Goal: Information Seeking & Learning: Check status

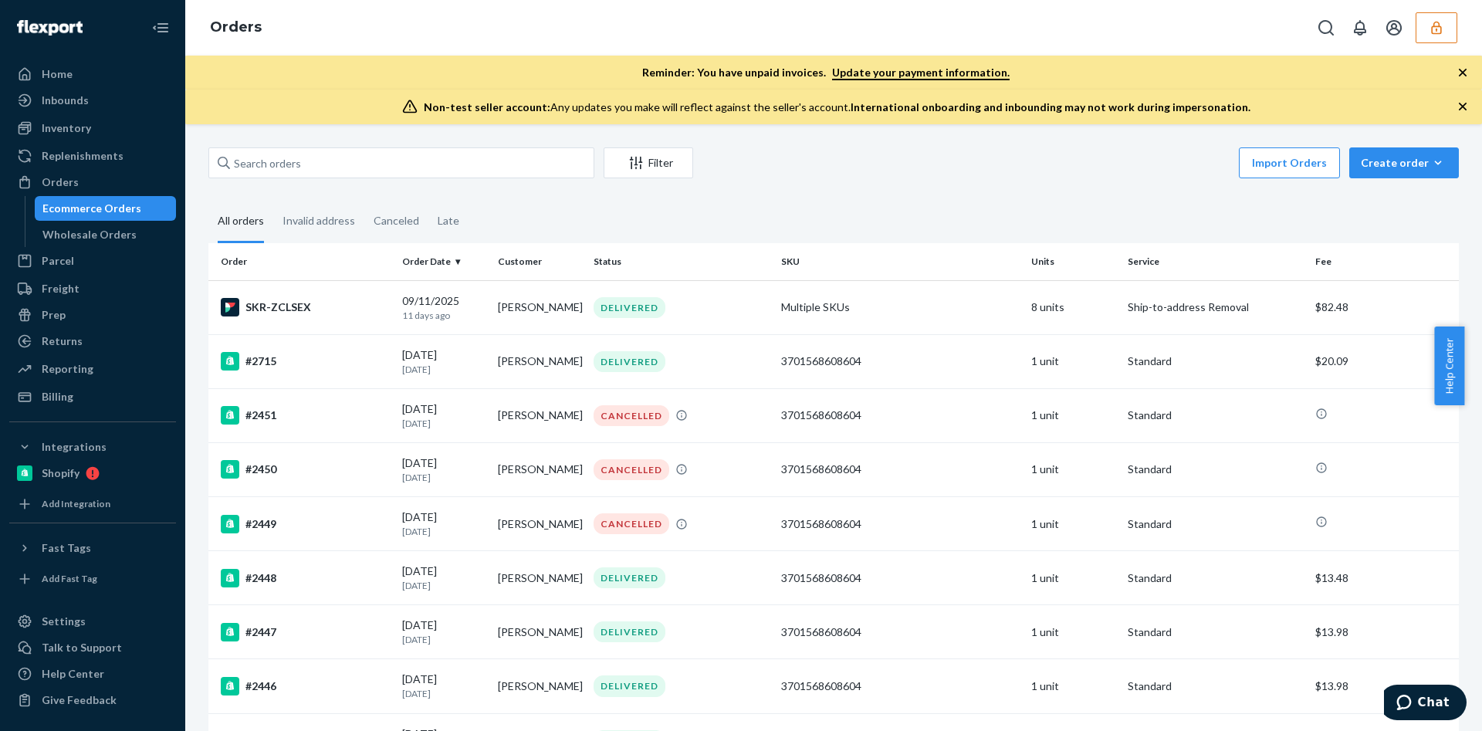
click at [1435, 22] on icon "button" at bounding box center [1436, 27] width 10 height 13
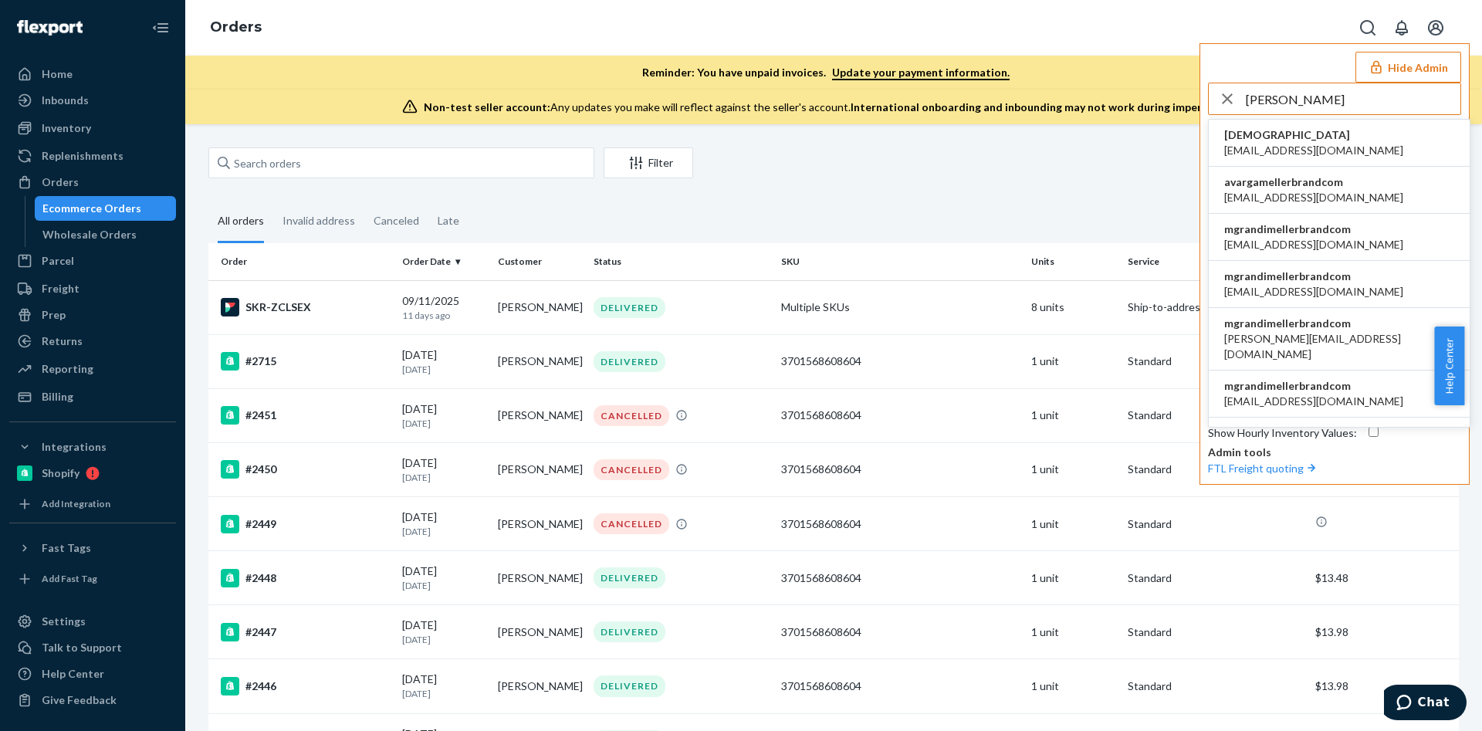
type input "meller"
click at [1318, 194] on span "avarga@mellerbrand.com" at bounding box center [1313, 197] width 179 height 15
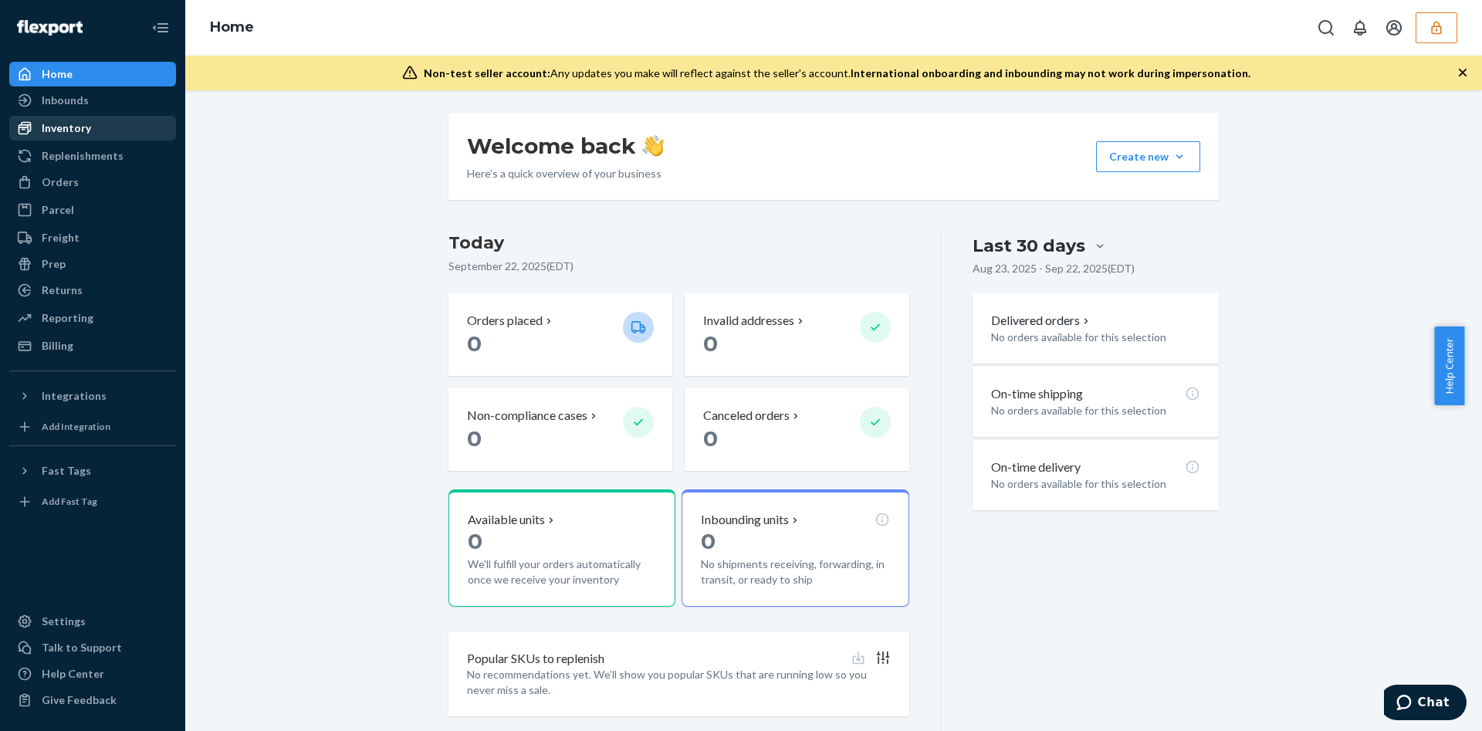
click at [144, 130] on div "Inventory" at bounding box center [93, 128] width 164 height 22
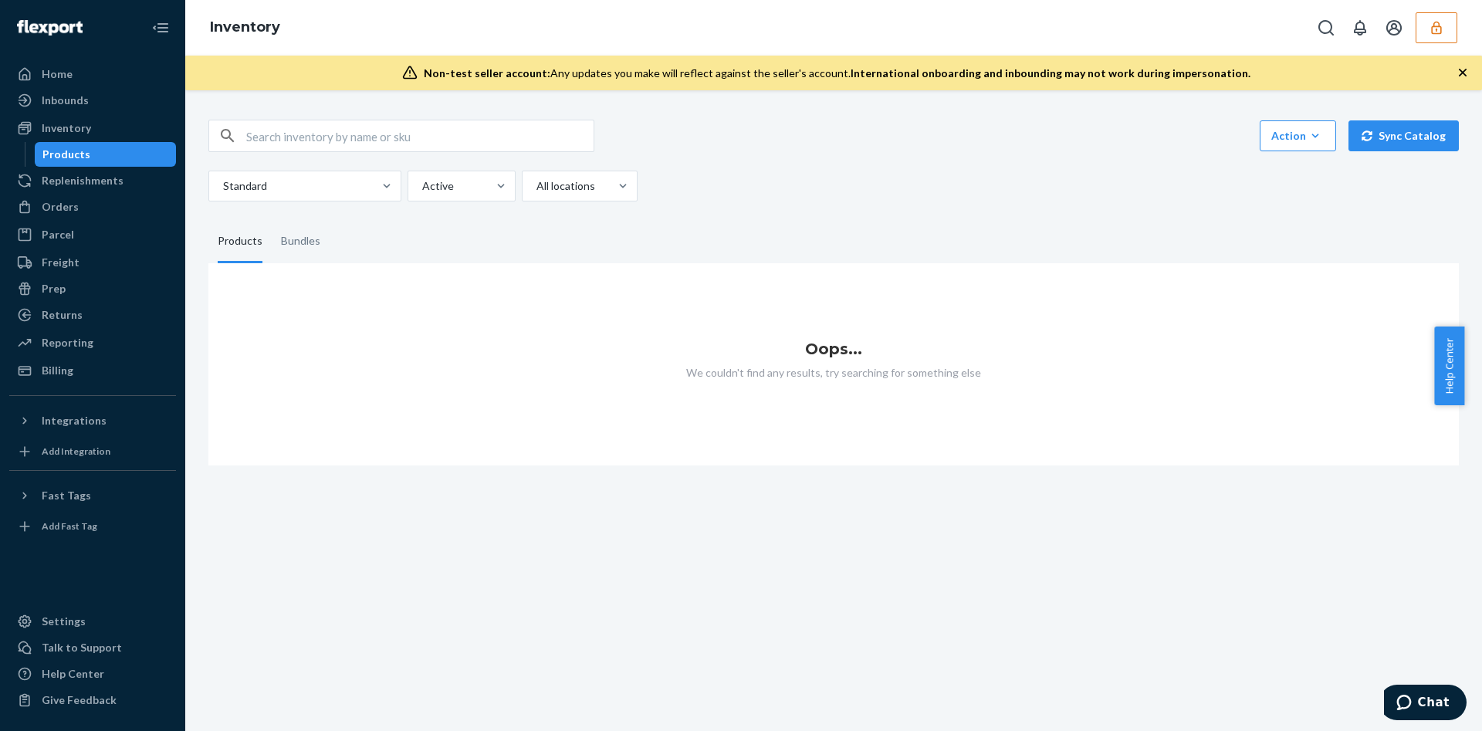
click at [1451, 19] on button "button" at bounding box center [1437, 27] width 42 height 31
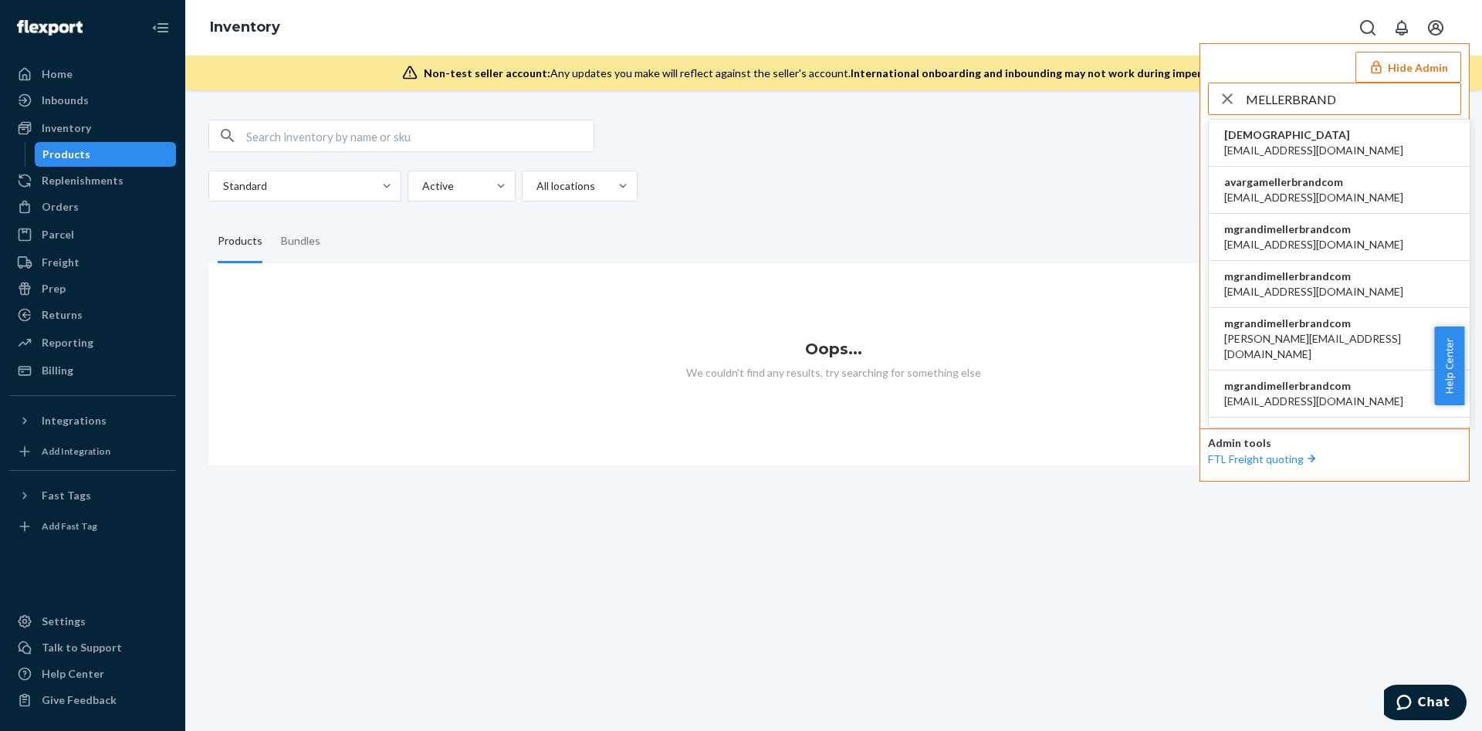
type input "MELLERBRAND"
click at [1319, 242] on span "brunochiner@mellerbrand.com" at bounding box center [1313, 244] width 179 height 15
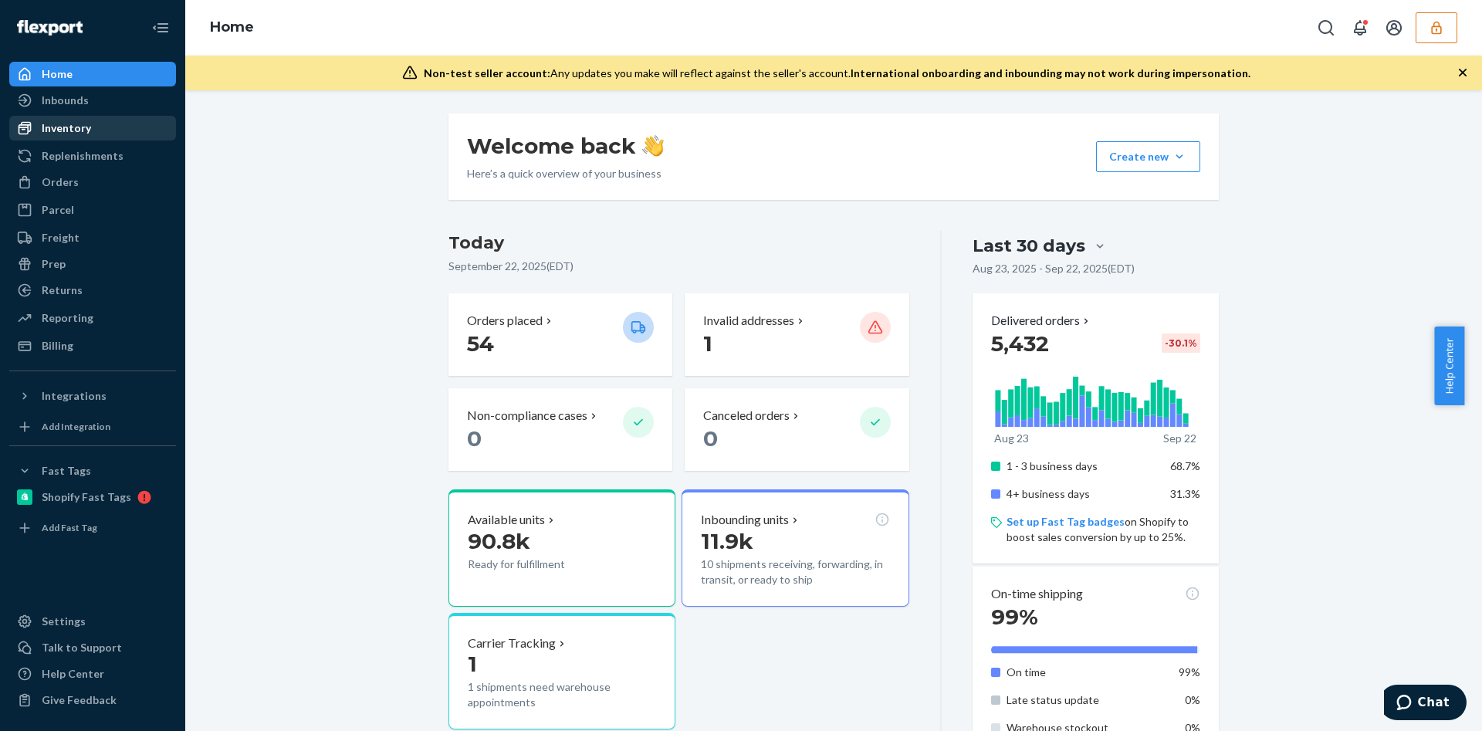
drag, startPoint x: 70, startPoint y: 121, endPoint x: 59, endPoint y: 136, distance: 18.2
click at [59, 136] on div "Inventory" at bounding box center [93, 128] width 164 height 22
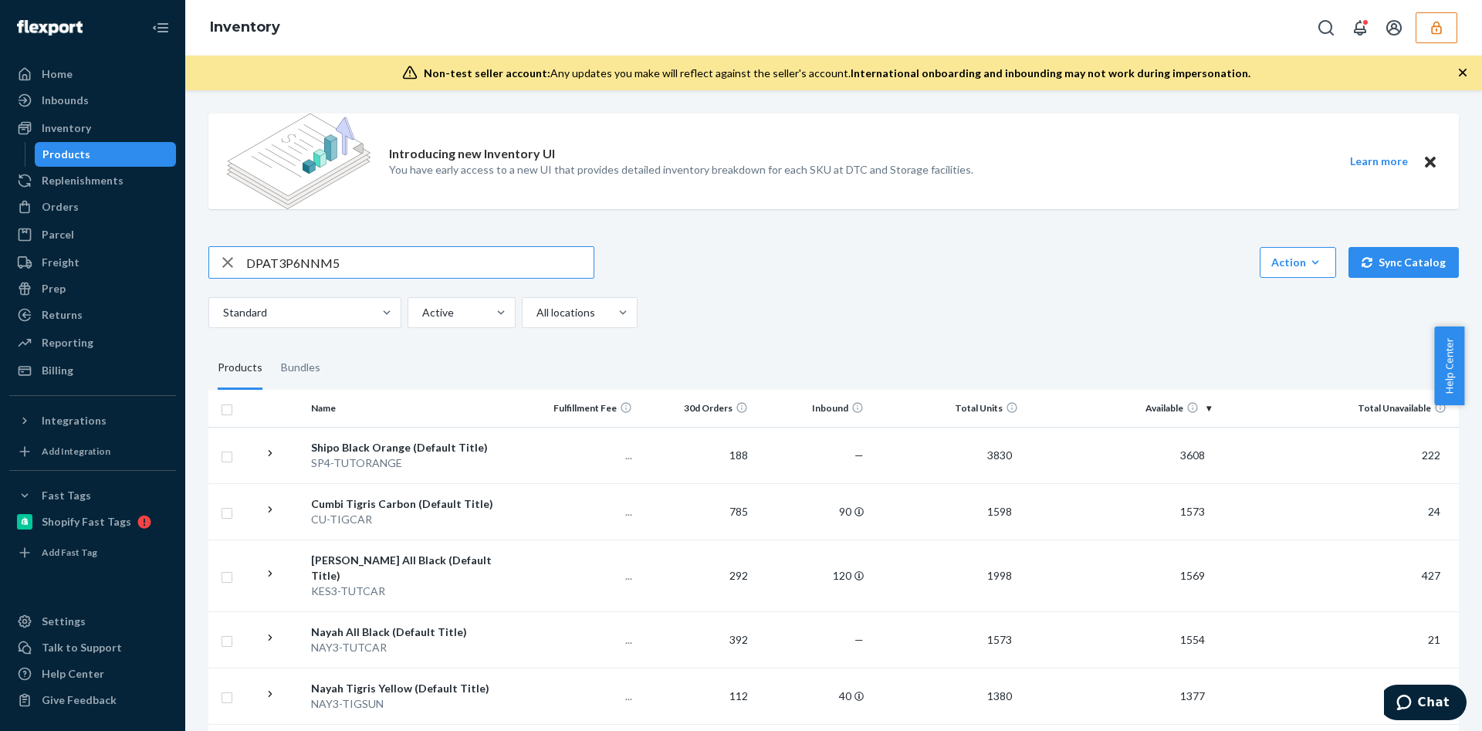
type input "DPAT3P6NNM5"
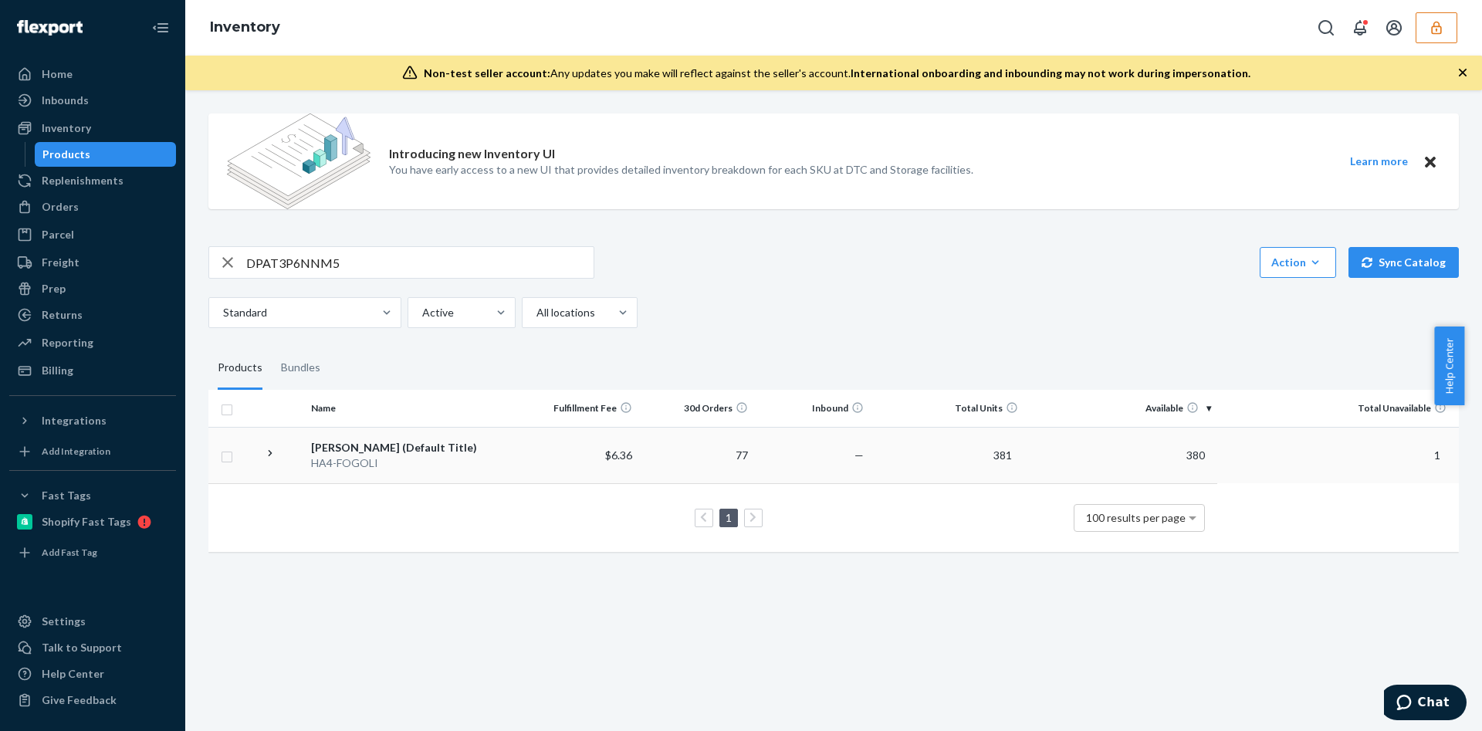
click at [477, 461] on div "HA4-FOGOLI" at bounding box center [413, 463] width 205 height 15
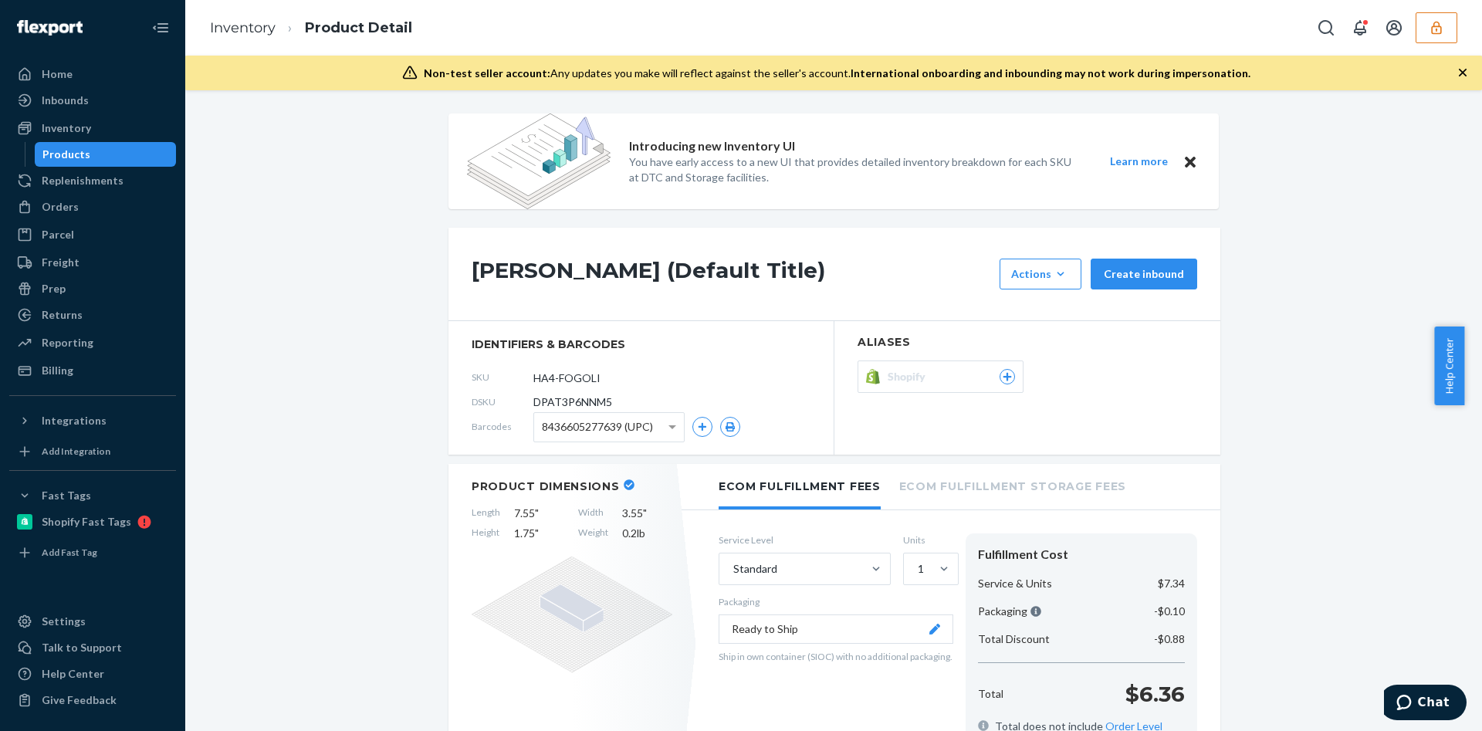
scroll to position [94, 0]
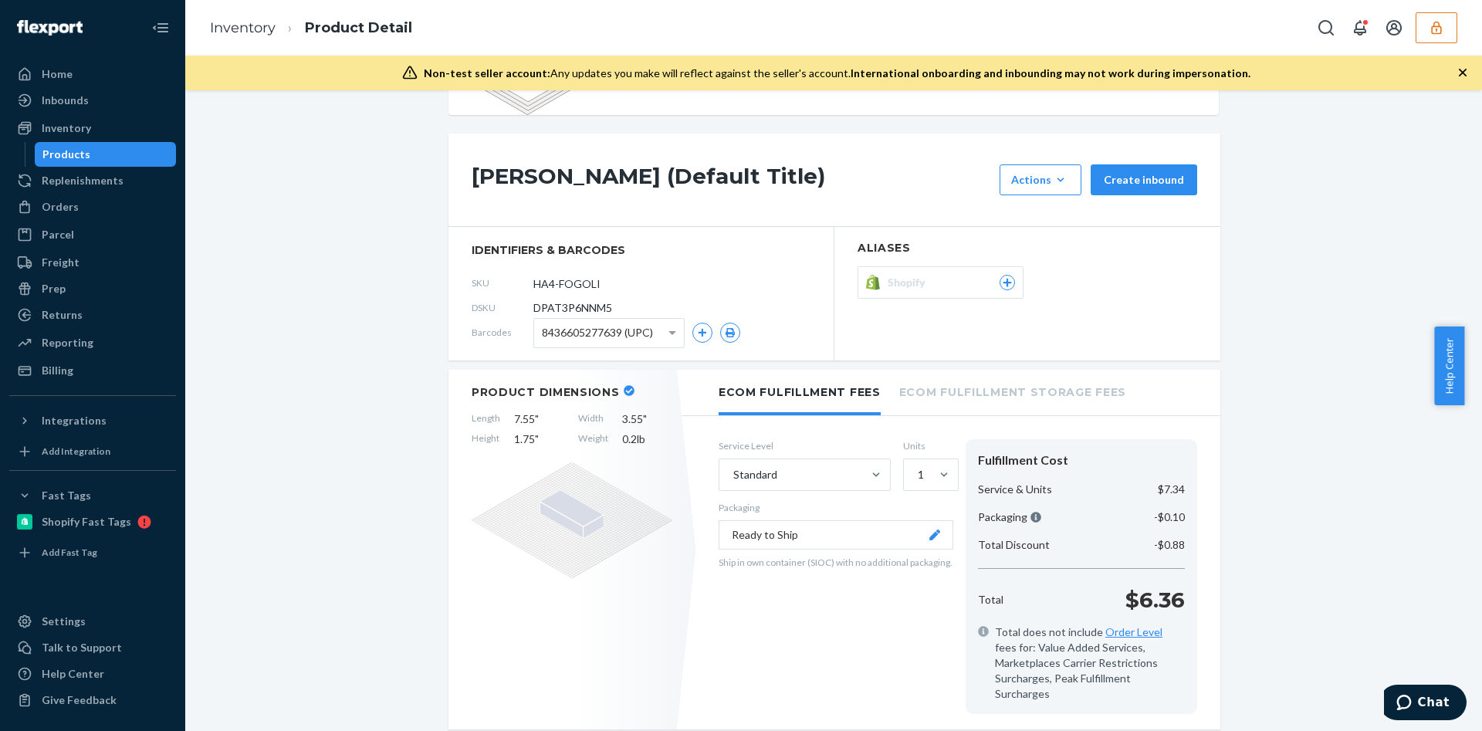
click at [826, 534] on button "Ready to Ship" at bounding box center [836, 534] width 235 height 29
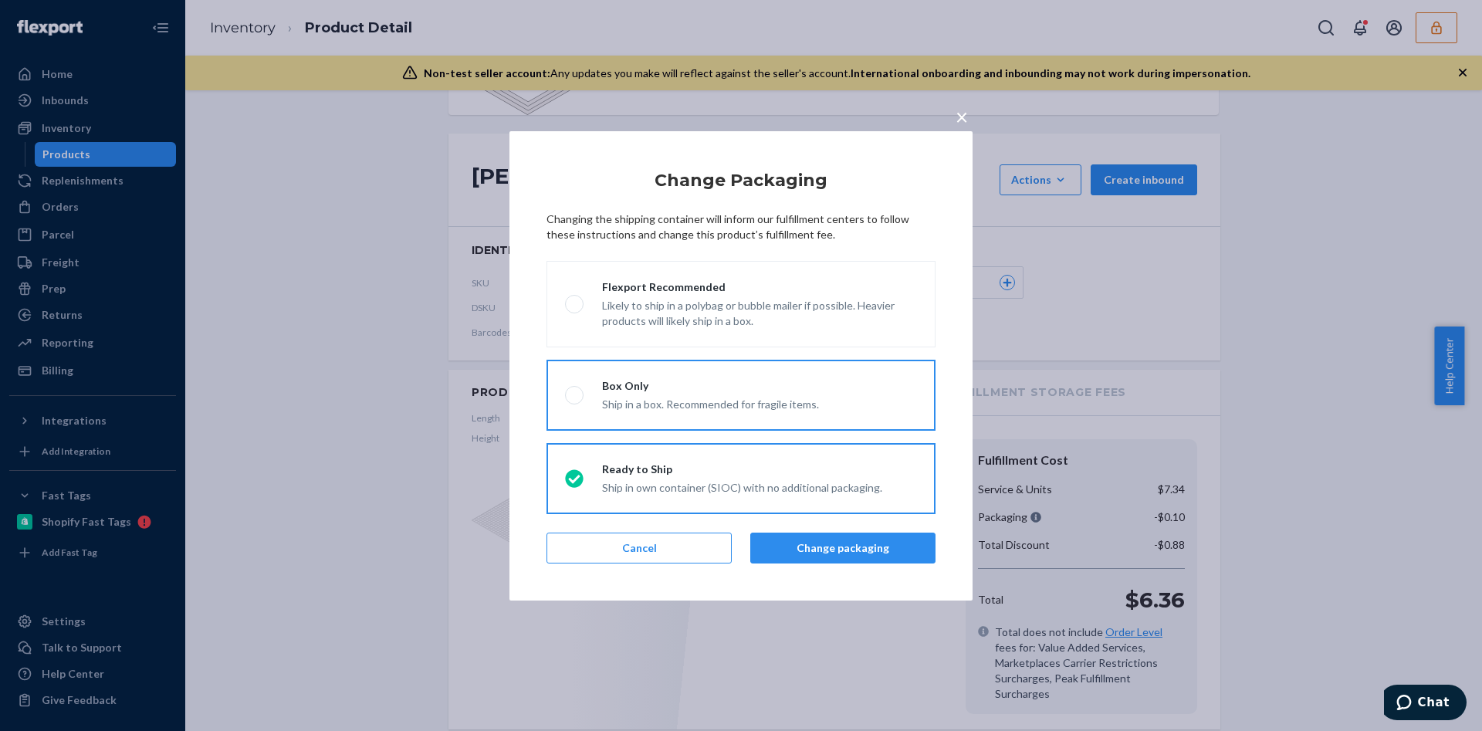
drag, startPoint x: 707, startPoint y: 386, endPoint x: 734, endPoint y: 379, distance: 27.9
click at [712, 386] on div "Box Only" at bounding box center [710, 385] width 217 height 15
click at [575, 390] on input "Box Only Ship in a box. Recommended for fragile items." at bounding box center [570, 395] width 10 height 10
radio input "true"
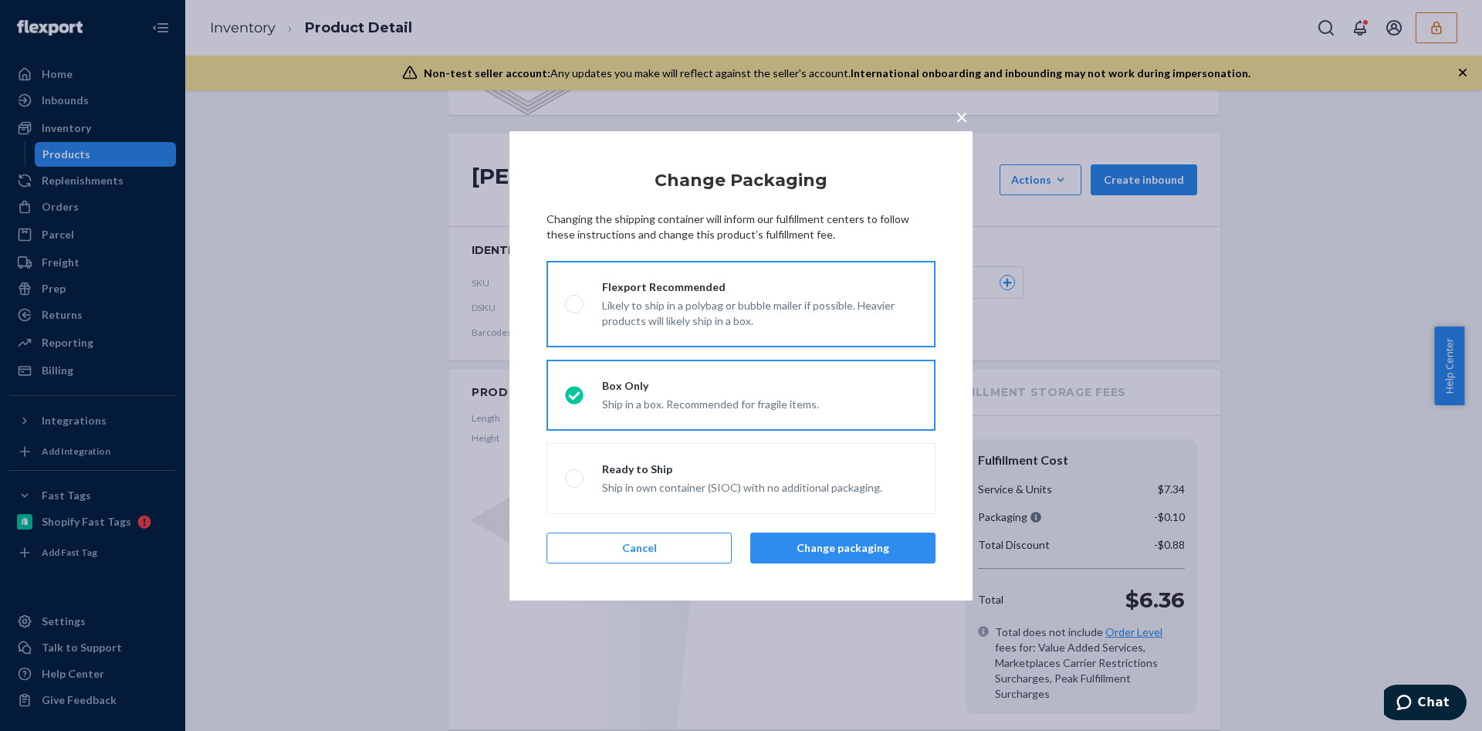
click at [783, 318] on div "Likely to ship in a polybag or bubble mailer if possible. Heavier products will…" at bounding box center [759, 312] width 315 height 34
click at [575, 309] on input "Flexport Recommended Likely to ship in a polybag or bubble mailer if possible. …" at bounding box center [570, 304] width 10 height 10
radio input "true"
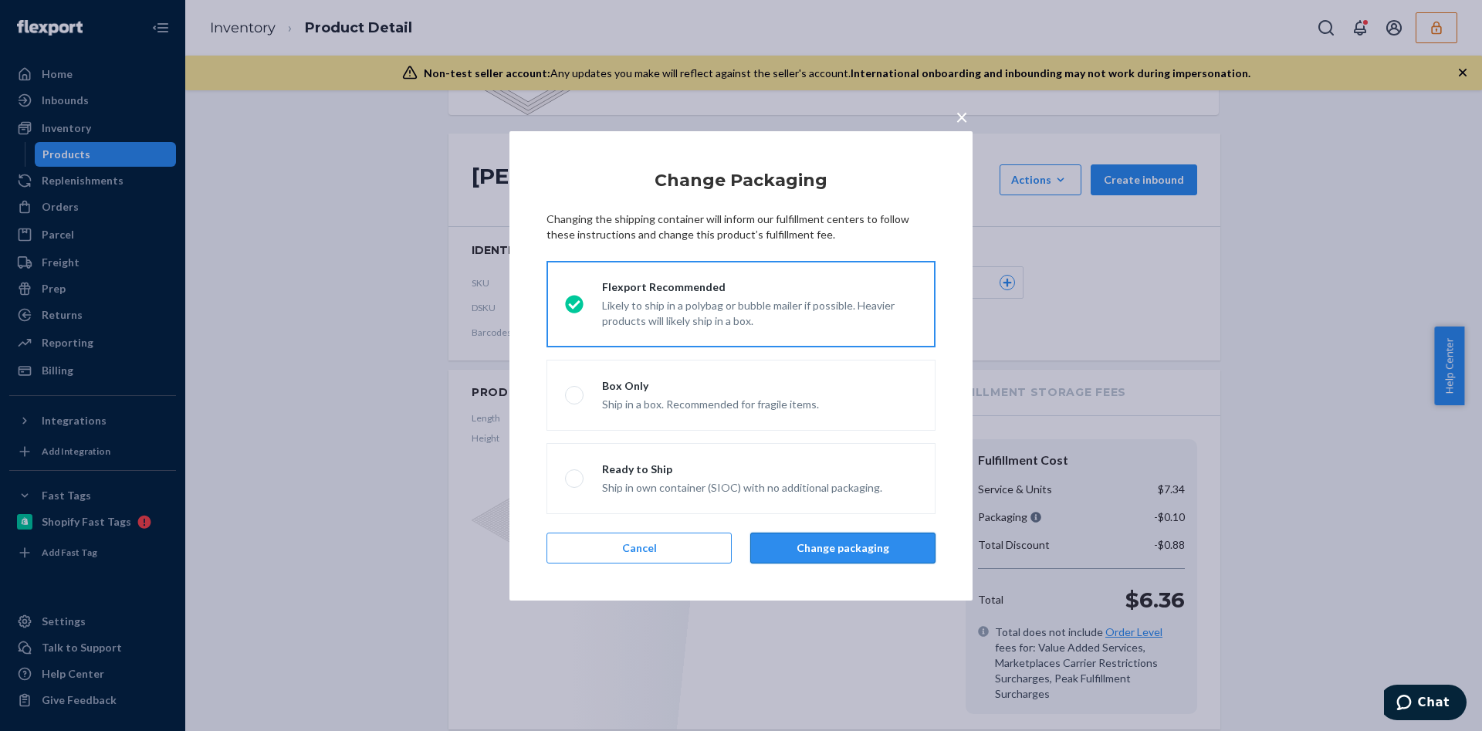
click at [823, 548] on button "Change packaging" at bounding box center [842, 548] width 185 height 31
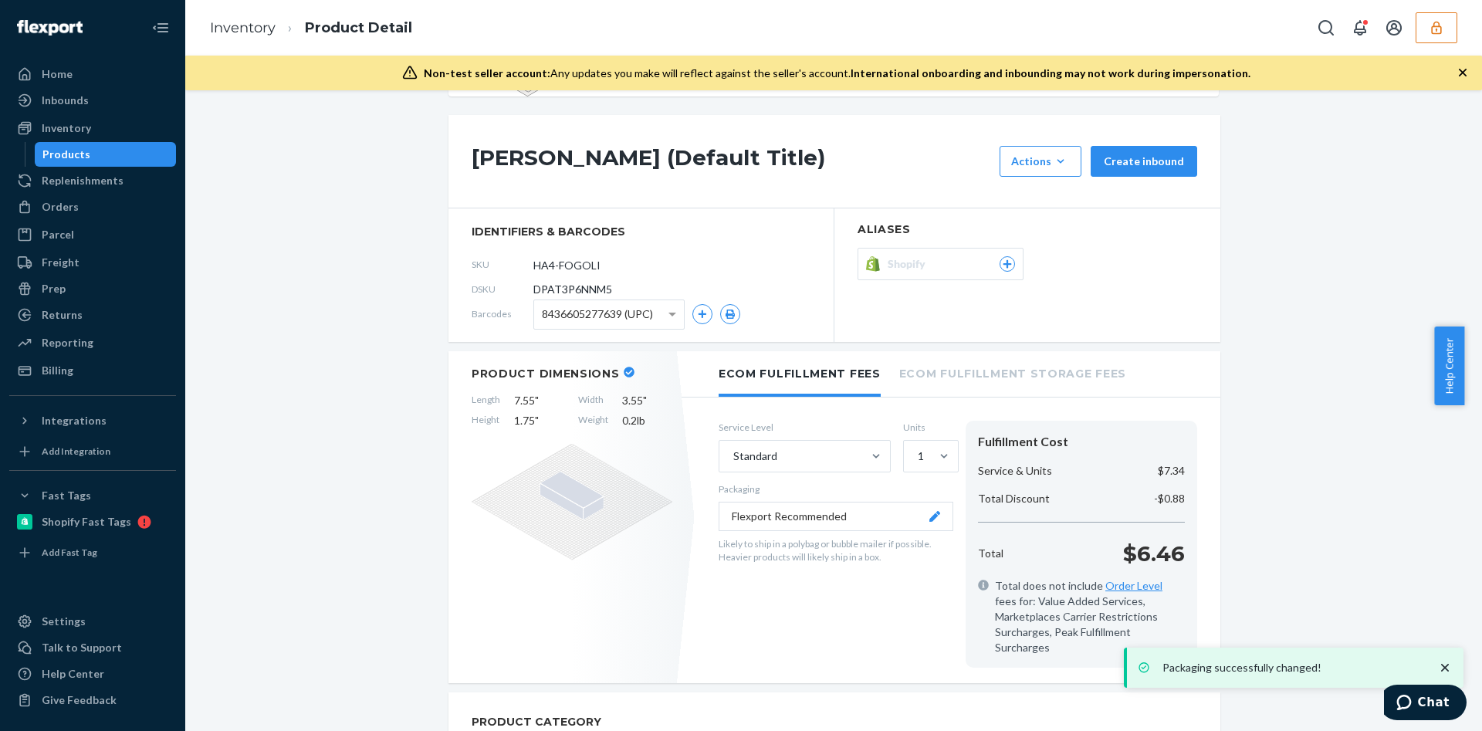
scroll to position [232, 0]
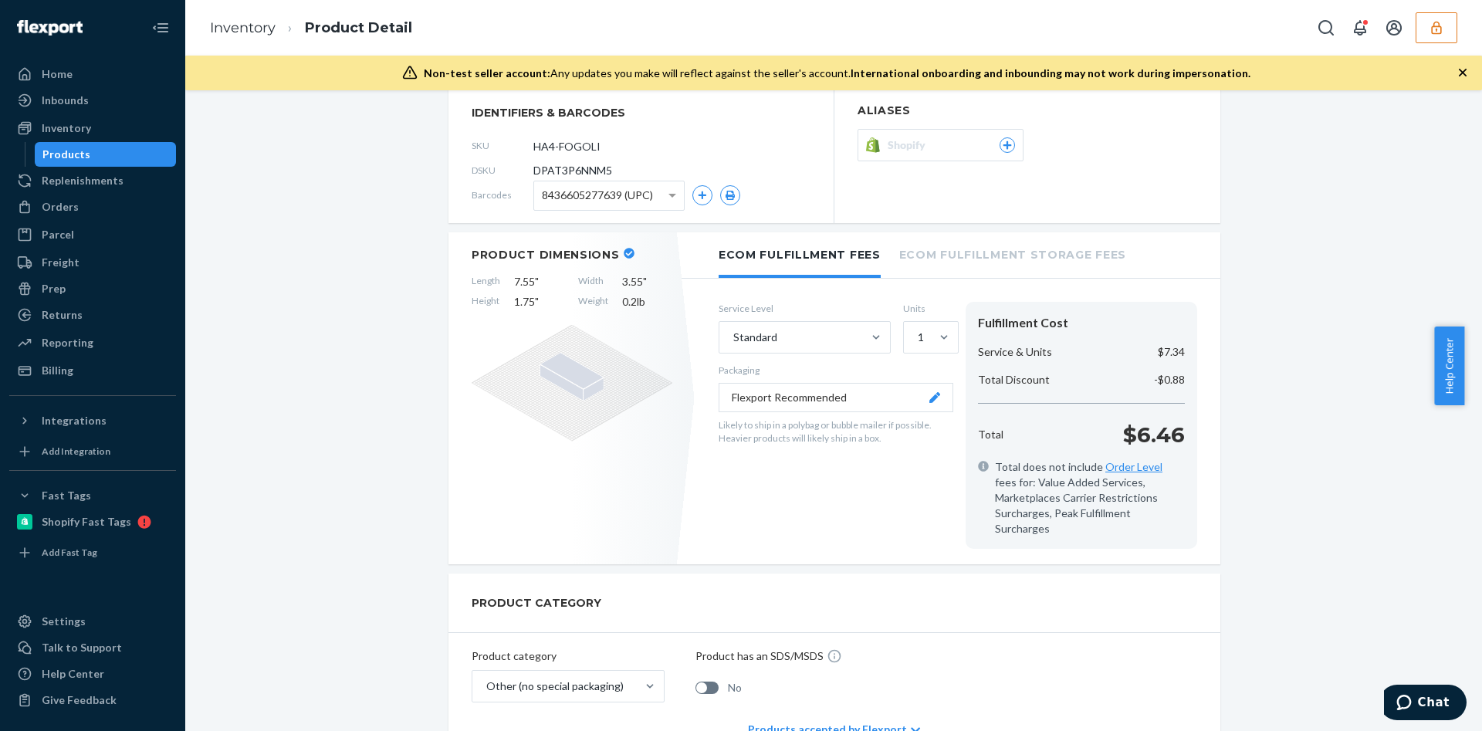
click at [813, 388] on button "Flexport Recommended" at bounding box center [836, 397] width 235 height 29
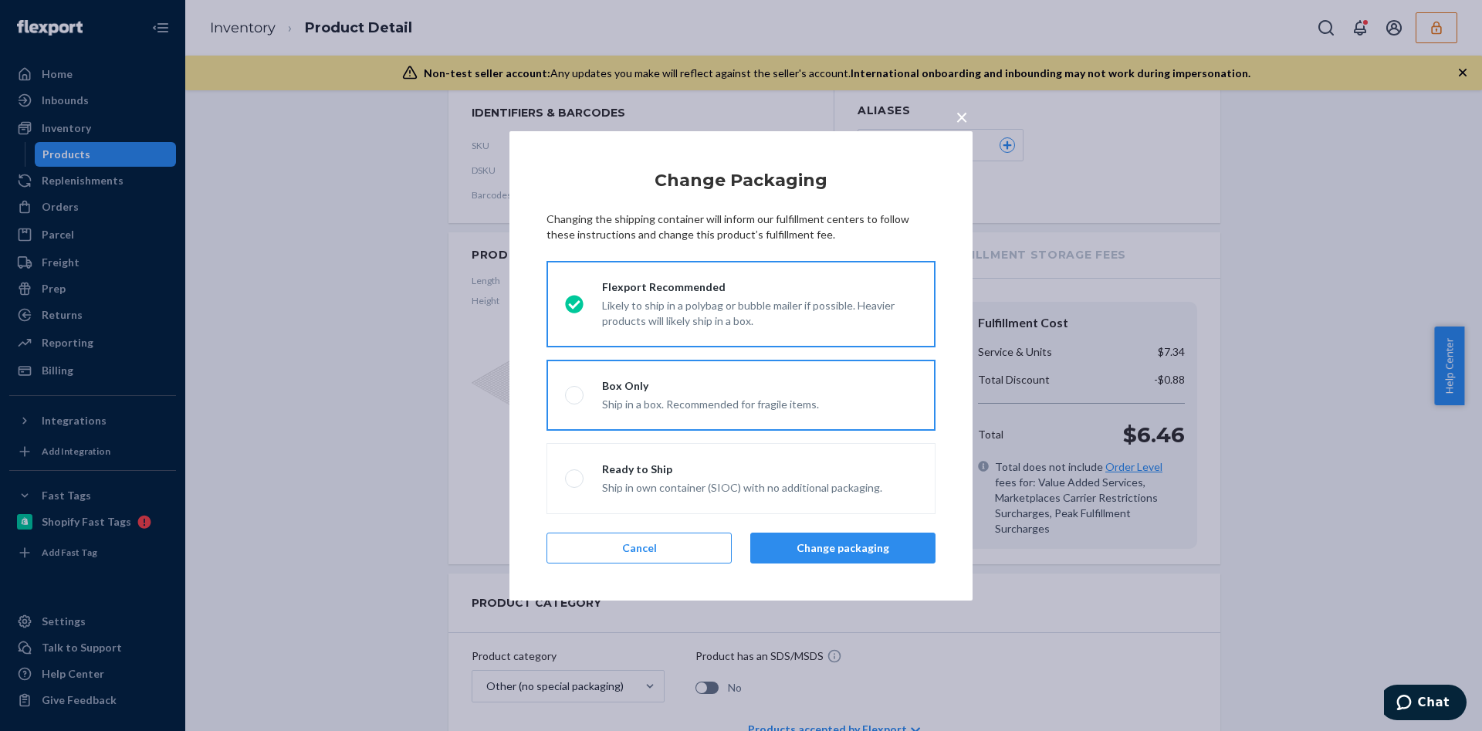
click at [796, 398] on div "Ship in a box. Recommended for fragile items." at bounding box center [710, 403] width 217 height 19
click at [575, 398] on input "Box Only Ship in a box. Recommended for fragile items." at bounding box center [570, 395] width 10 height 10
radio input "true"
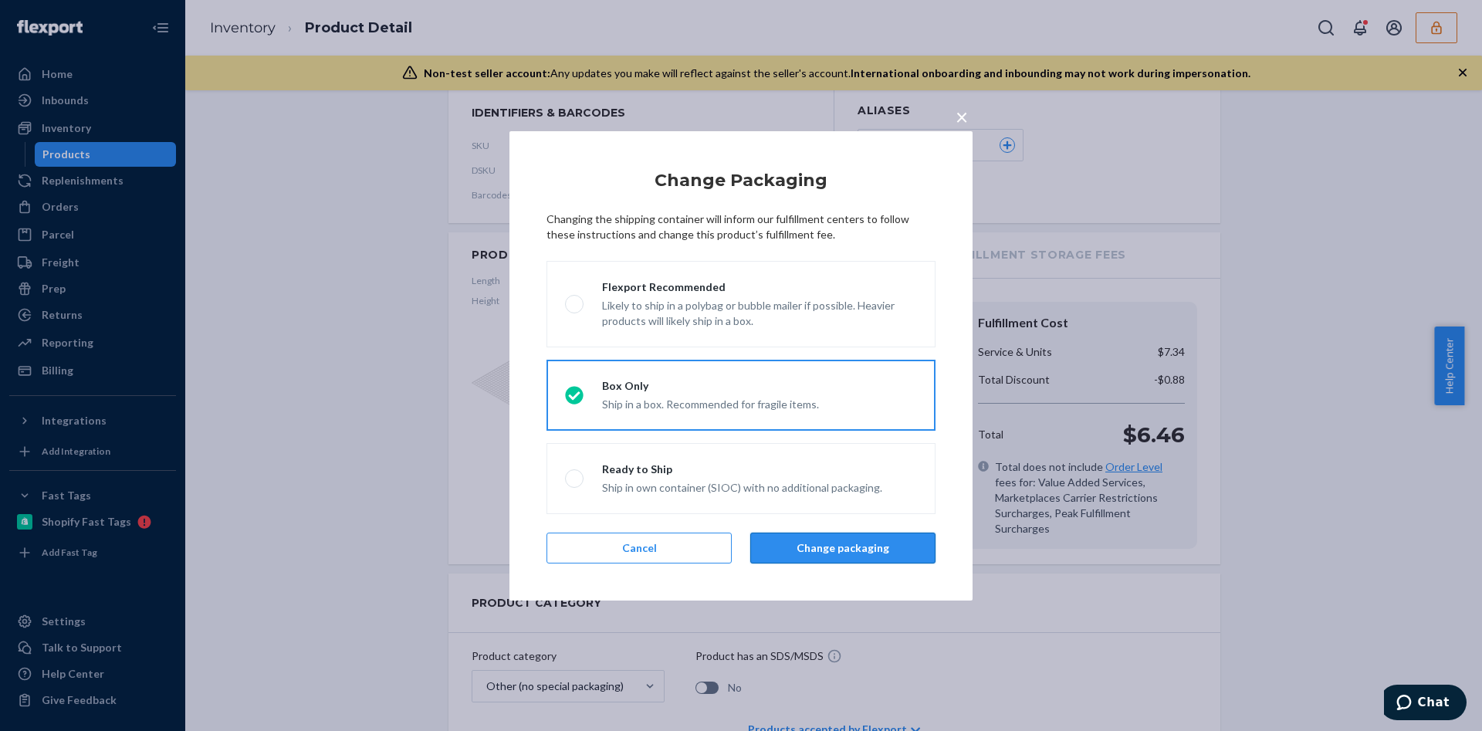
click at [828, 547] on button "Change packaging" at bounding box center [842, 548] width 185 height 31
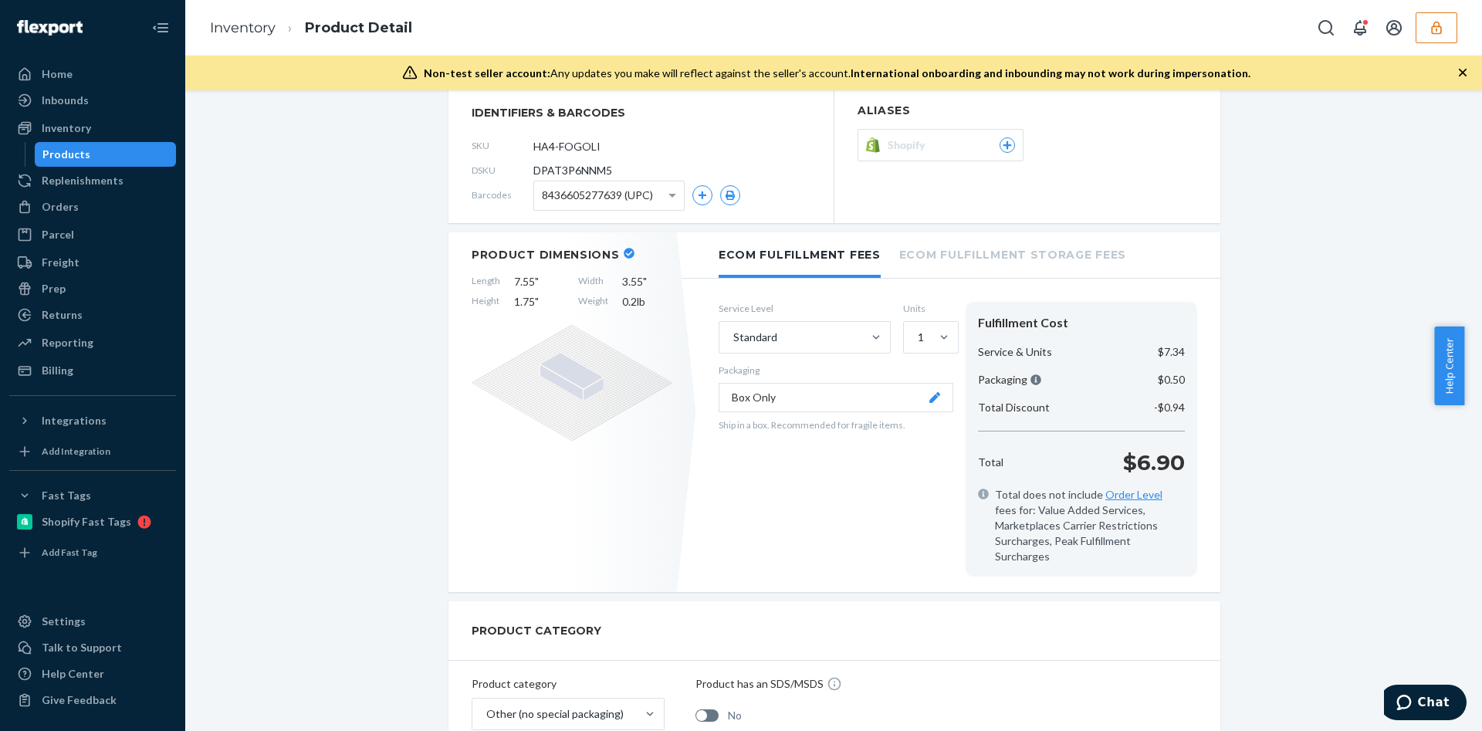
click at [856, 395] on button "Box Only" at bounding box center [836, 397] width 235 height 29
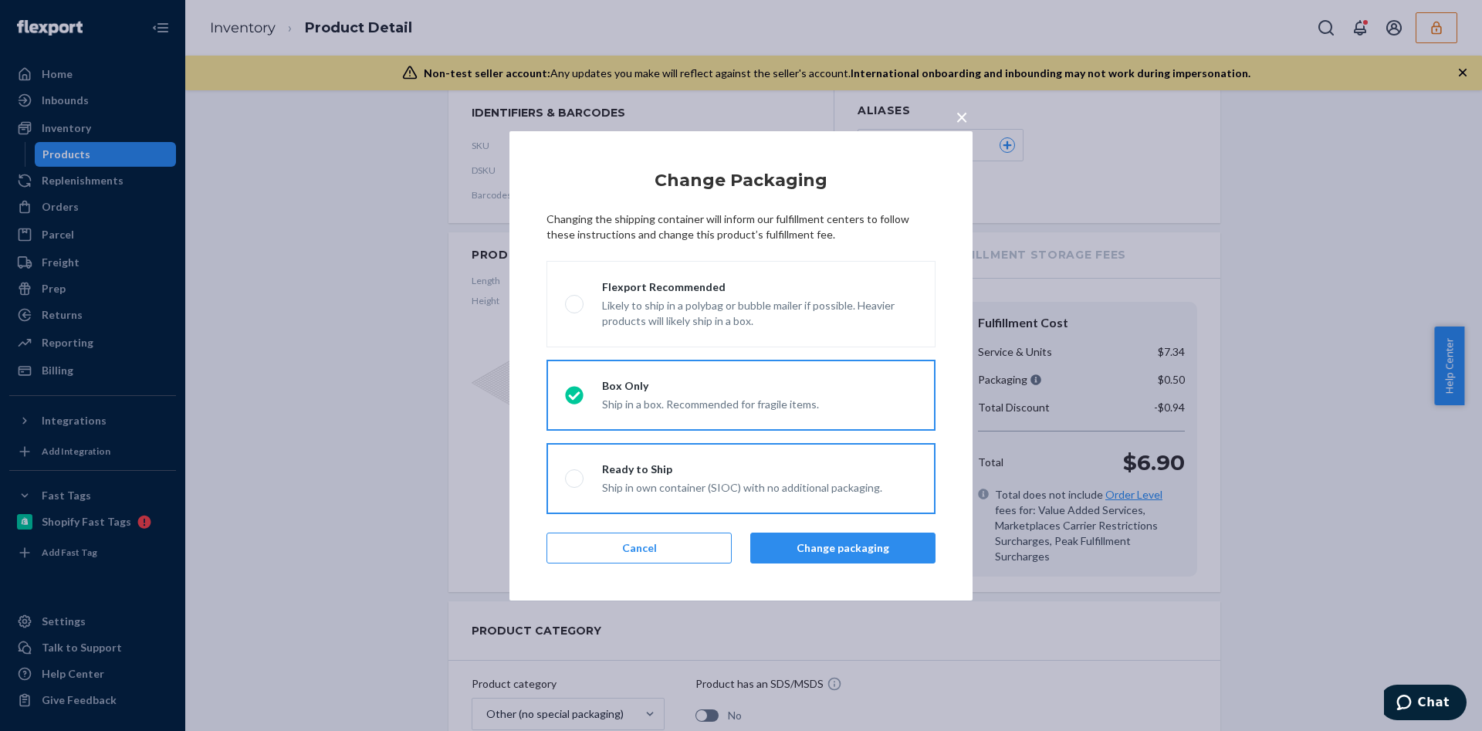
click at [718, 460] on label "Ready to Ship Ship in own container (SIOC) with no additional packaging." at bounding box center [741, 478] width 389 height 71
click at [575, 473] on input "Ready to Ship Ship in own container (SIOC) with no additional packaging." at bounding box center [570, 478] width 10 height 10
radio input "true"
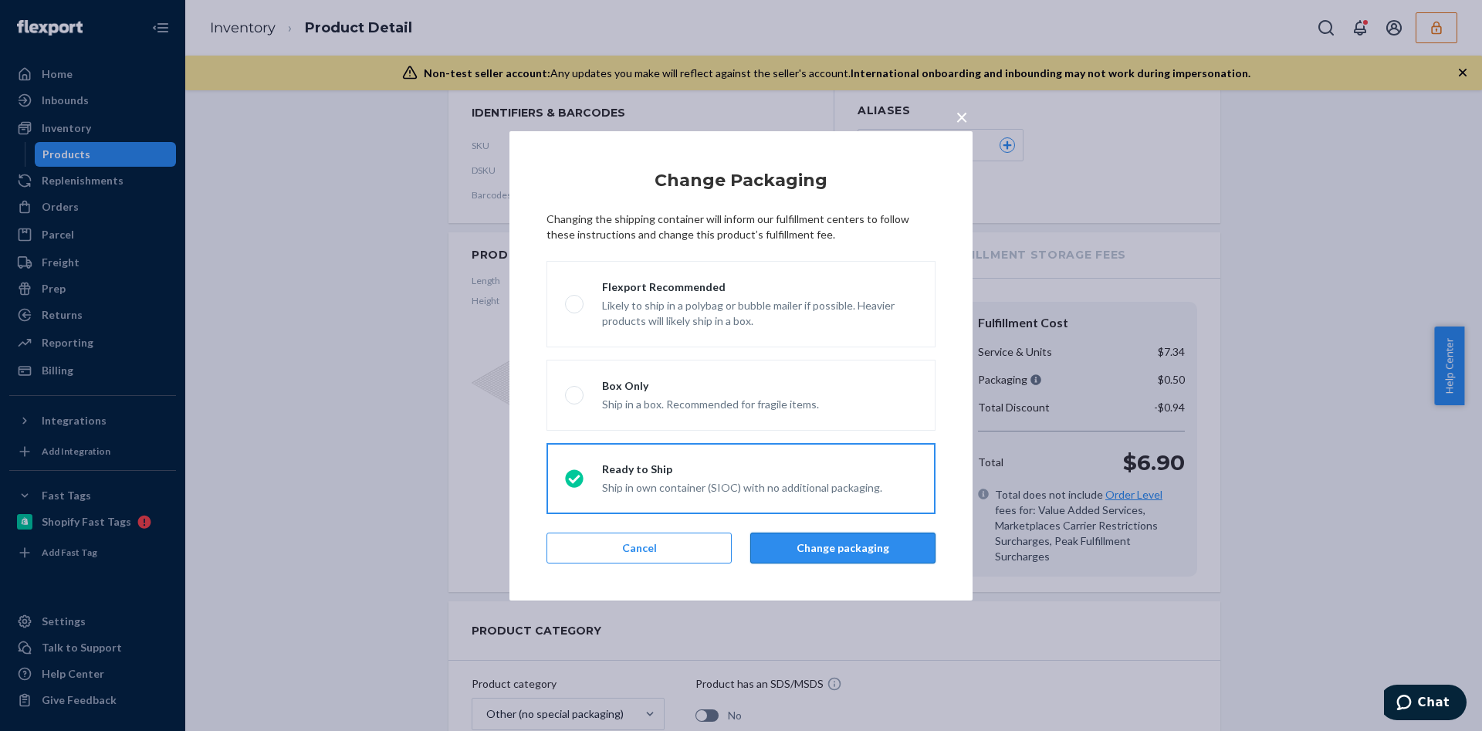
click at [887, 562] on button "Change packaging" at bounding box center [842, 548] width 185 height 31
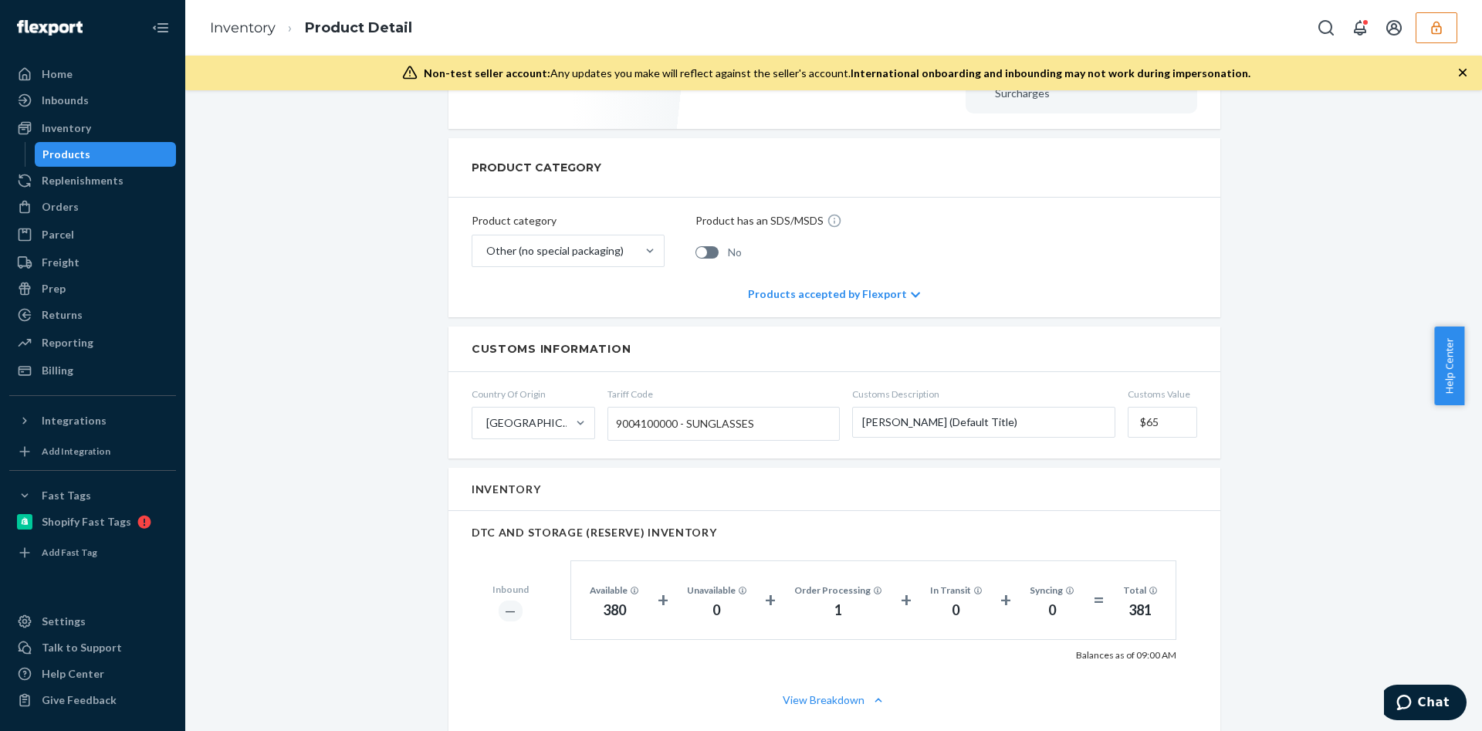
scroll to position [463, 0]
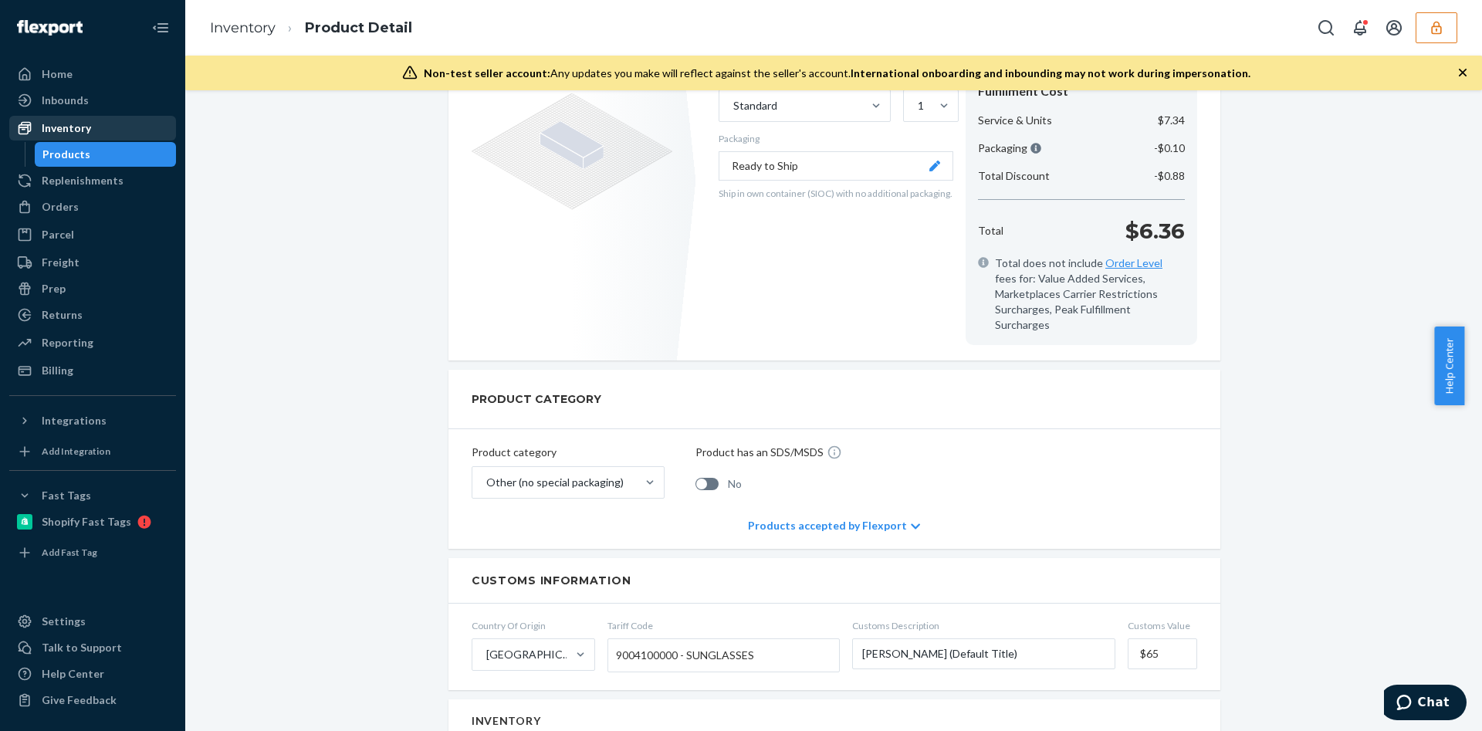
click at [121, 132] on div "Inventory" at bounding box center [93, 128] width 164 height 22
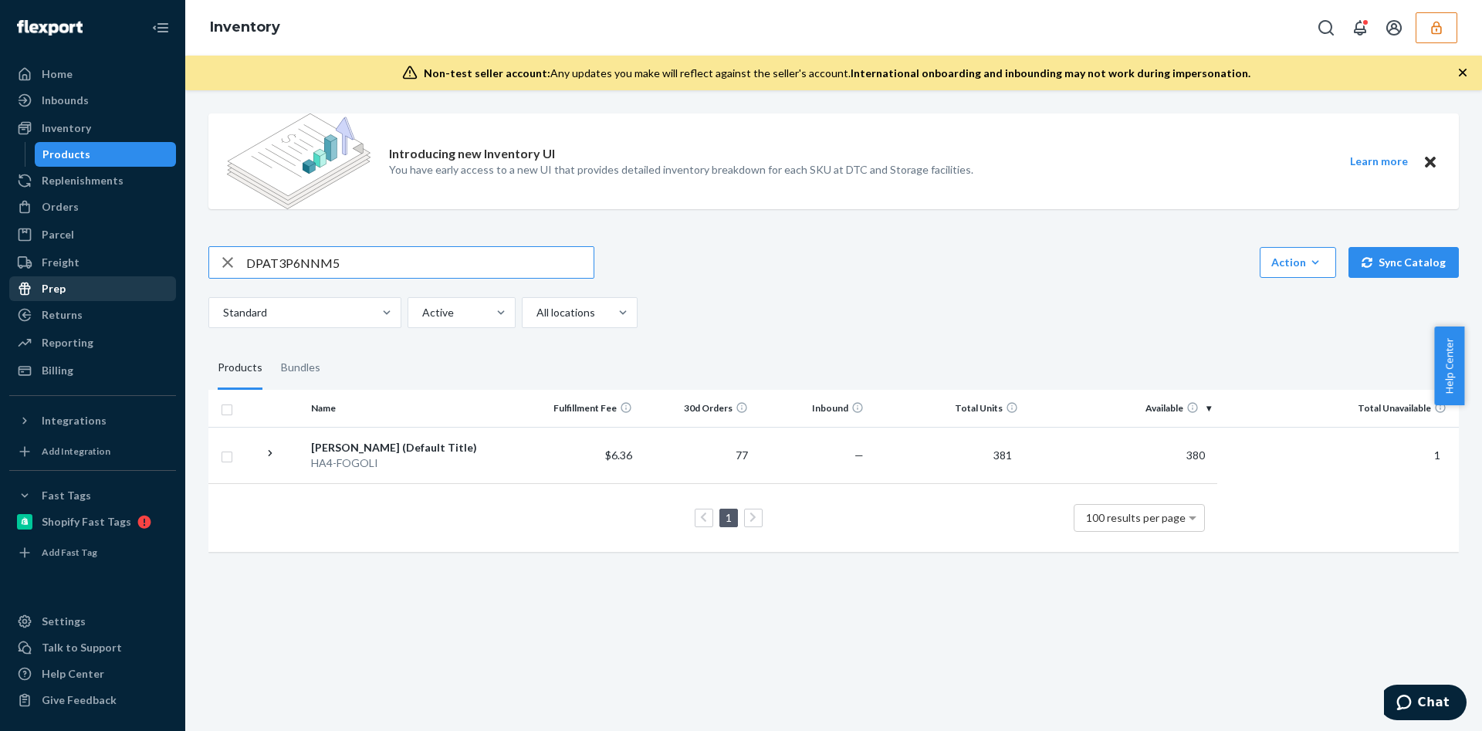
drag, startPoint x: 376, startPoint y: 260, endPoint x: 126, endPoint y: 283, distance: 251.1
click at [128, 282] on div "Home Inbounds Shipping Plans Problems Inventory Products Replenishments Orders …" at bounding box center [741, 365] width 1482 height 731
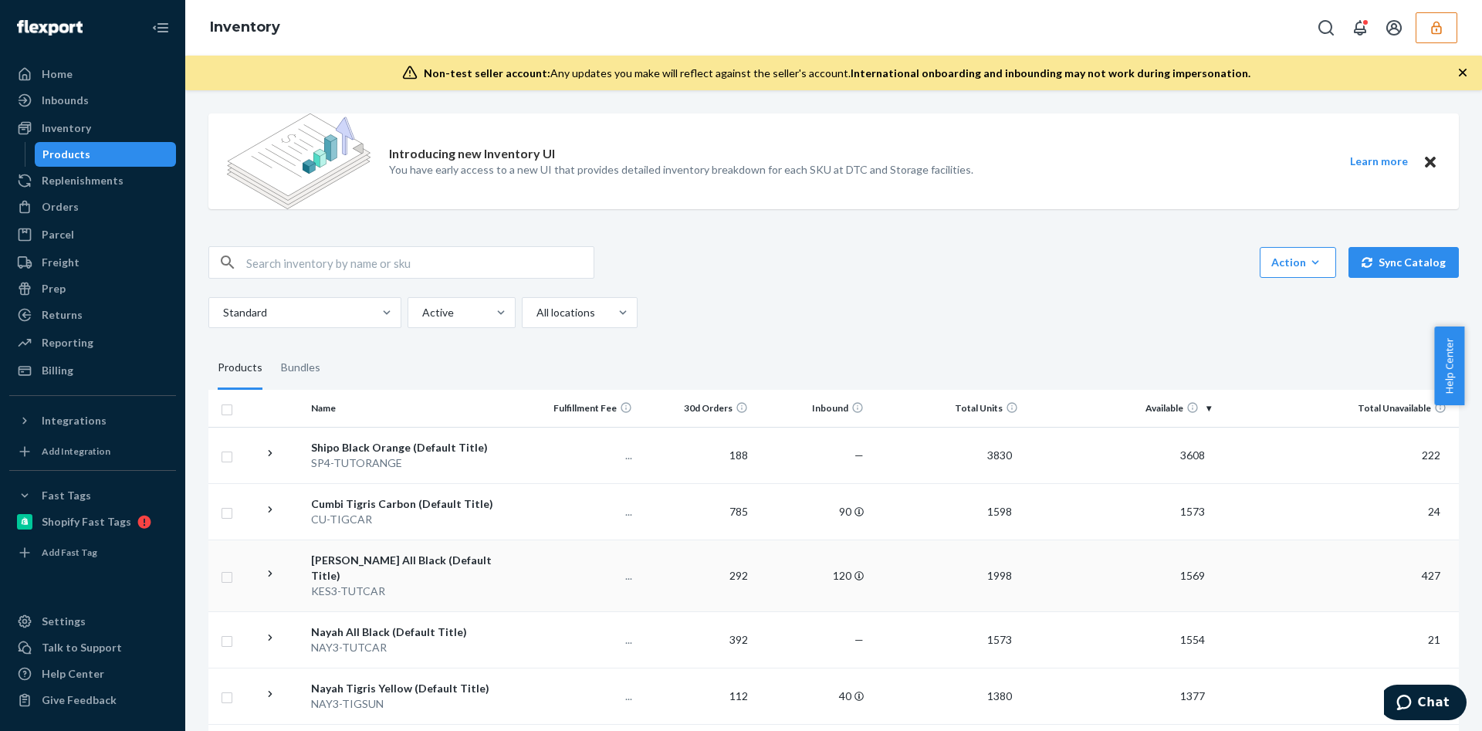
click at [500, 584] on div "KES3-TUTCAR" at bounding box center [413, 591] width 205 height 15
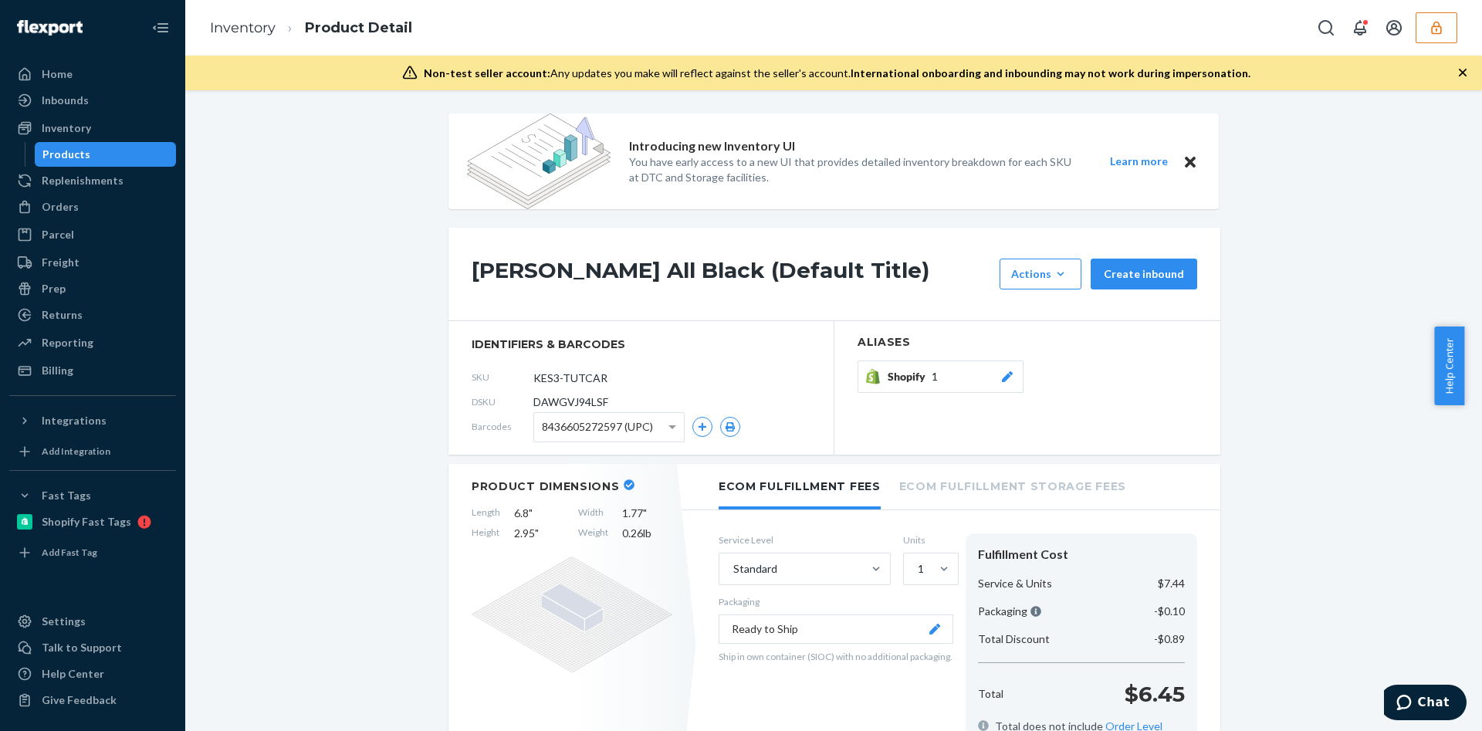
scroll to position [232, 0]
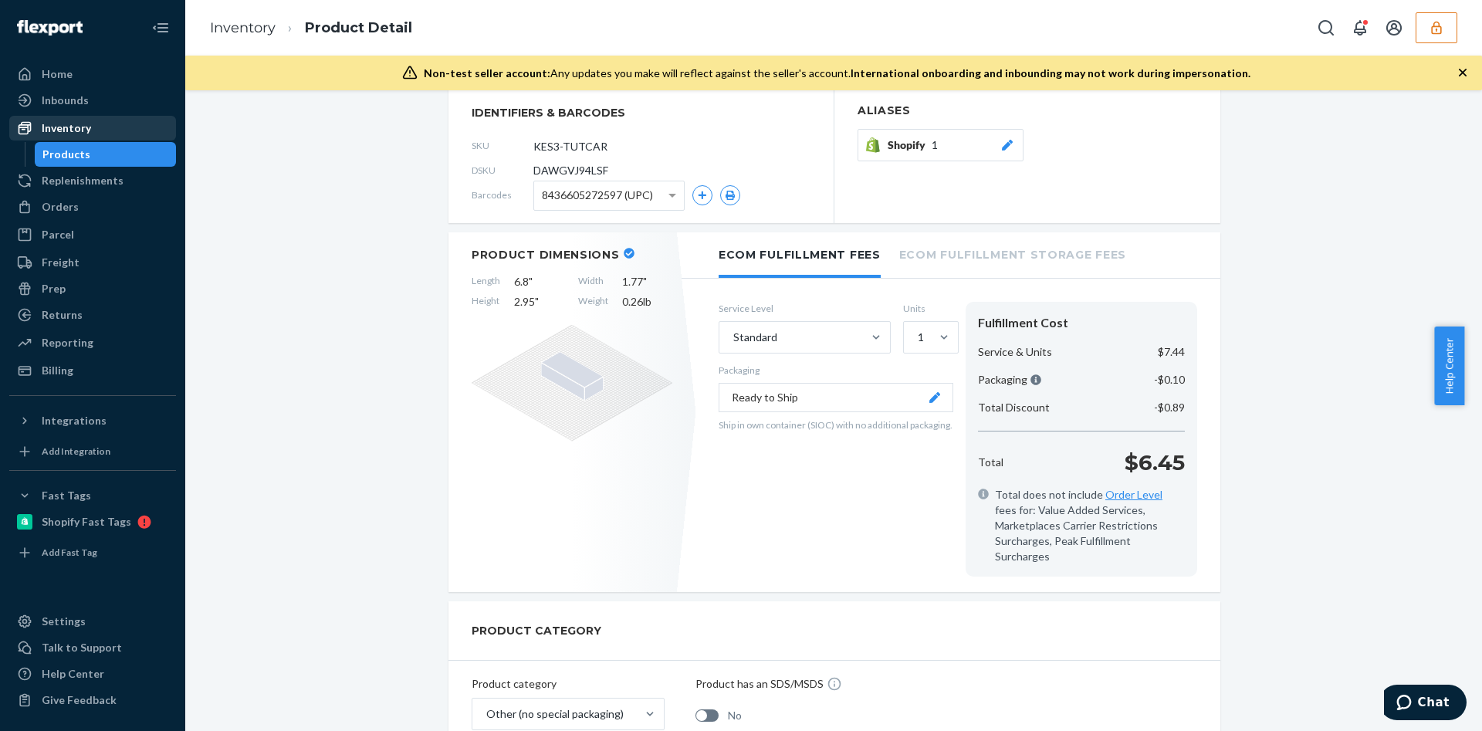
click at [125, 126] on div "Inventory" at bounding box center [93, 128] width 164 height 22
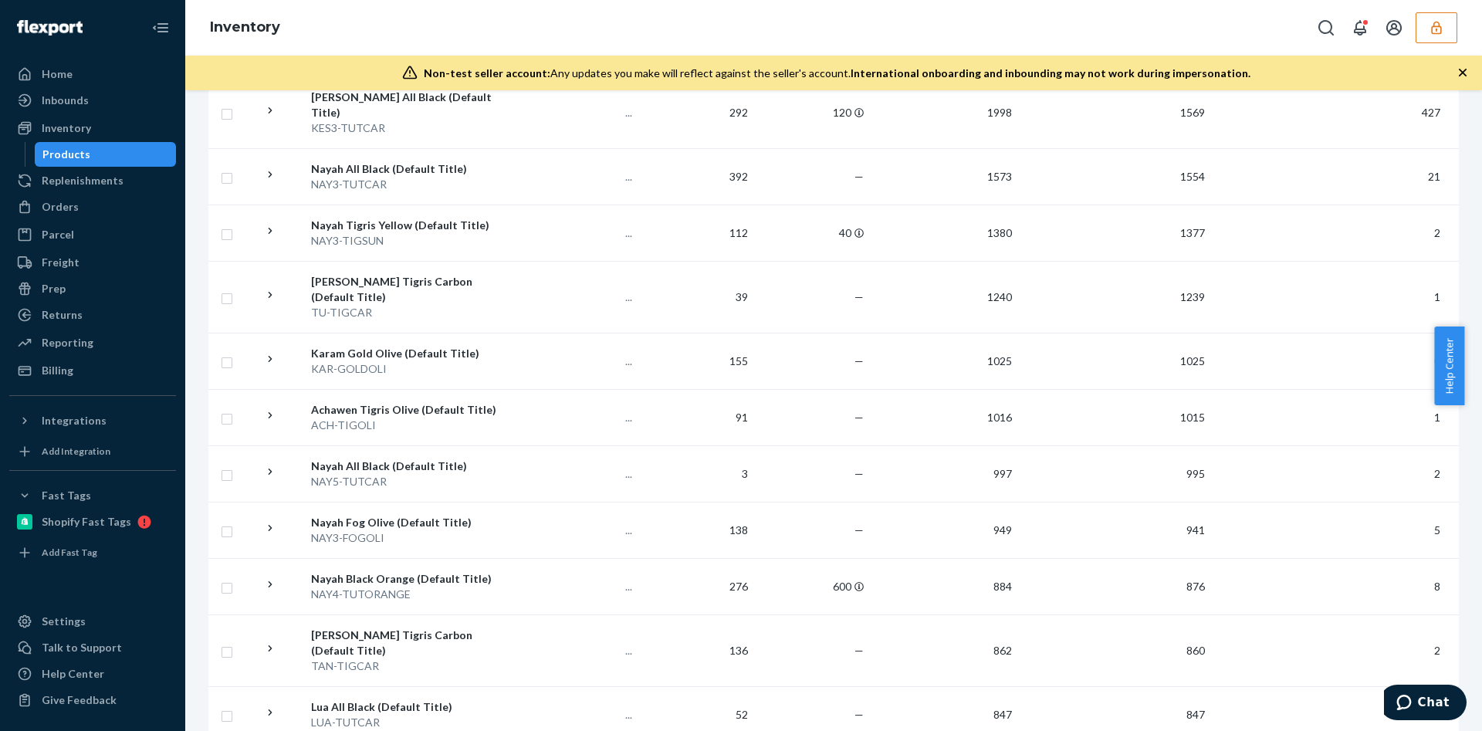
scroll to position [1042, 0]
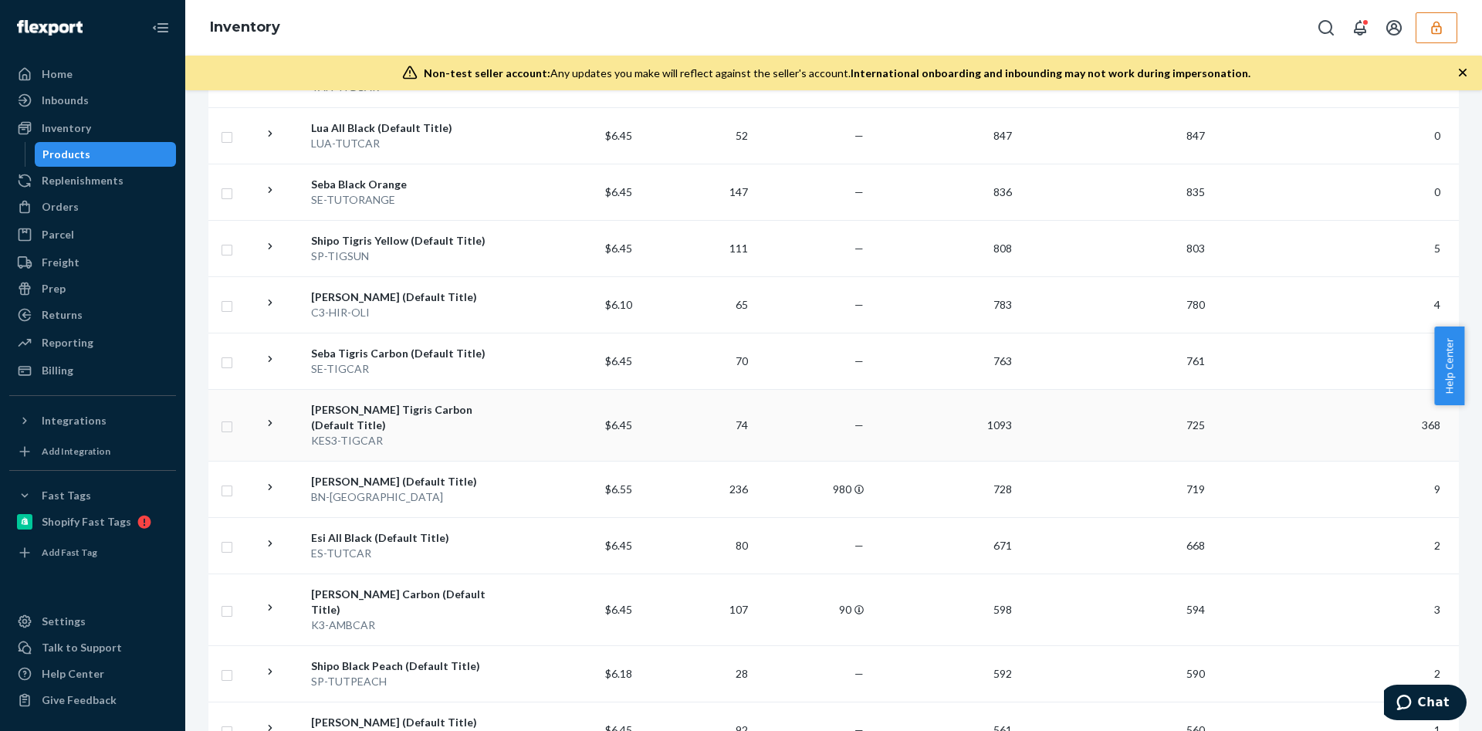
click at [987, 389] on td "1093" at bounding box center [947, 425] width 154 height 72
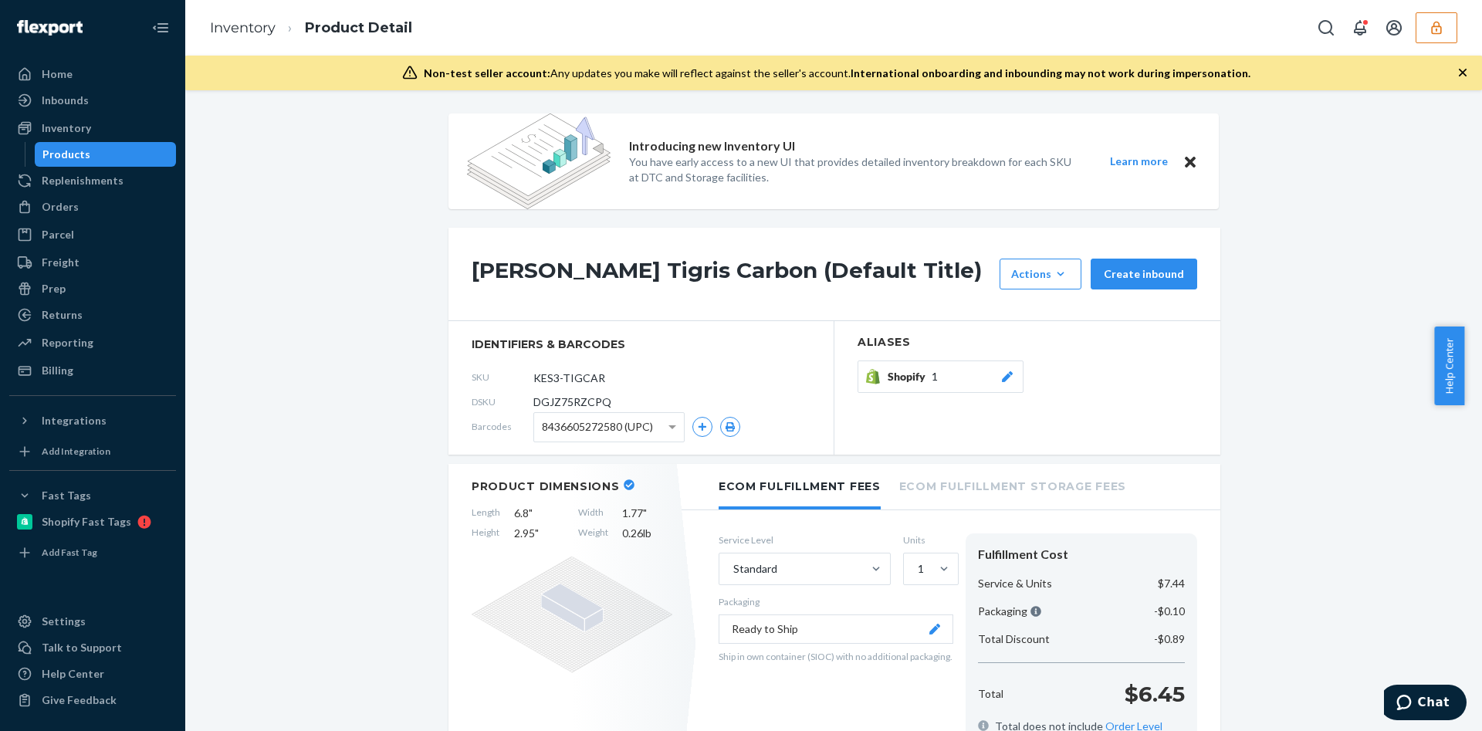
click at [1435, 20] on icon "button" at bounding box center [1436, 27] width 15 height 15
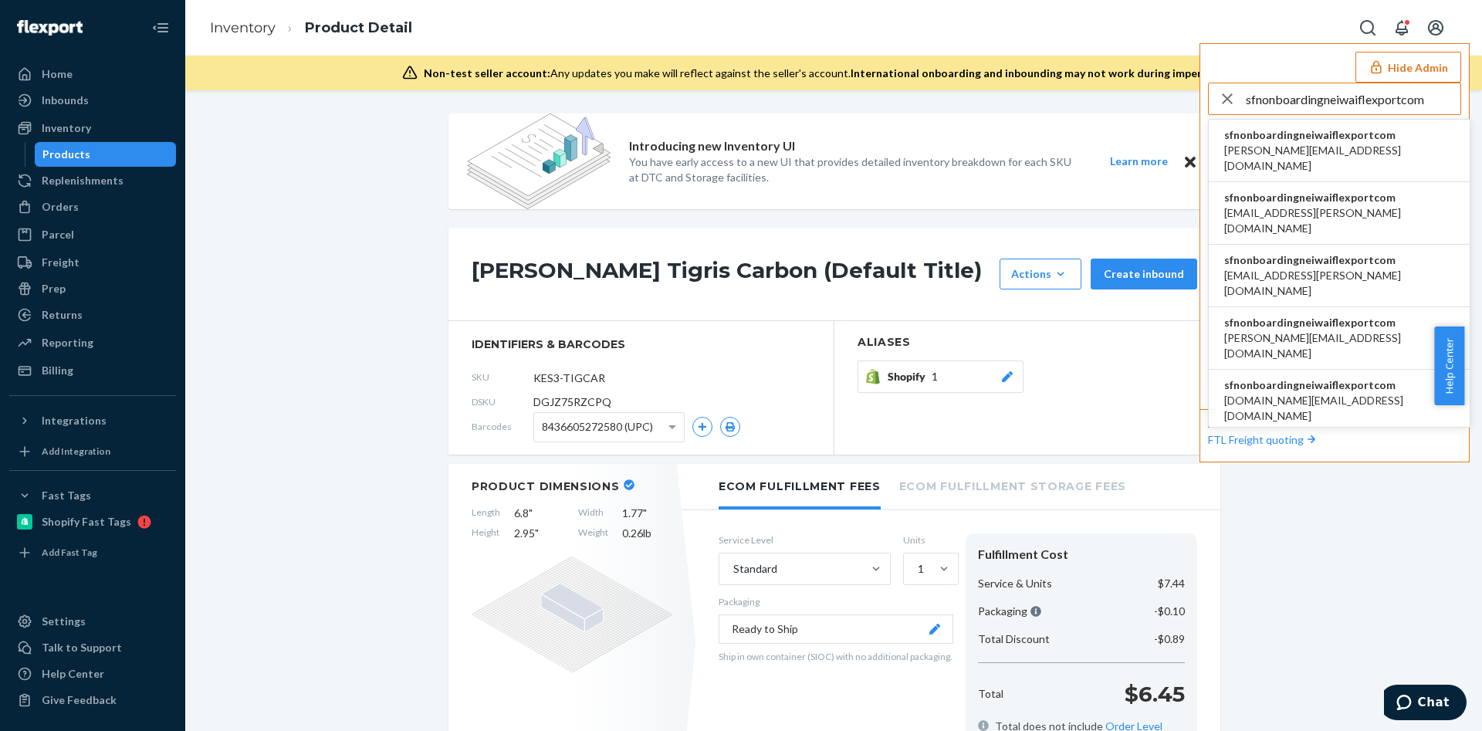
type input "sfnonboardingneiwaiflexportcom"
click at [1351, 131] on span "sfnonboardingneiwaiflexportcom" at bounding box center [1339, 134] width 230 height 15
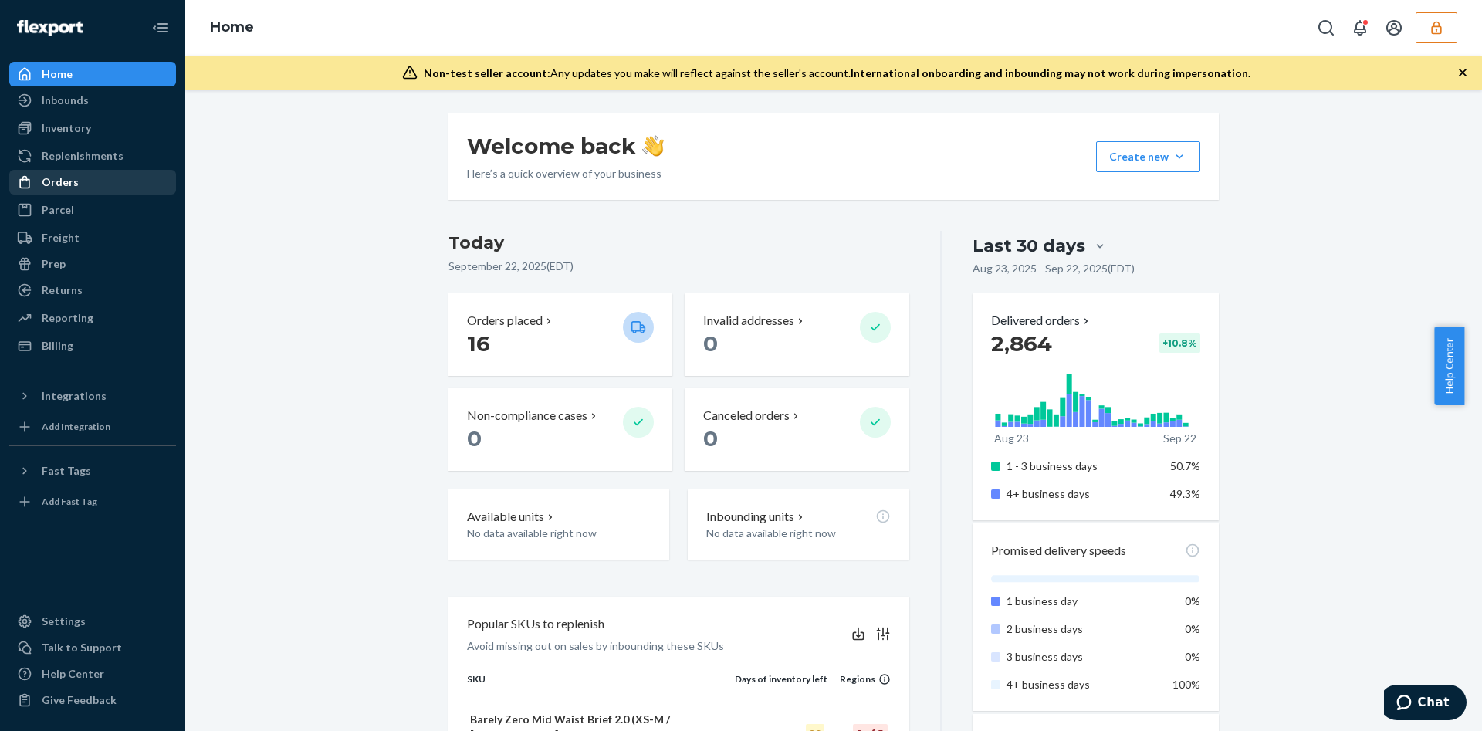
click at [113, 192] on div "Orders" at bounding box center [93, 182] width 164 height 22
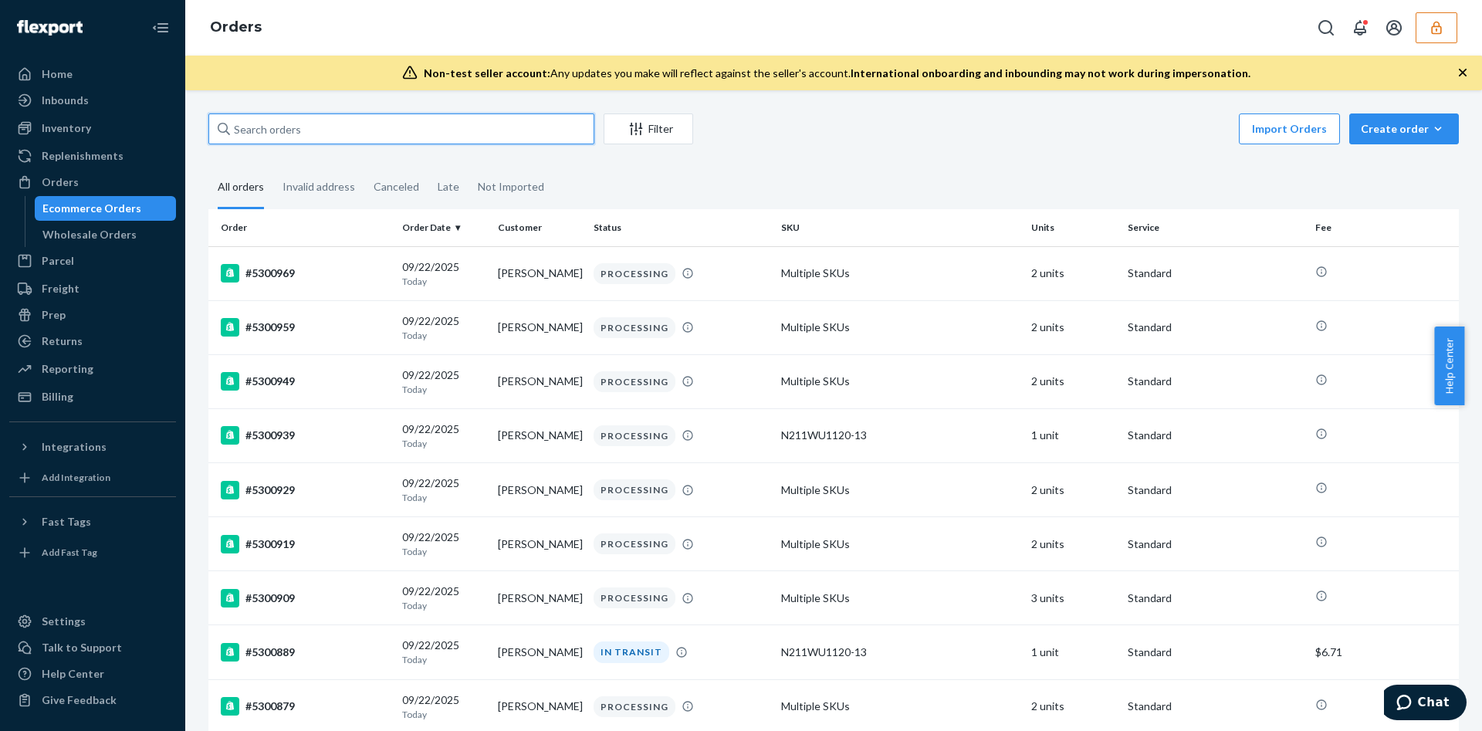
click at [283, 126] on input "text" at bounding box center [401, 128] width 386 height 31
paste input "5290399"
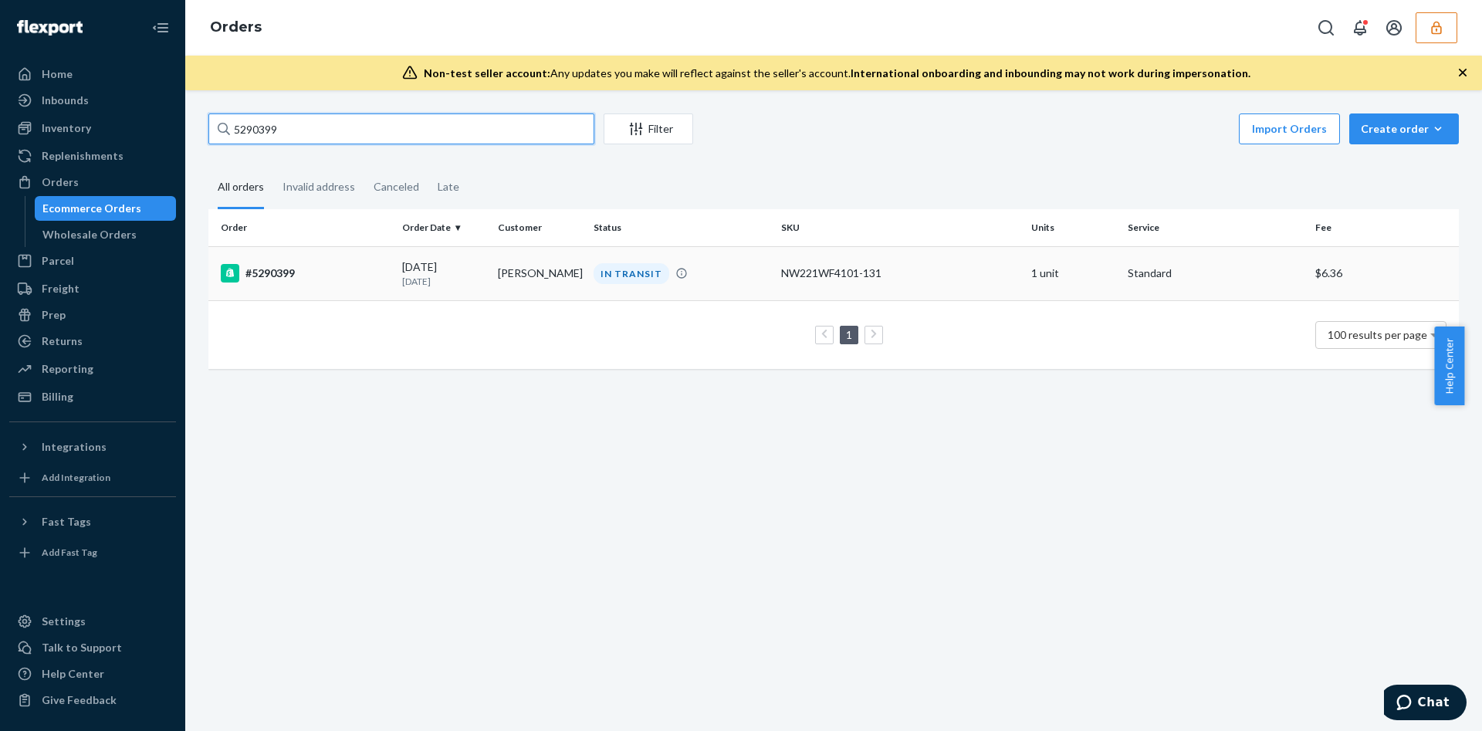
type input "5290399"
click at [299, 276] on div "#5290399" at bounding box center [305, 273] width 169 height 19
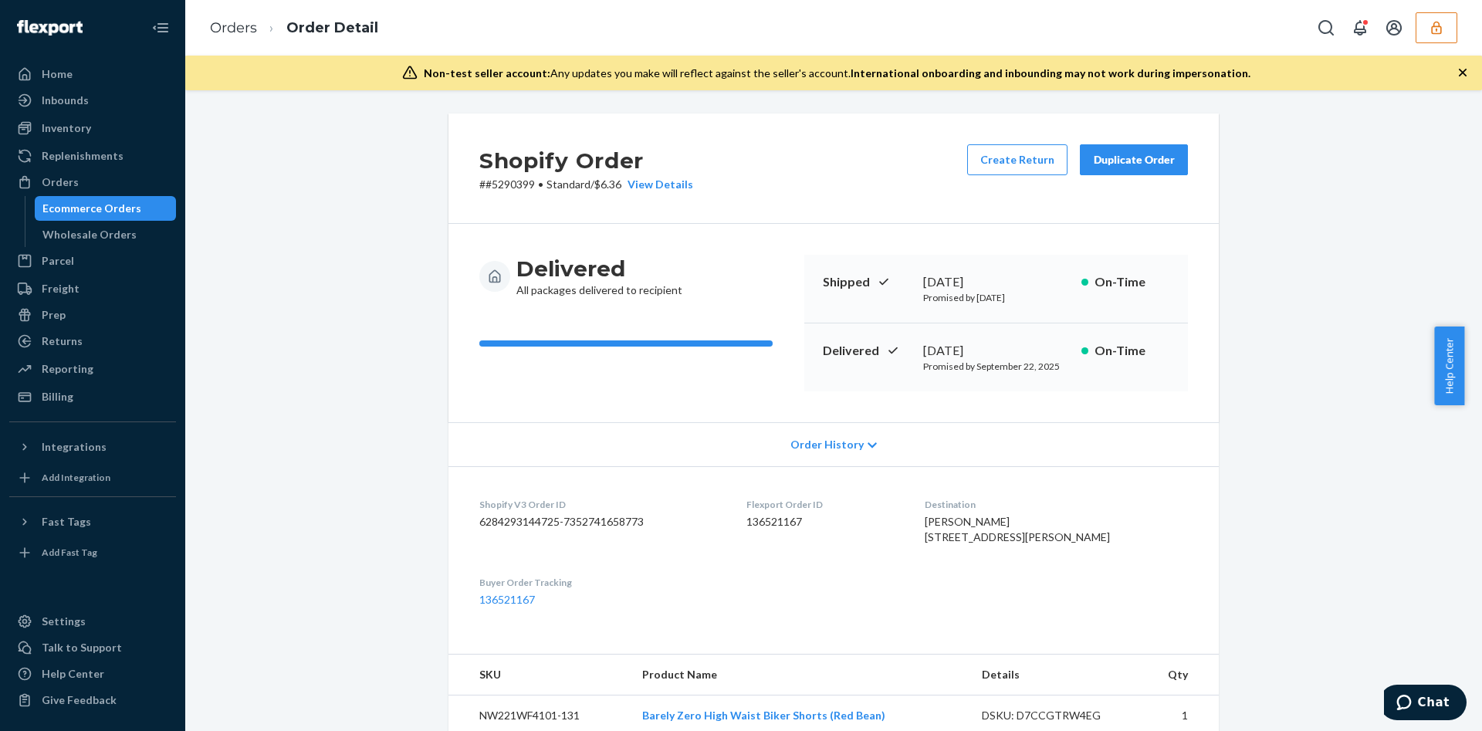
click at [798, 529] on dd "136521167" at bounding box center [824, 521] width 154 height 15
drag, startPoint x: 798, startPoint y: 529, endPoint x: 798, endPoint y: 511, distance: 17.8
click at [798, 511] on div "Flexport Order ID 136521167" at bounding box center [824, 524] width 154 height 53
click at [776, 532] on div "Flexport Order ID 136521167" at bounding box center [824, 524] width 154 height 53
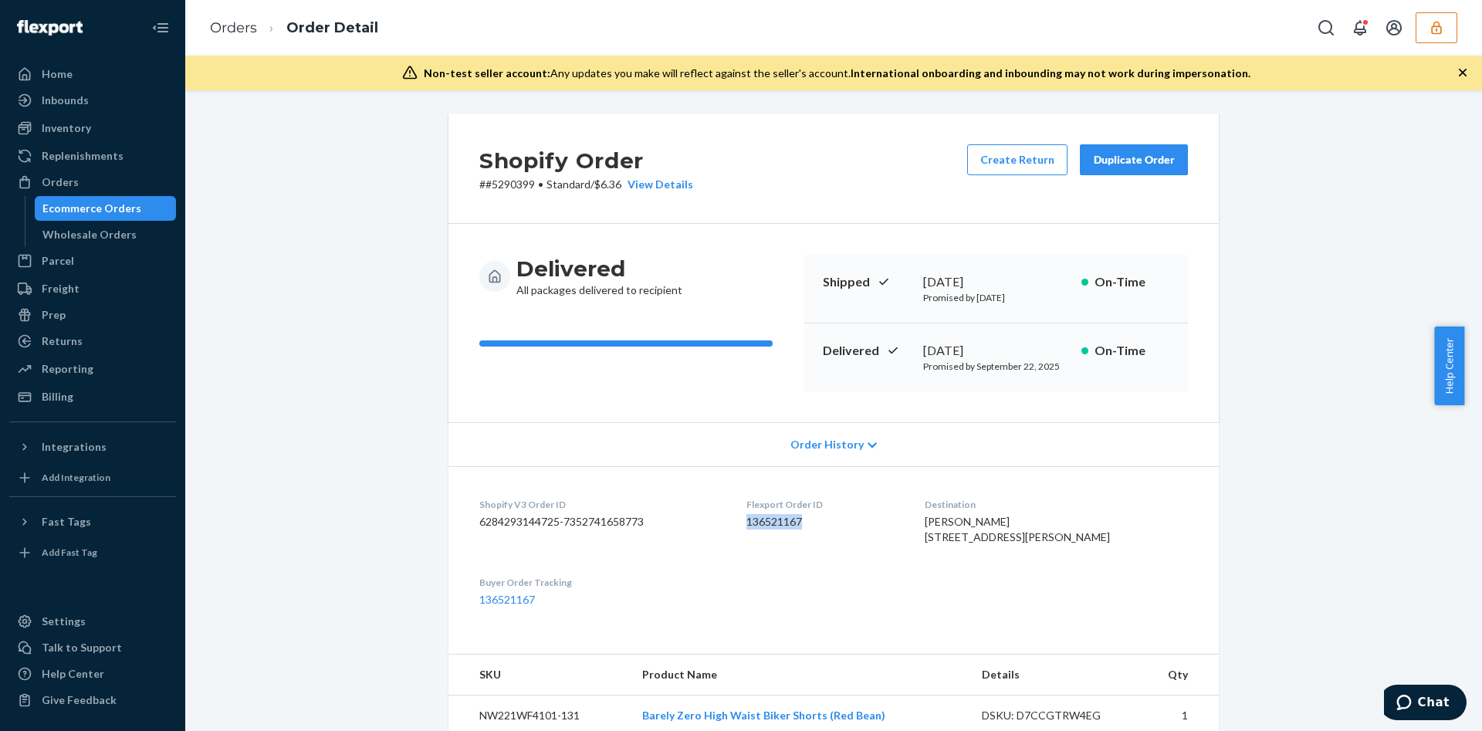
copy dd "136521167"
click at [1435, 25] on icon "button" at bounding box center [1436, 27] width 10 height 13
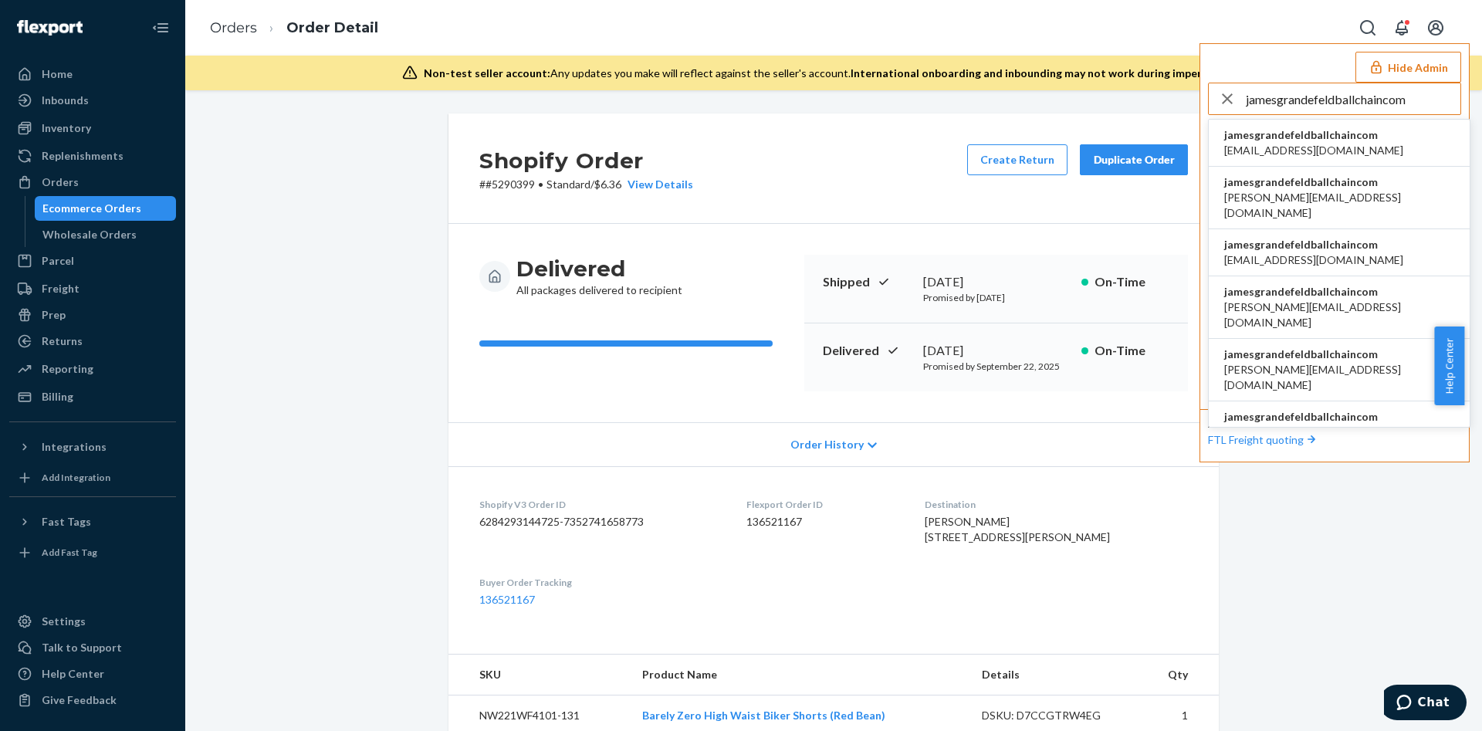
type input "jamesgrandefeldballchaincom"
click at [1343, 143] on span "bill@ballchain.com" at bounding box center [1313, 150] width 179 height 15
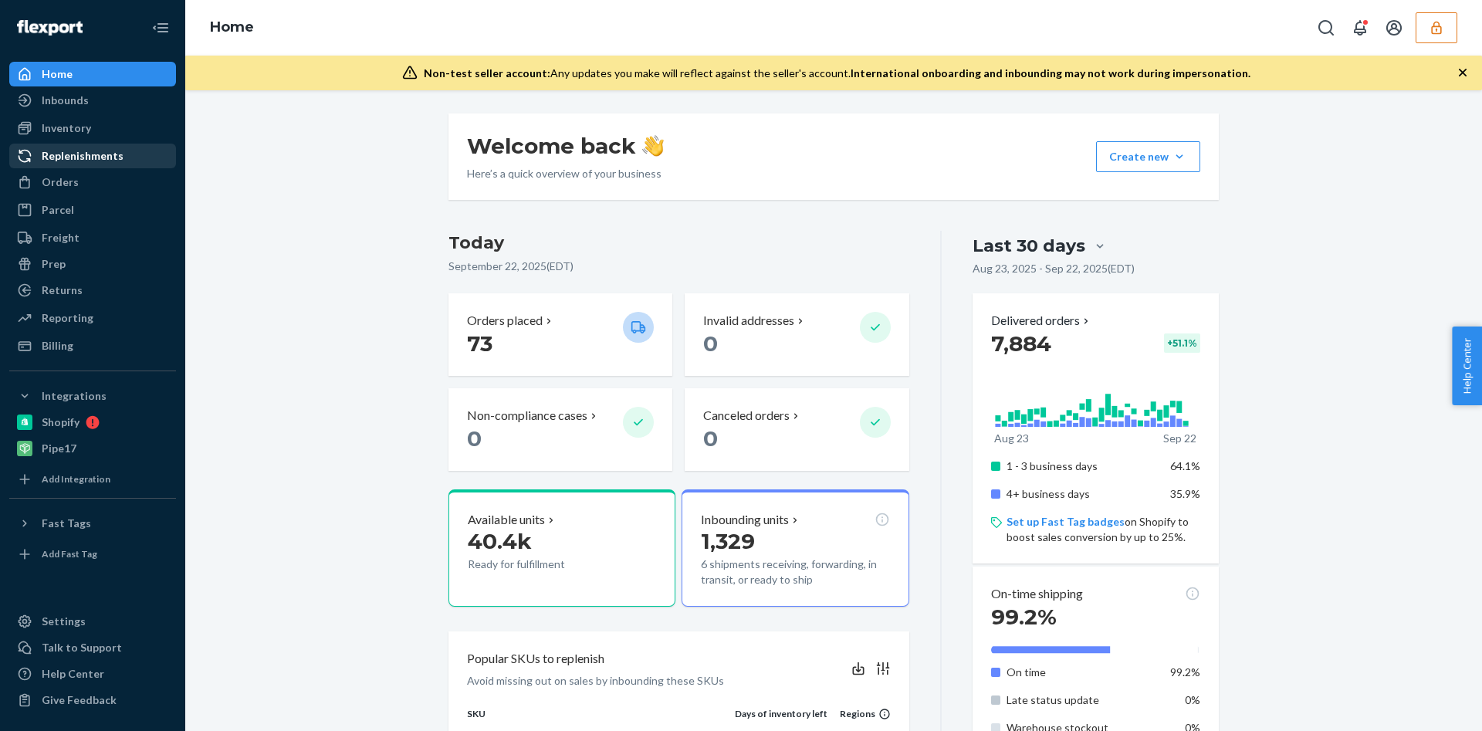
click at [104, 181] on div "Orders" at bounding box center [93, 182] width 164 height 22
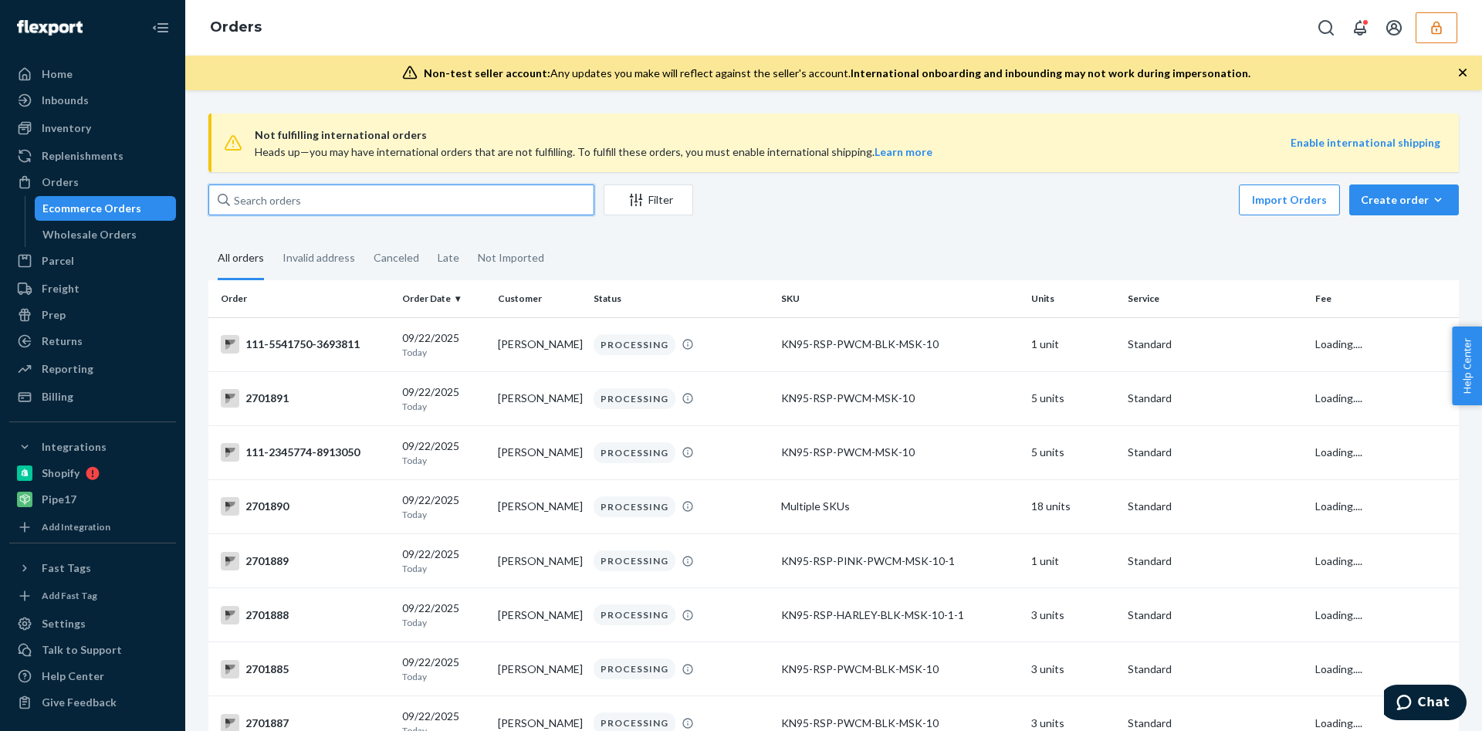
click at [290, 212] on input "text" at bounding box center [401, 200] width 386 height 31
paste input "134116105"
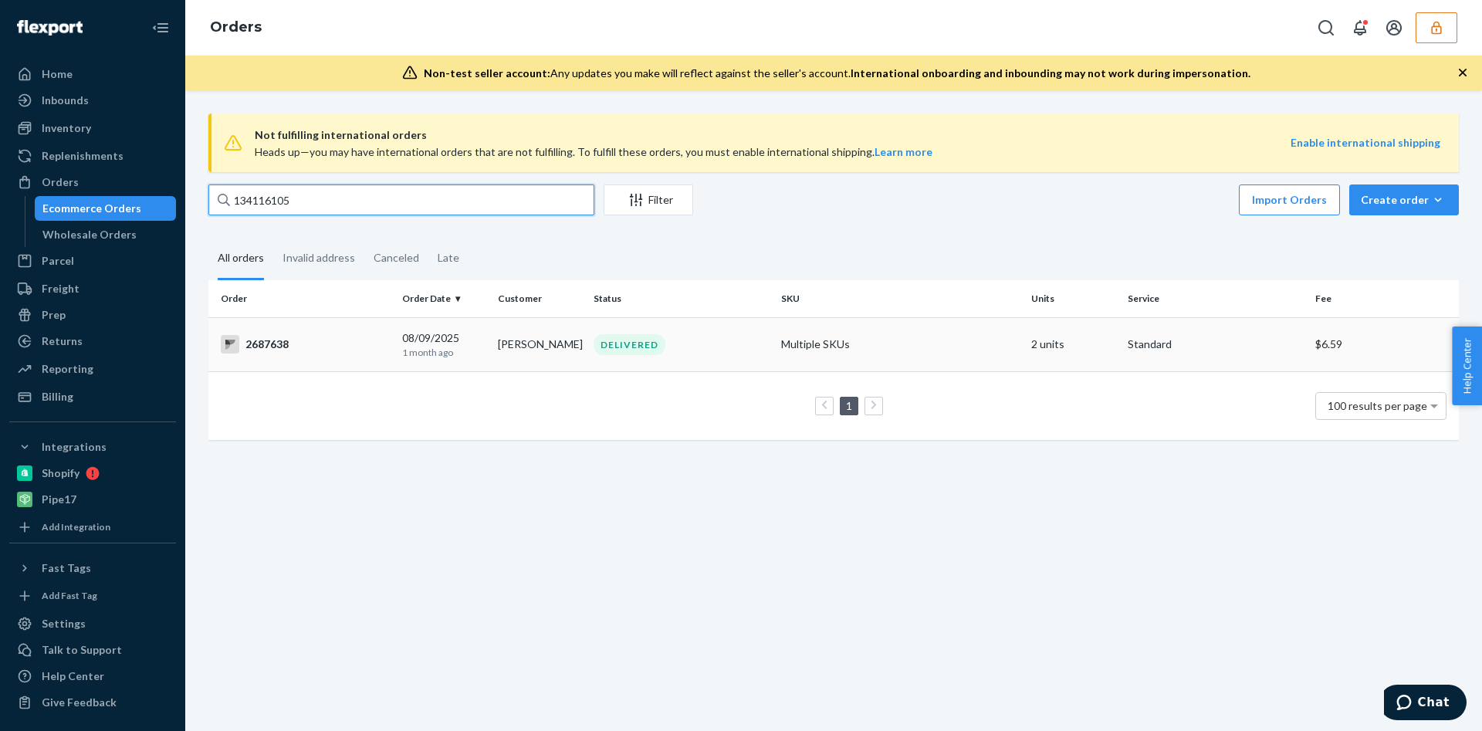
type input "134116105"
click at [437, 338] on div "[DATE] [DATE]" at bounding box center [443, 344] width 83 height 29
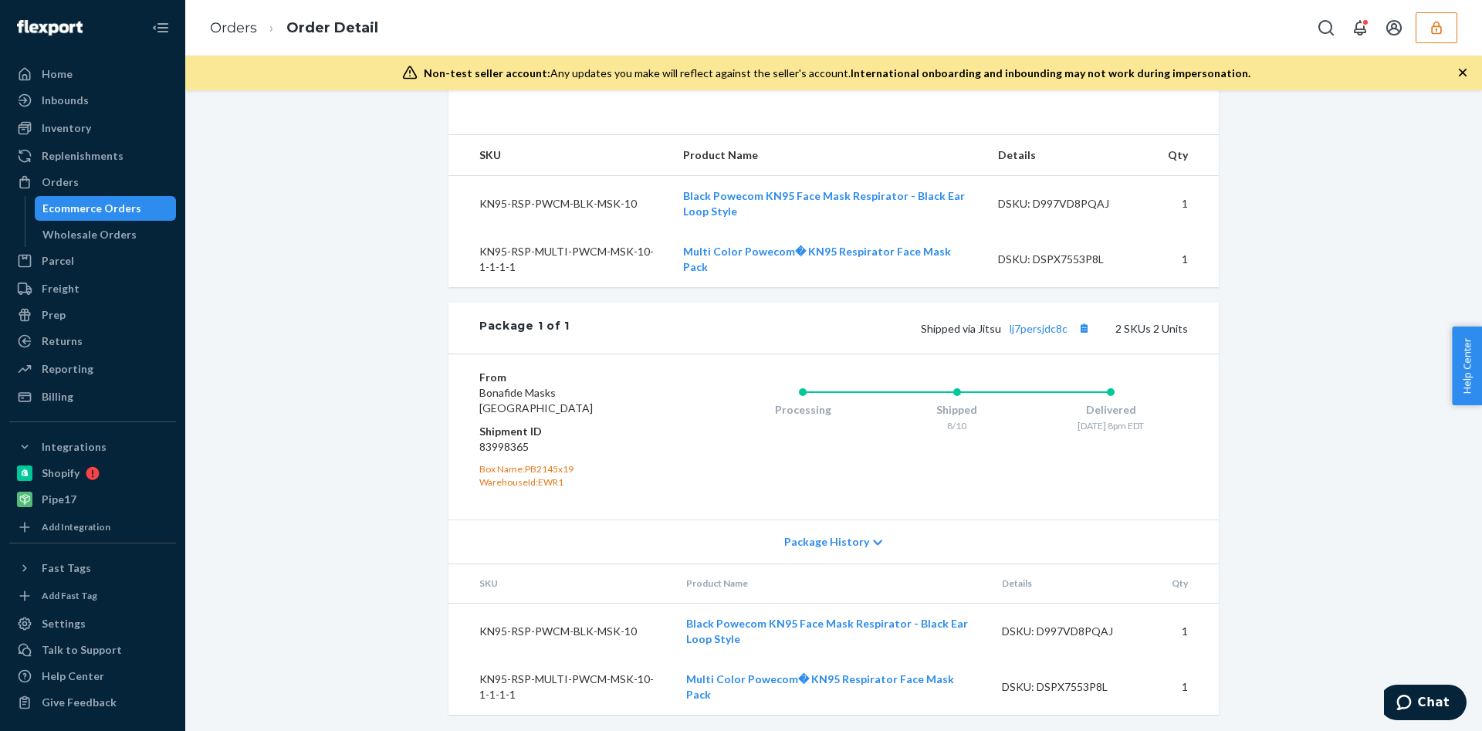
scroll to position [496, 0]
click at [1031, 330] on link "lj7persjdc8c" at bounding box center [1039, 326] width 58 height 13
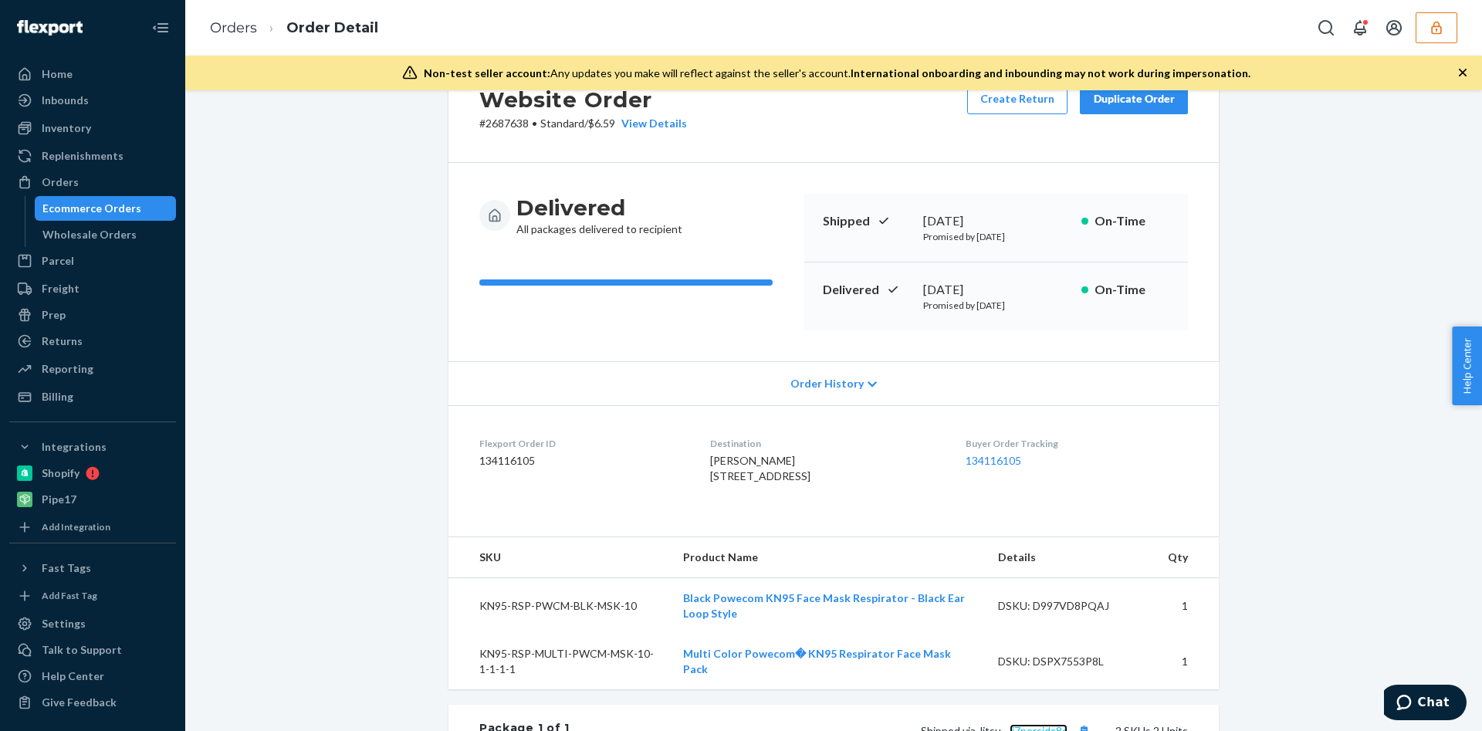
scroll to position [0, 0]
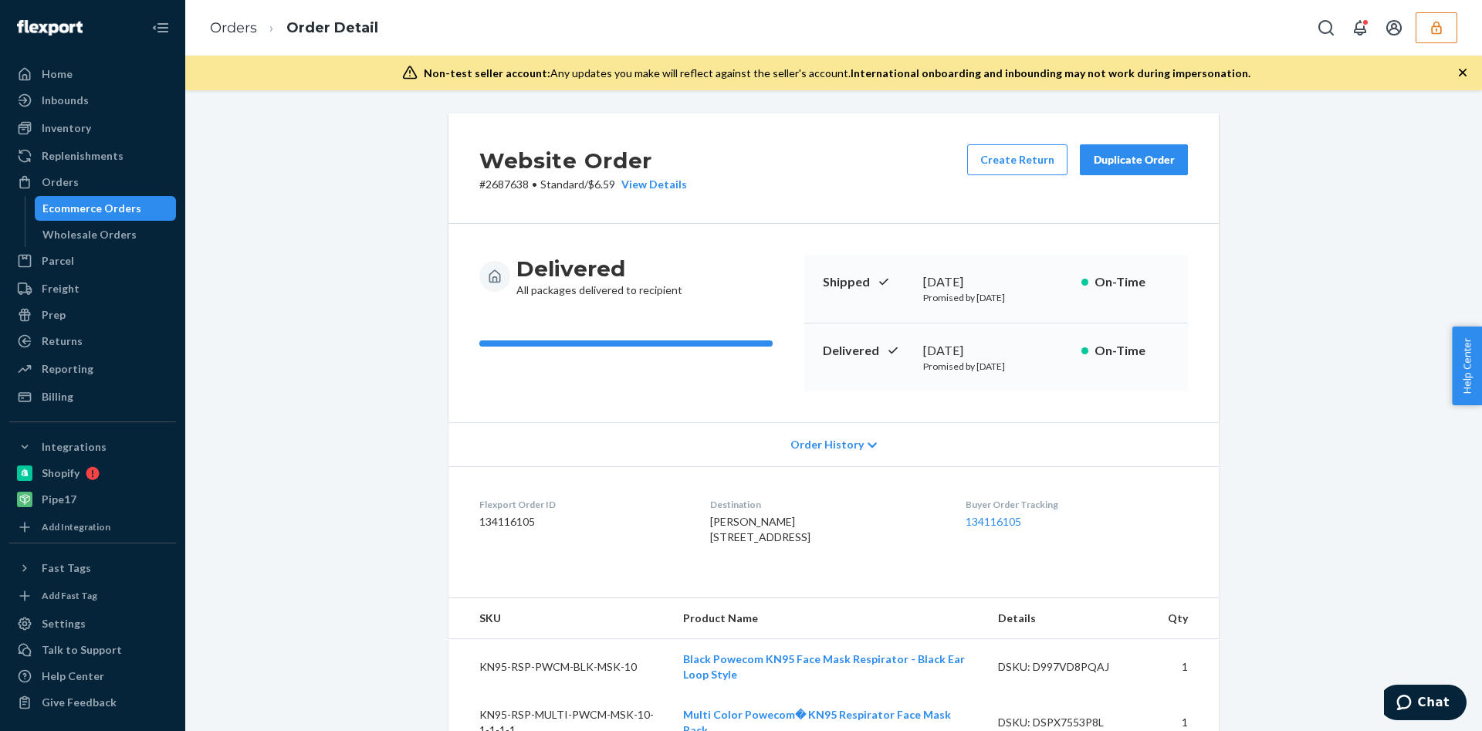
drag, startPoint x: 670, startPoint y: 555, endPoint x: 832, endPoint y: 566, distance: 162.5
click at [832, 566] on dl "Flexport Order ID 134116105 Destination [PERSON_NAME] [STREET_ADDRESS] Buyer Or…" at bounding box center [834, 524] width 771 height 116
click at [842, 545] on div "[PERSON_NAME] [STREET_ADDRESS]" at bounding box center [825, 529] width 230 height 31
drag, startPoint x: 930, startPoint y: 364, endPoint x: 1065, endPoint y: 368, distance: 135.2
click at [1065, 368] on div "Delivered [DATE] Promised by [DATE] On-Time" at bounding box center [996, 357] width 384 height 68
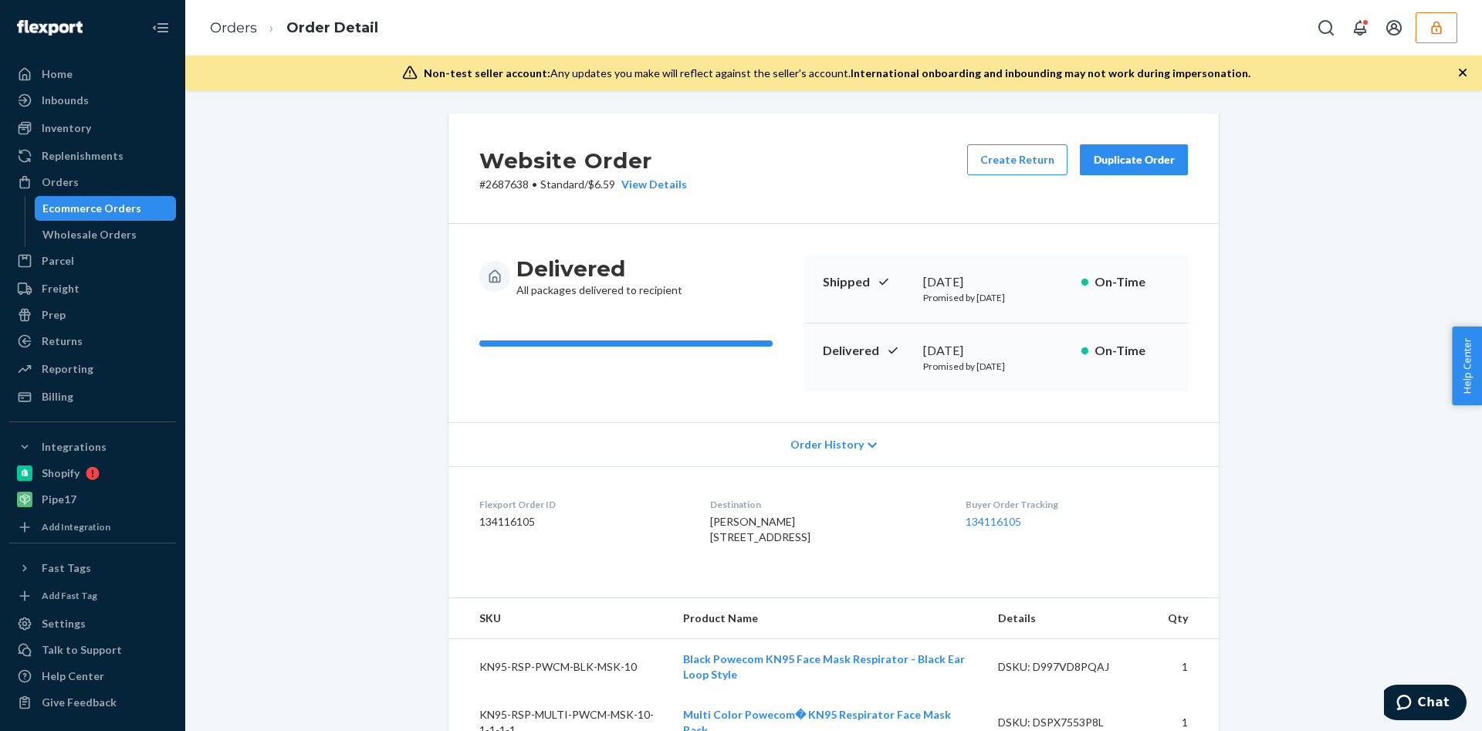
click at [1011, 406] on div "Delivered All packages delivered to recipient Shipped [DATE] Promised by [DATE]…" at bounding box center [834, 323] width 771 height 198
click at [1429, 29] on icon "button" at bounding box center [1436, 27] width 15 height 15
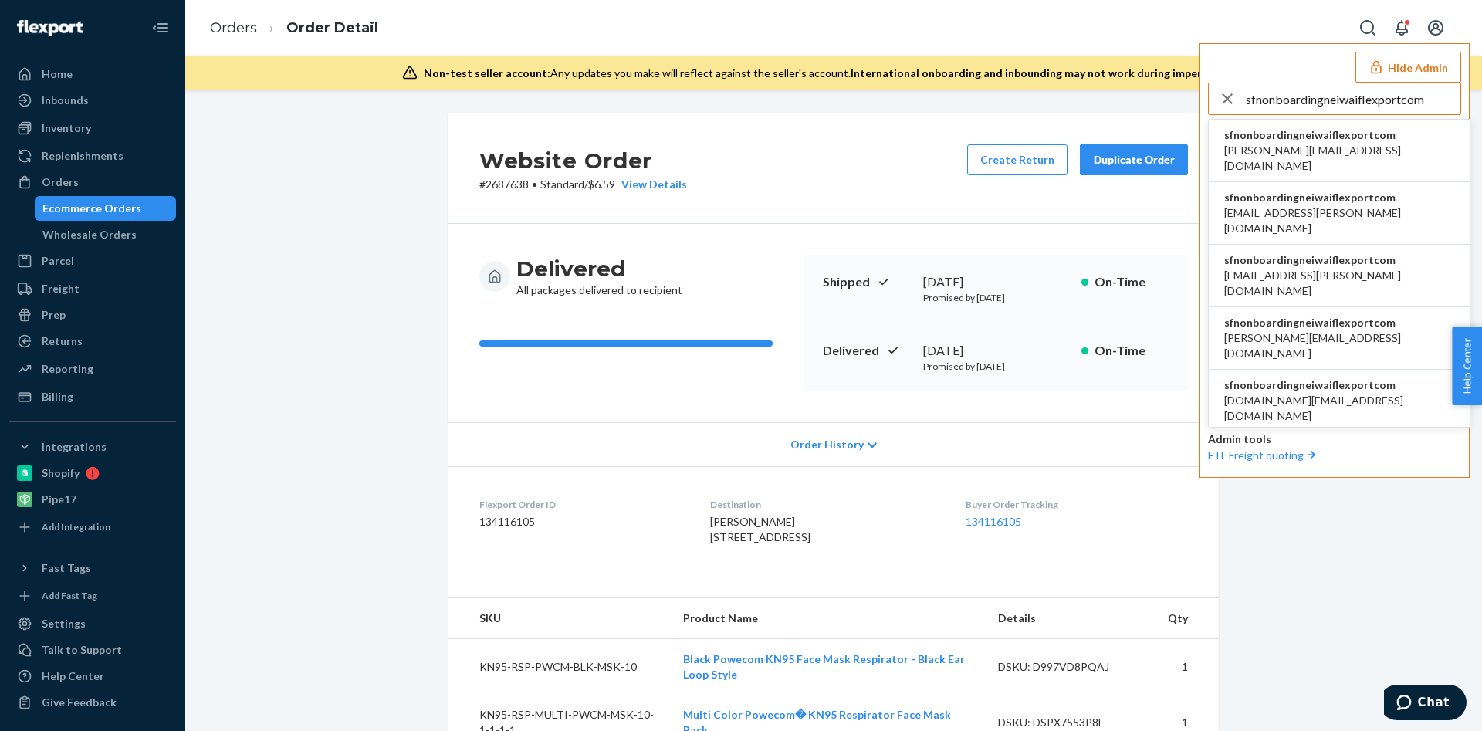
type input "sfnonboardingneiwaiflexportcom"
click at [1328, 164] on li "sfnonboardingneiwaiflexportcom [PERSON_NAME][EMAIL_ADDRESS][DOMAIN_NAME]" at bounding box center [1339, 151] width 261 height 63
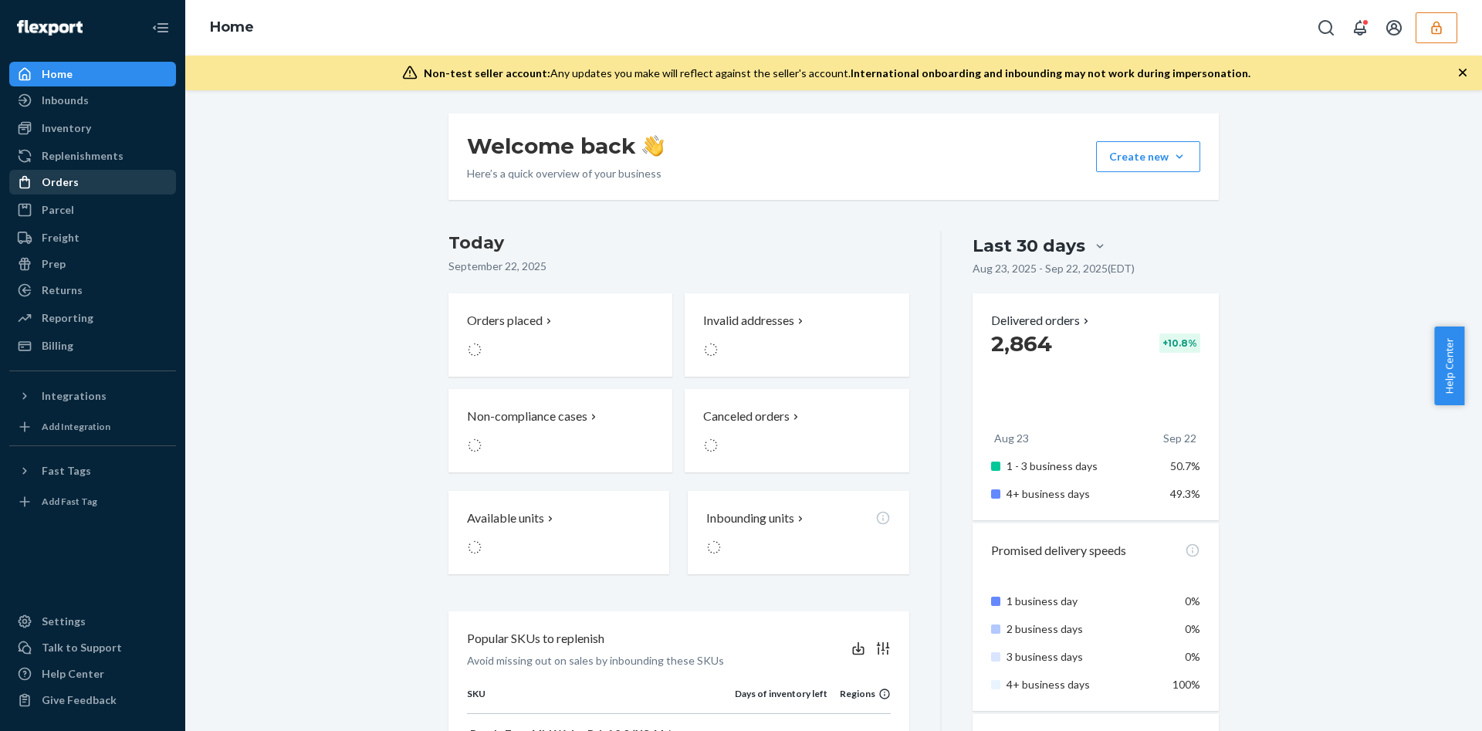
click at [44, 188] on div "Orders" at bounding box center [60, 181] width 37 height 15
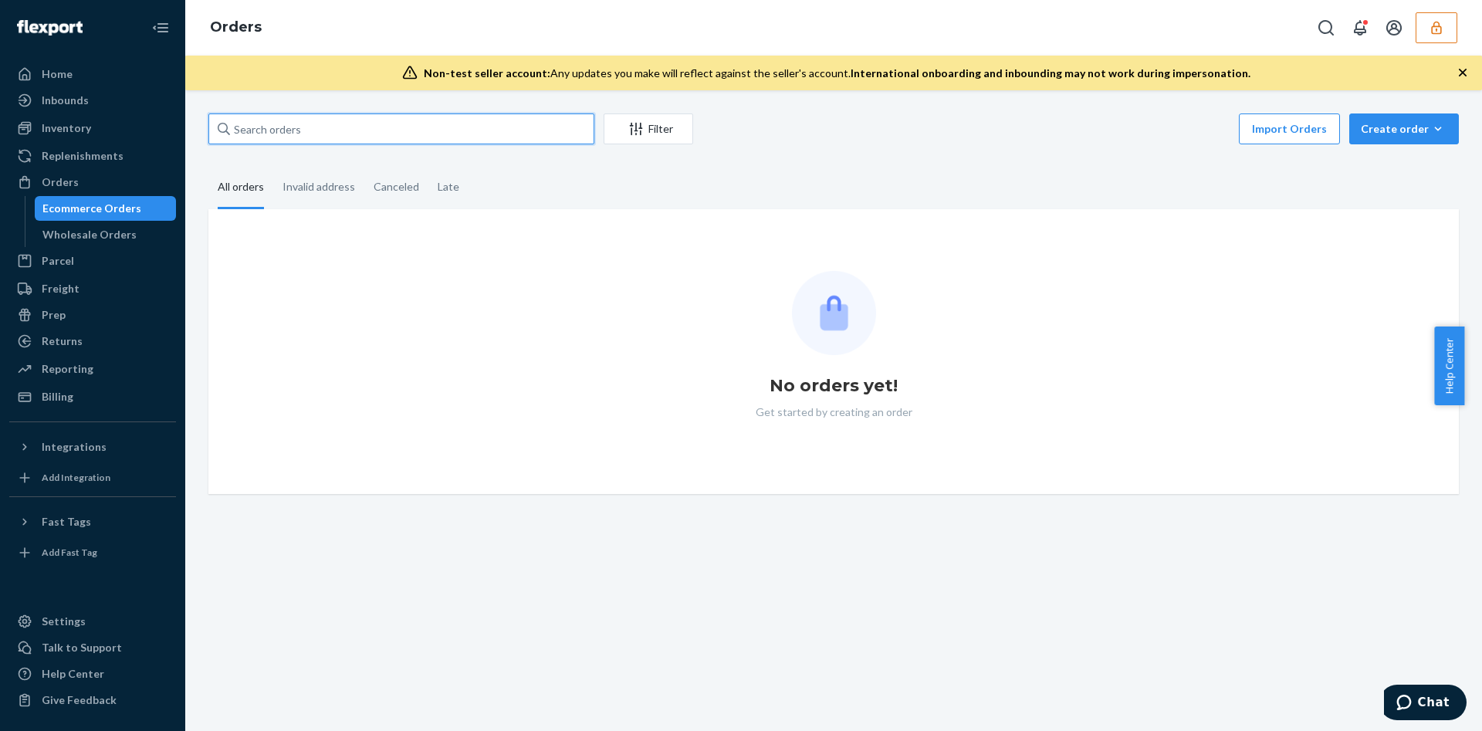
click at [331, 127] on input "text" at bounding box center [401, 128] width 386 height 31
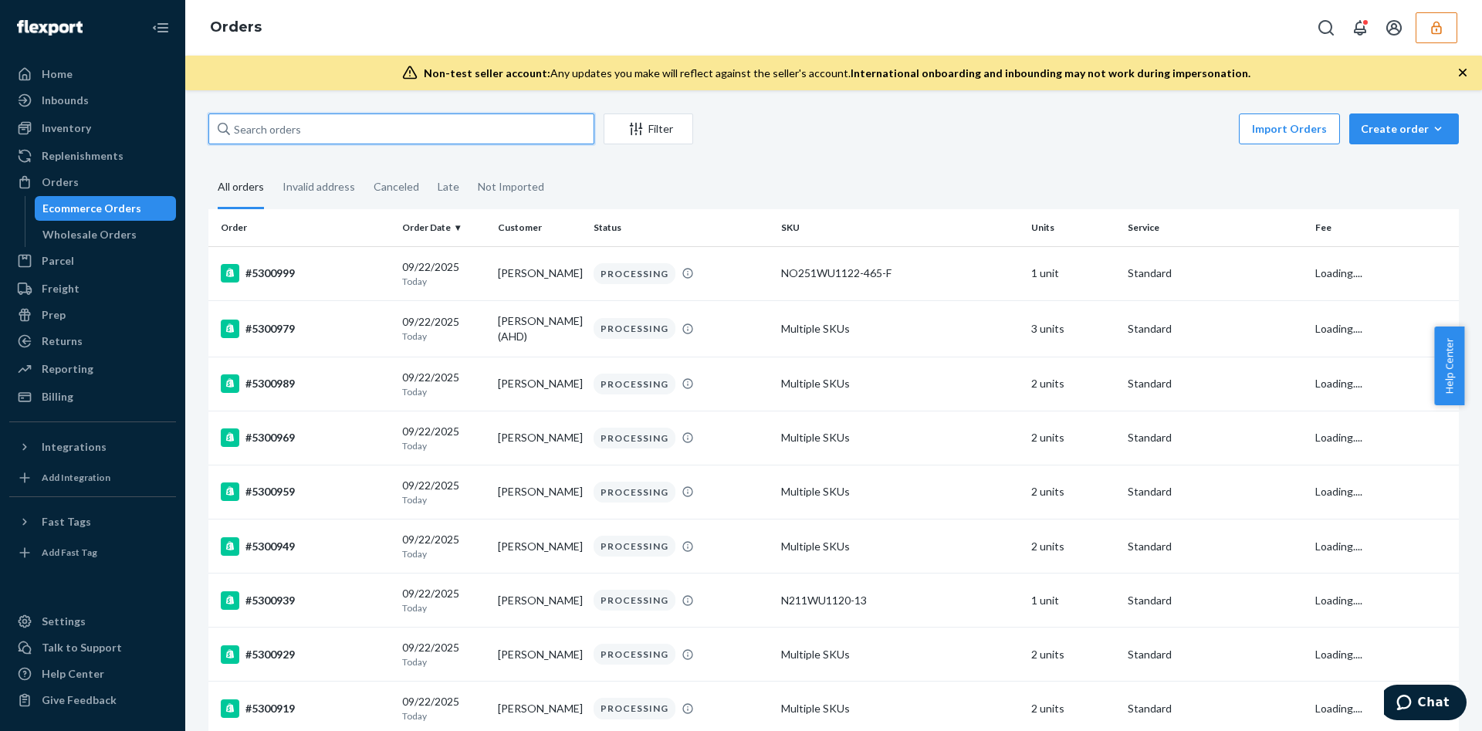
paste input "5290399"
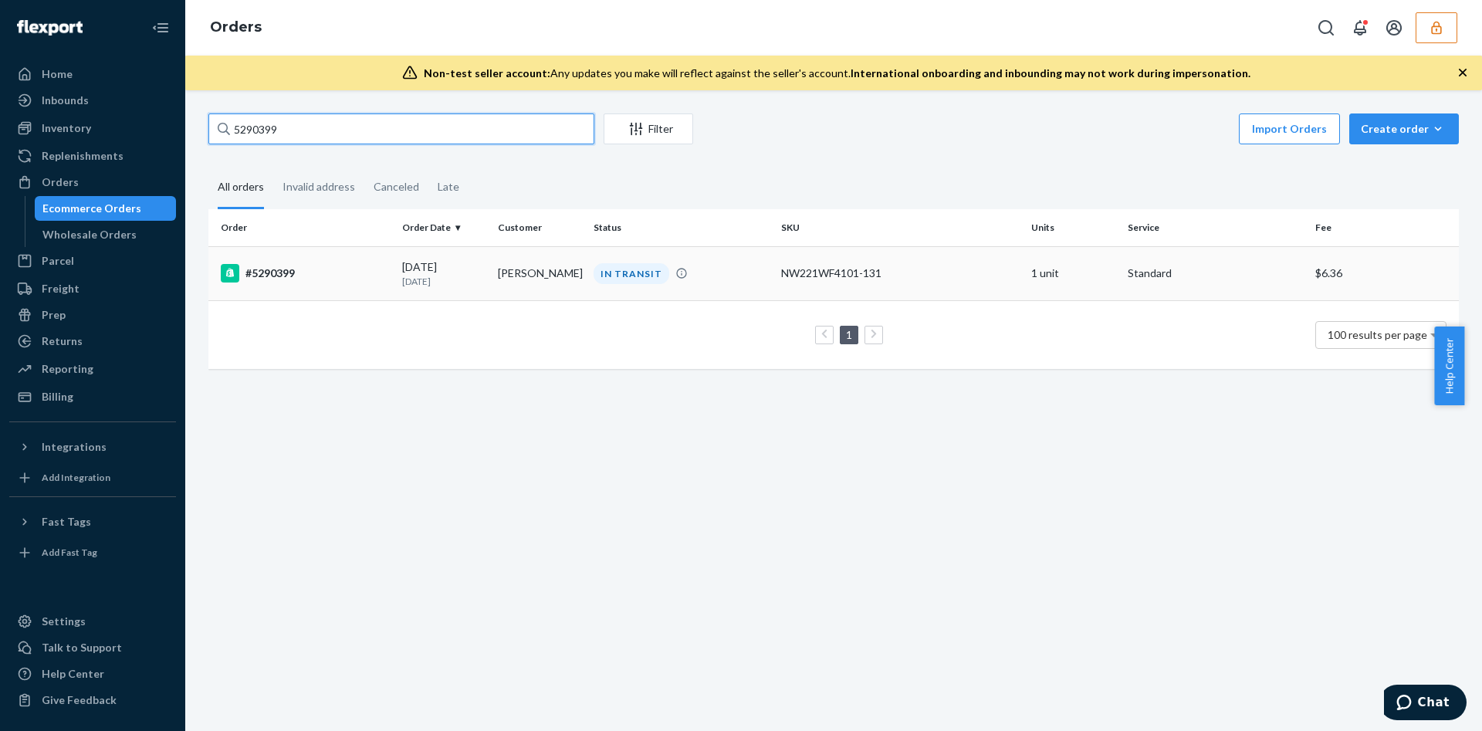
type input "5290399"
click at [368, 259] on td "#5290399" at bounding box center [302, 273] width 188 height 54
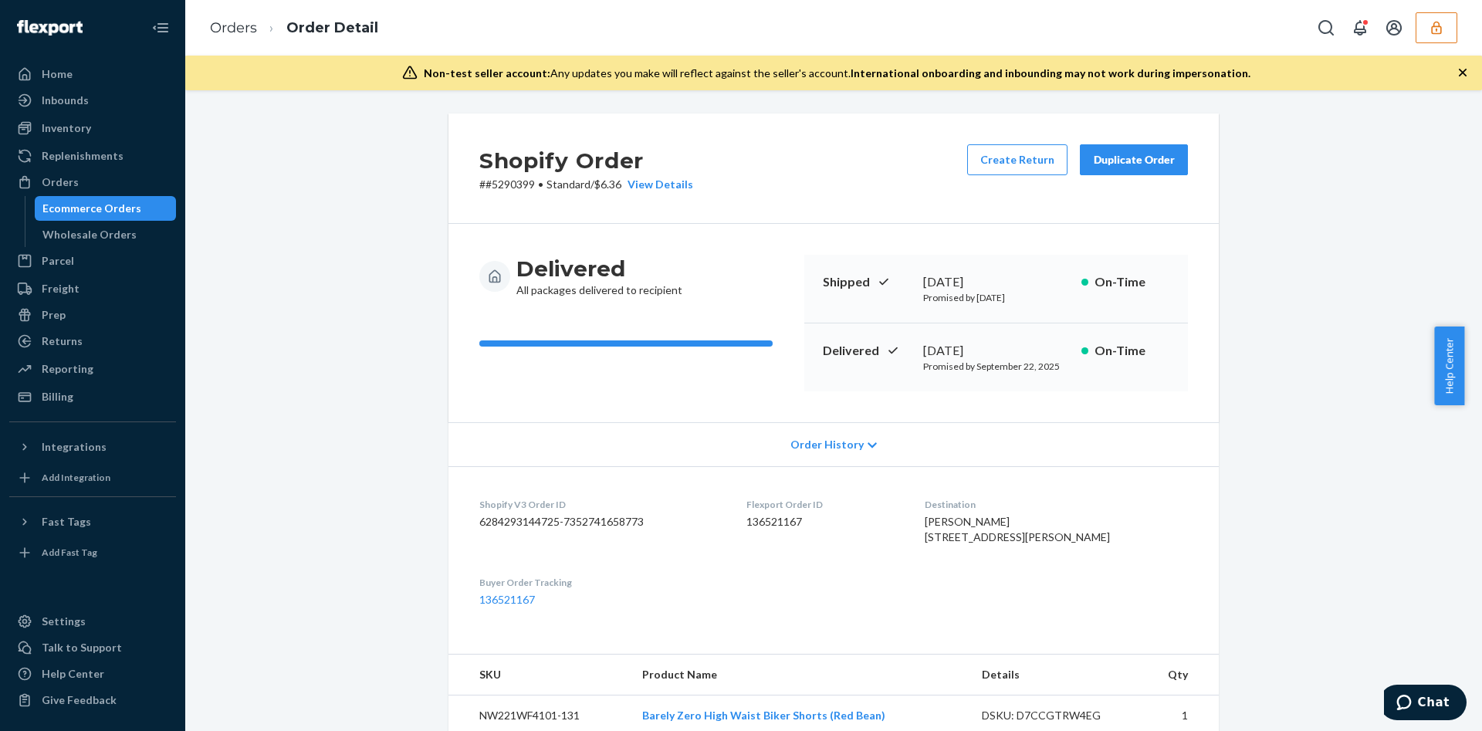
click at [794, 522] on dd "136521167" at bounding box center [824, 521] width 154 height 15
click at [795, 525] on dd "136521167" at bounding box center [824, 521] width 154 height 15
copy dd "136521167"
click at [1464, 31] on div "Orders Order Detail" at bounding box center [833, 28] width 1297 height 56
click at [1419, 31] on button "button" at bounding box center [1437, 27] width 42 height 31
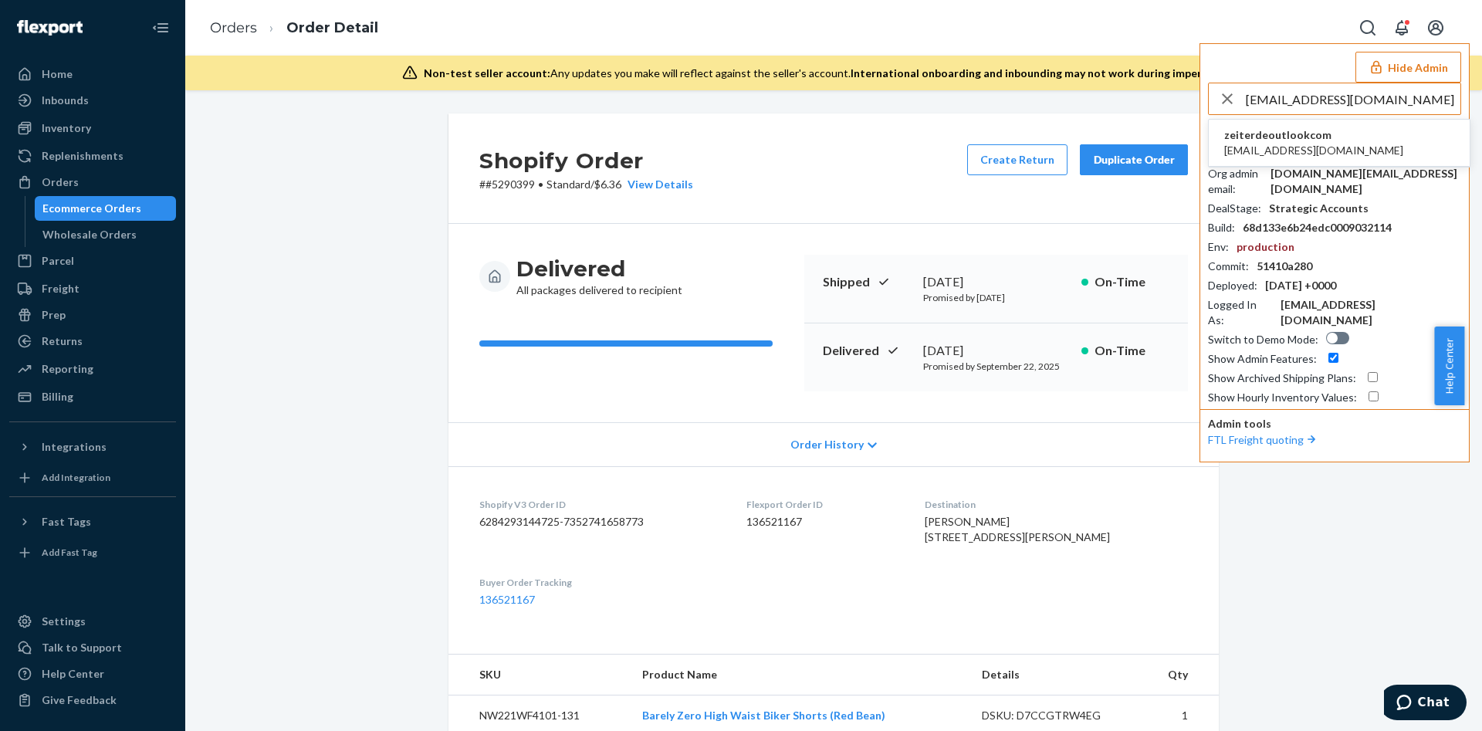
type input "zeiterde@outlook.com"
click at [1347, 153] on li "zeiterdeoutlookcom zeiterde@outlook.com" at bounding box center [1339, 143] width 261 height 47
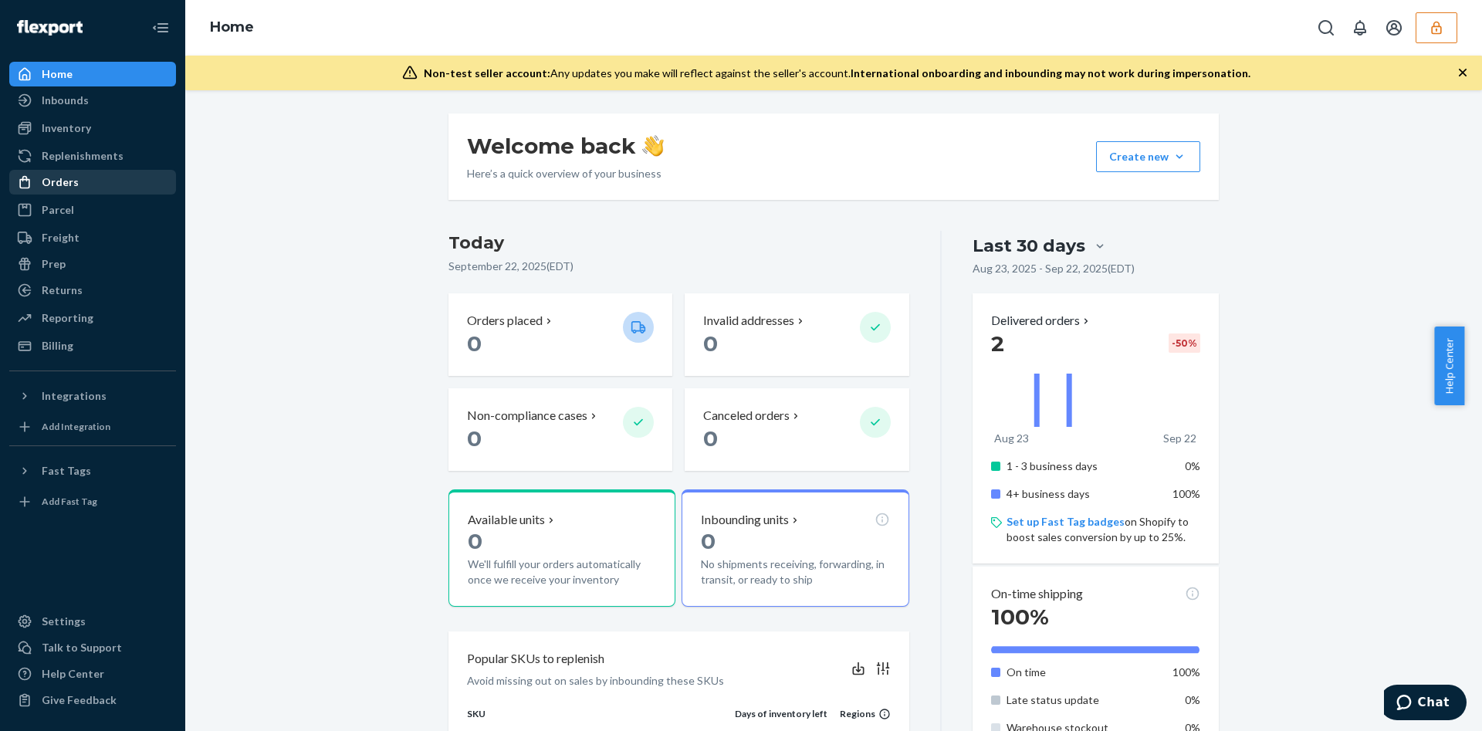
click at [80, 190] on div "Orders" at bounding box center [93, 182] width 164 height 22
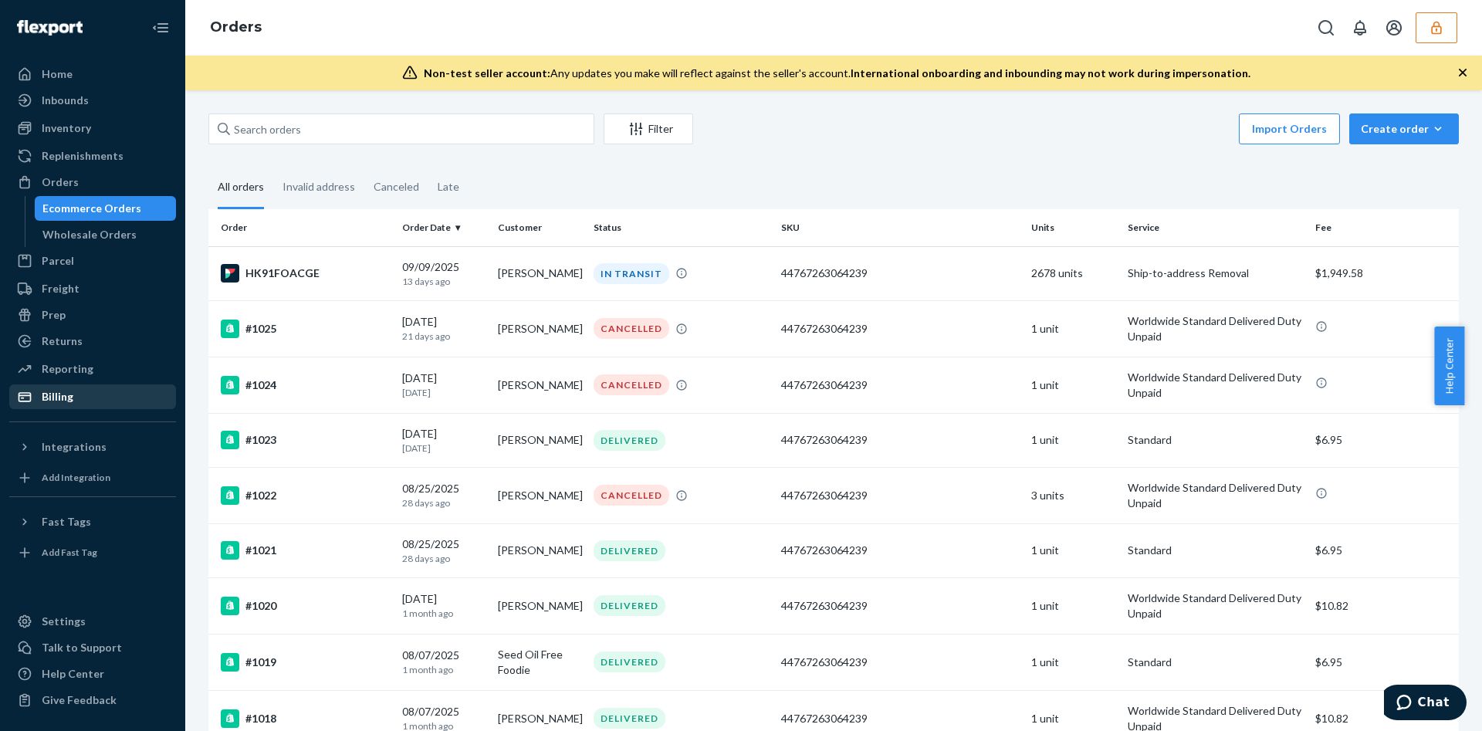
click at [77, 386] on div "Billing" at bounding box center [93, 397] width 164 height 22
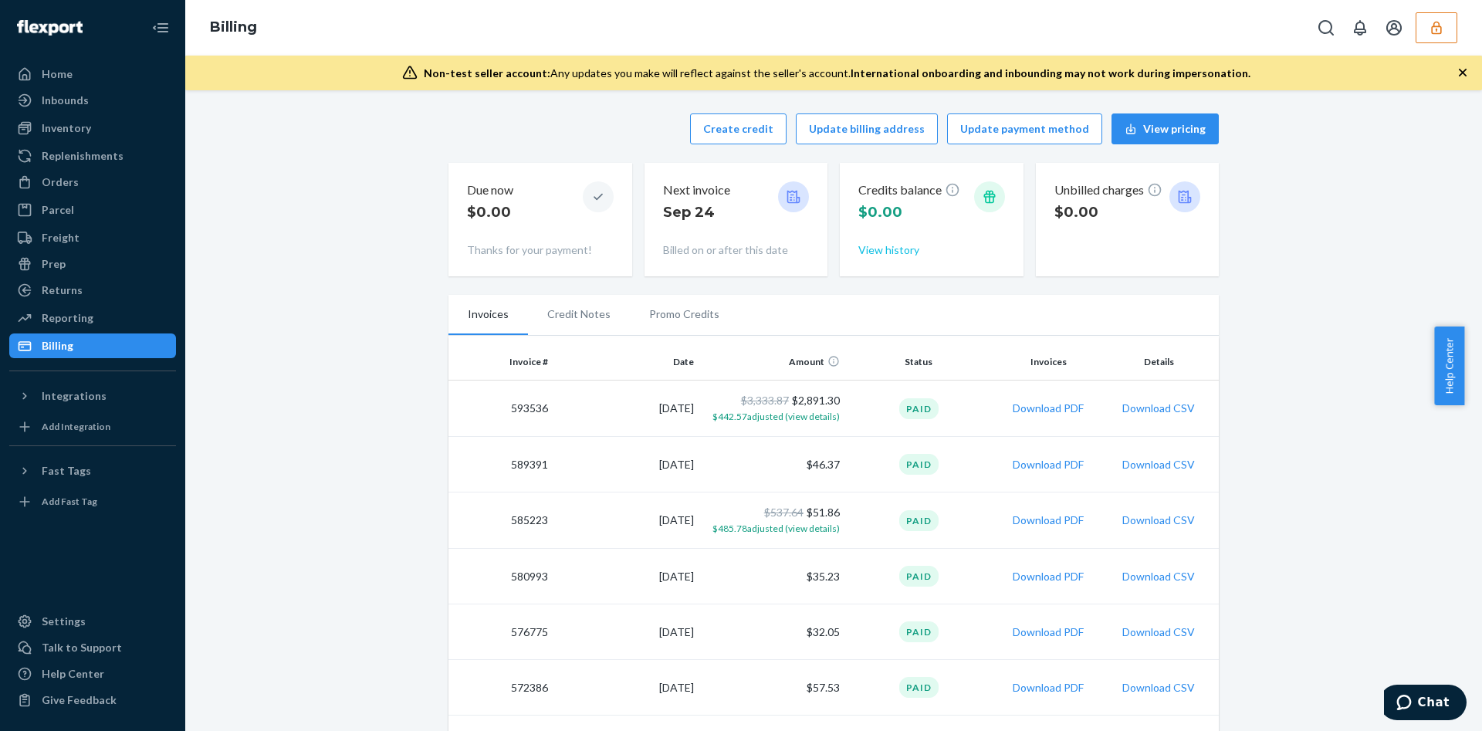
click at [881, 247] on button "View history" at bounding box center [889, 249] width 61 height 15
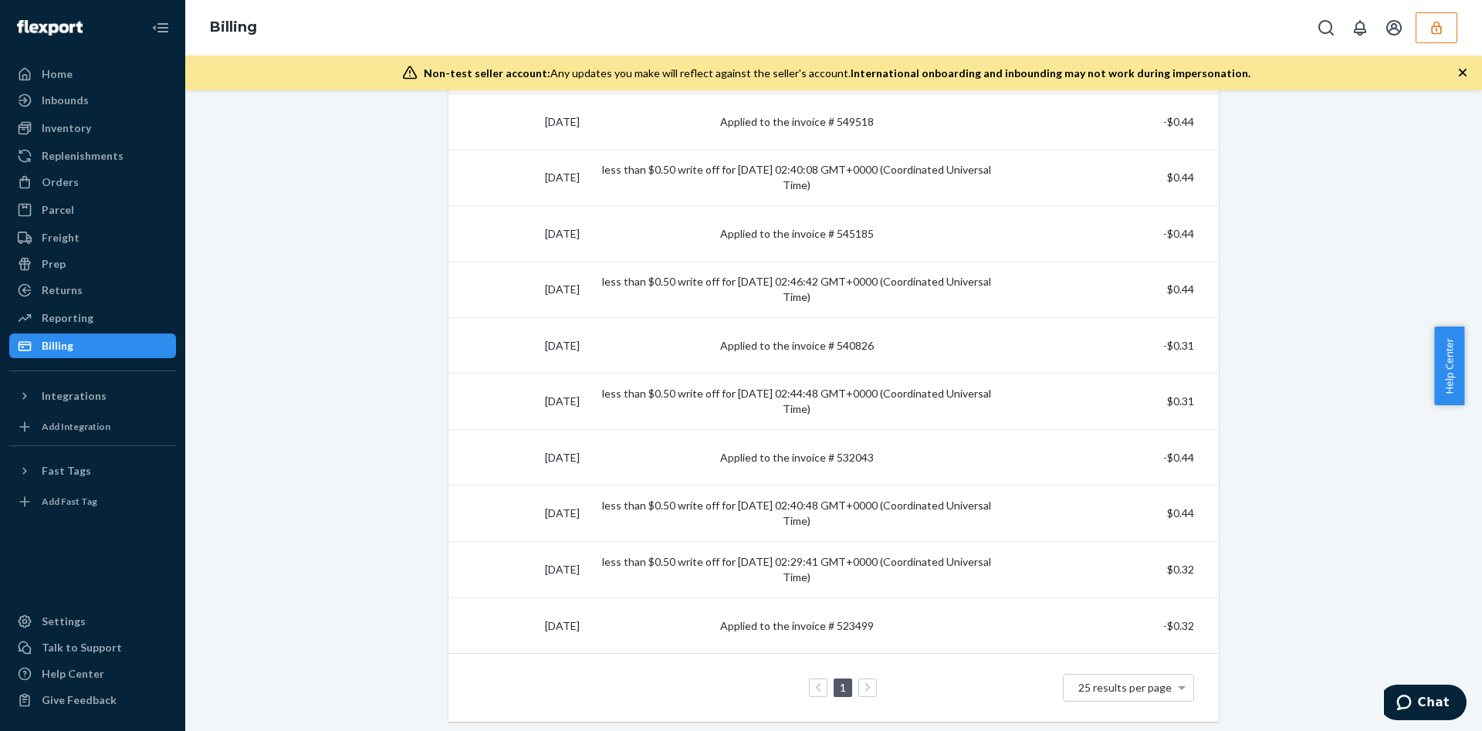
scroll to position [55, 0]
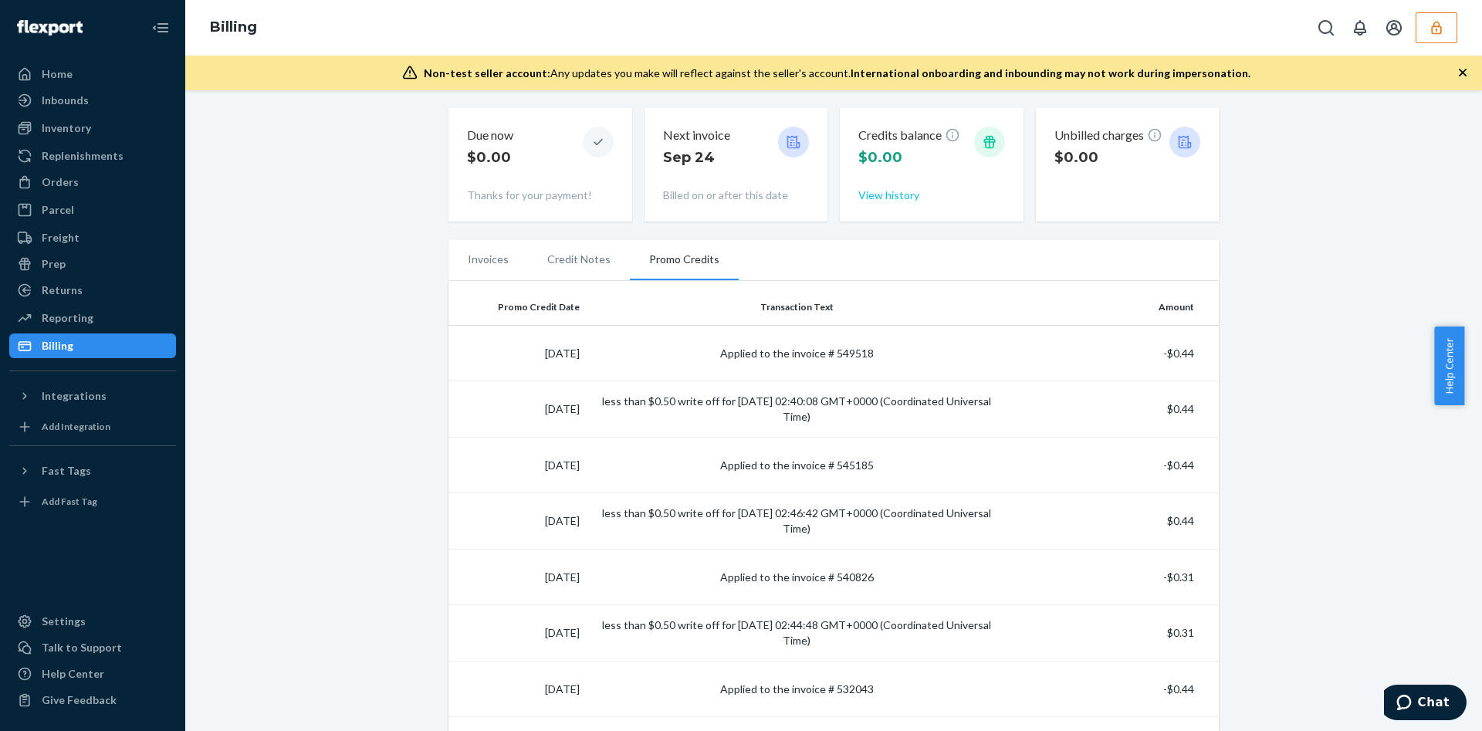
click at [876, 189] on button "View history" at bounding box center [889, 195] width 61 height 15
click at [496, 263] on li "Invoices" at bounding box center [489, 259] width 80 height 39
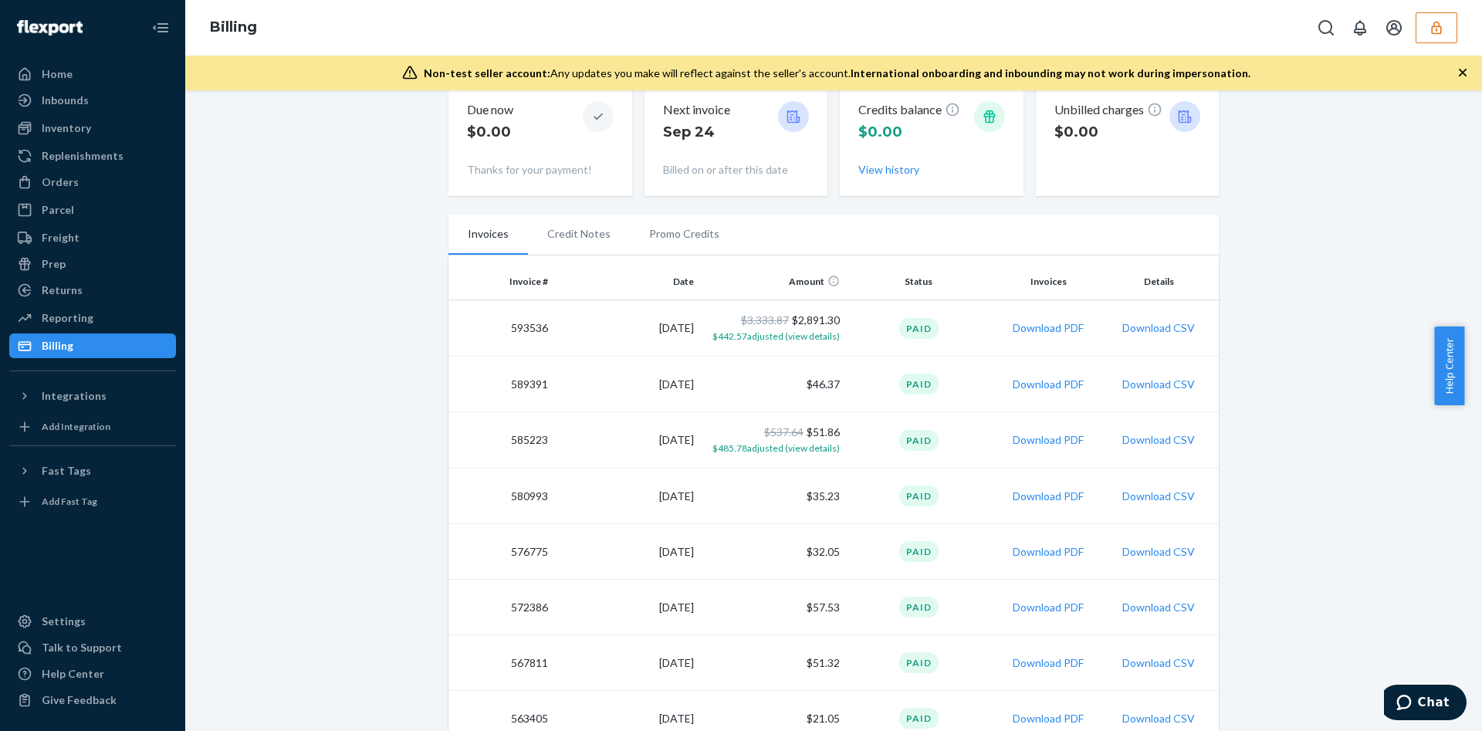
scroll to position [116, 0]
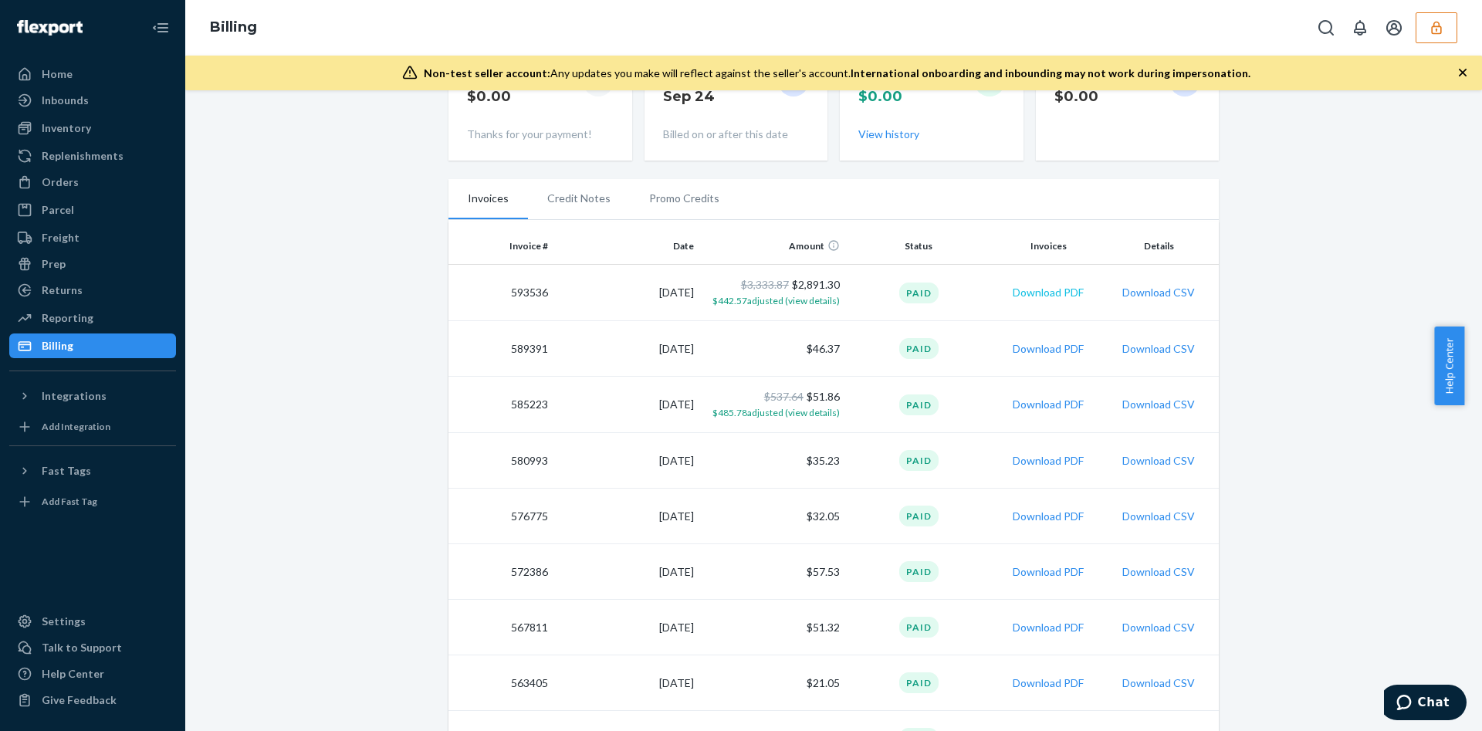
click at [1056, 289] on button "Download PDF" at bounding box center [1048, 292] width 71 height 15
click at [811, 293] on button "$442.57 adjusted (view details)" at bounding box center [776, 300] width 127 height 15
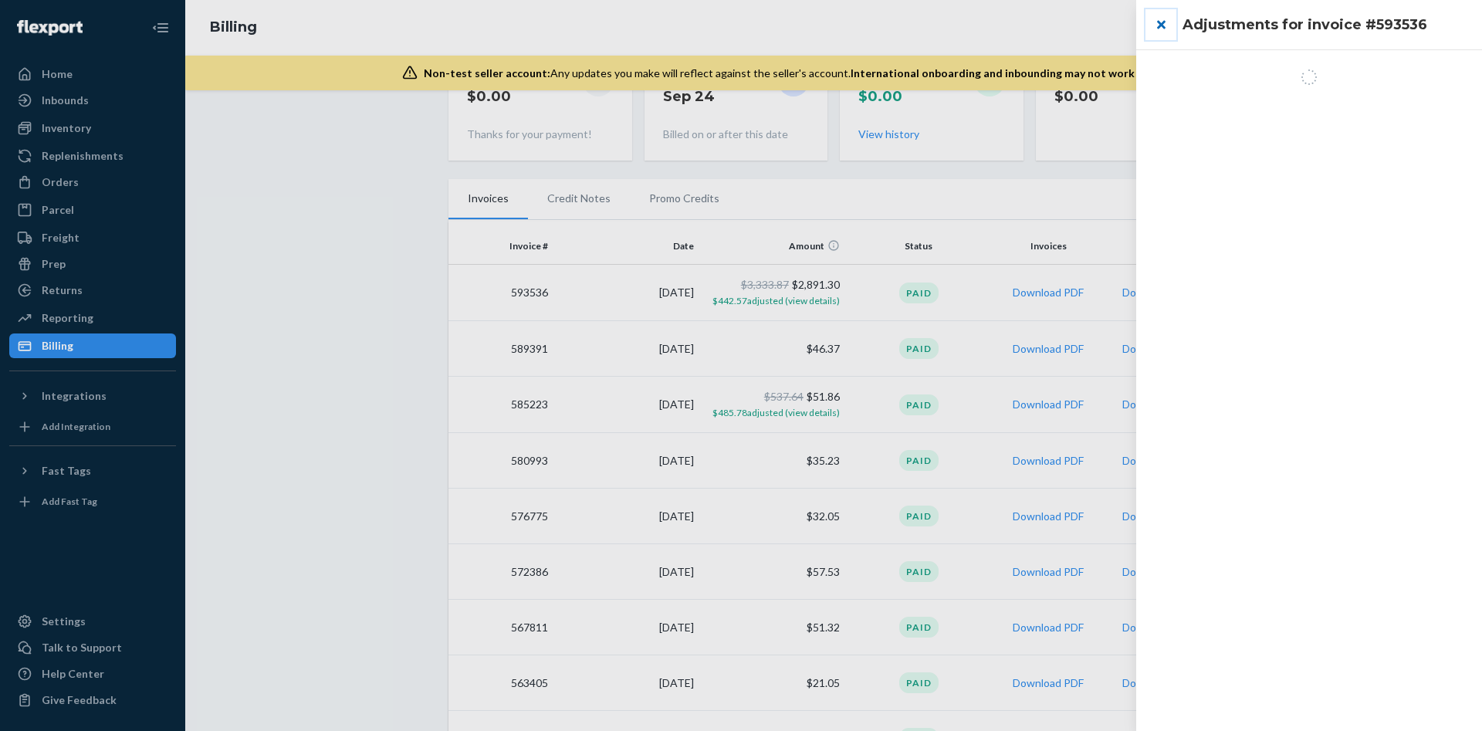
click at [1165, 30] on button "close" at bounding box center [1161, 24] width 31 height 31
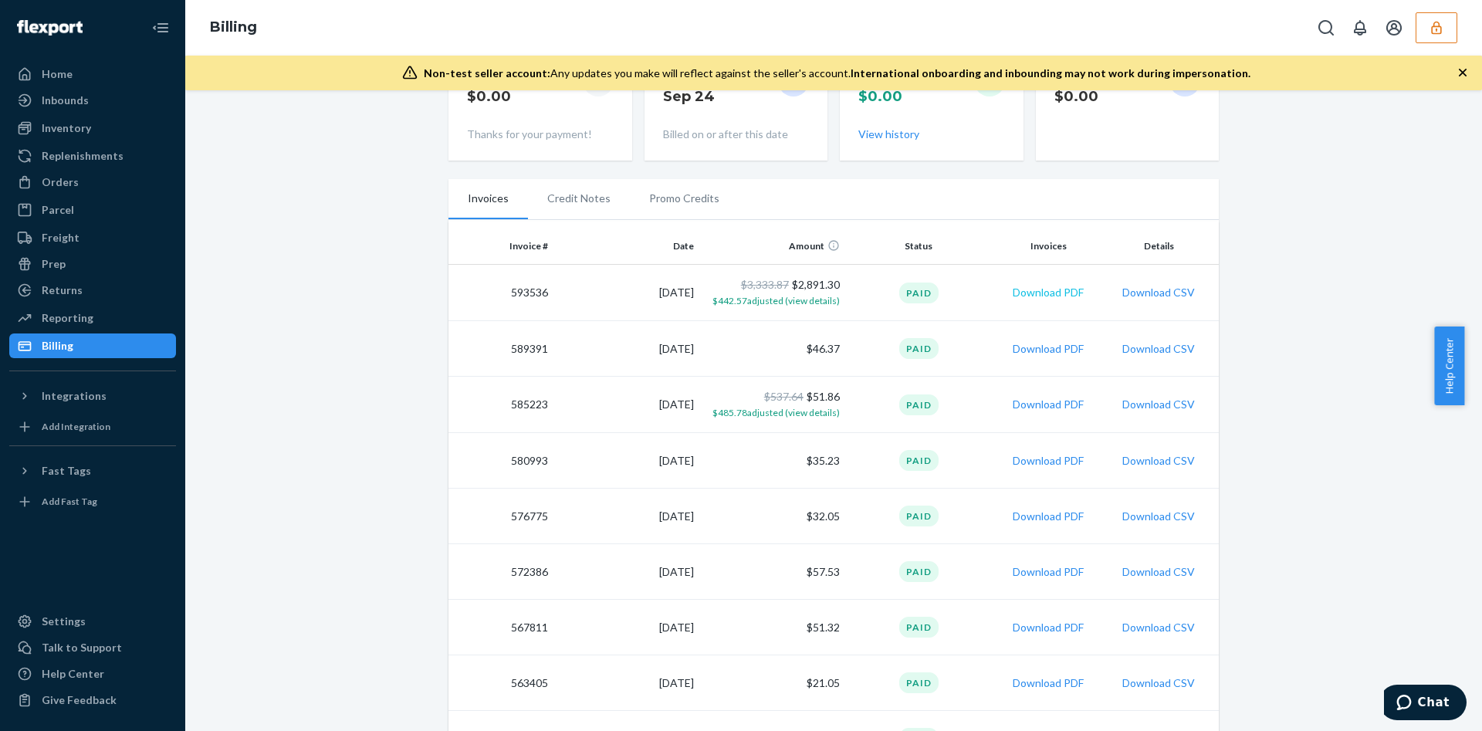
click at [1029, 289] on button "Download PDF" at bounding box center [1048, 292] width 71 height 15
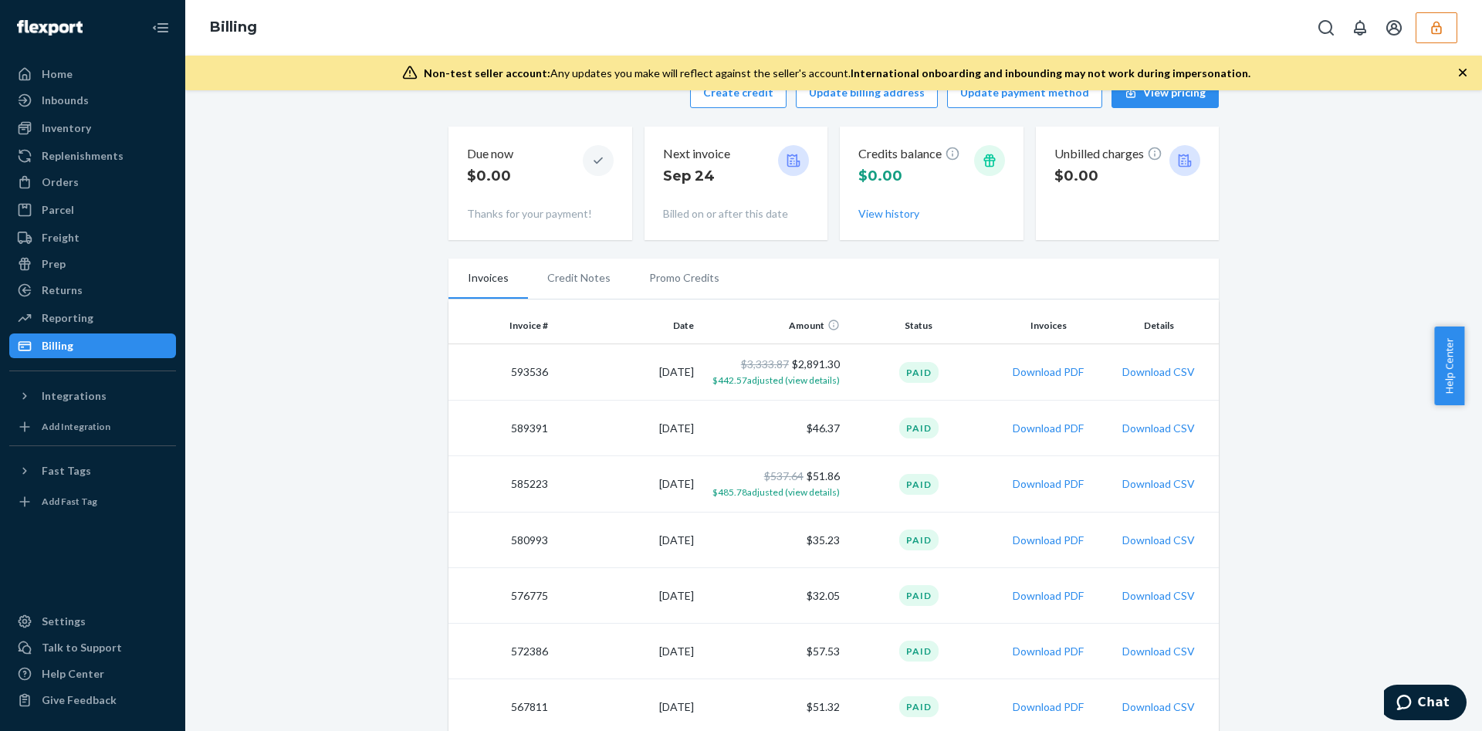
scroll to position [0, 0]
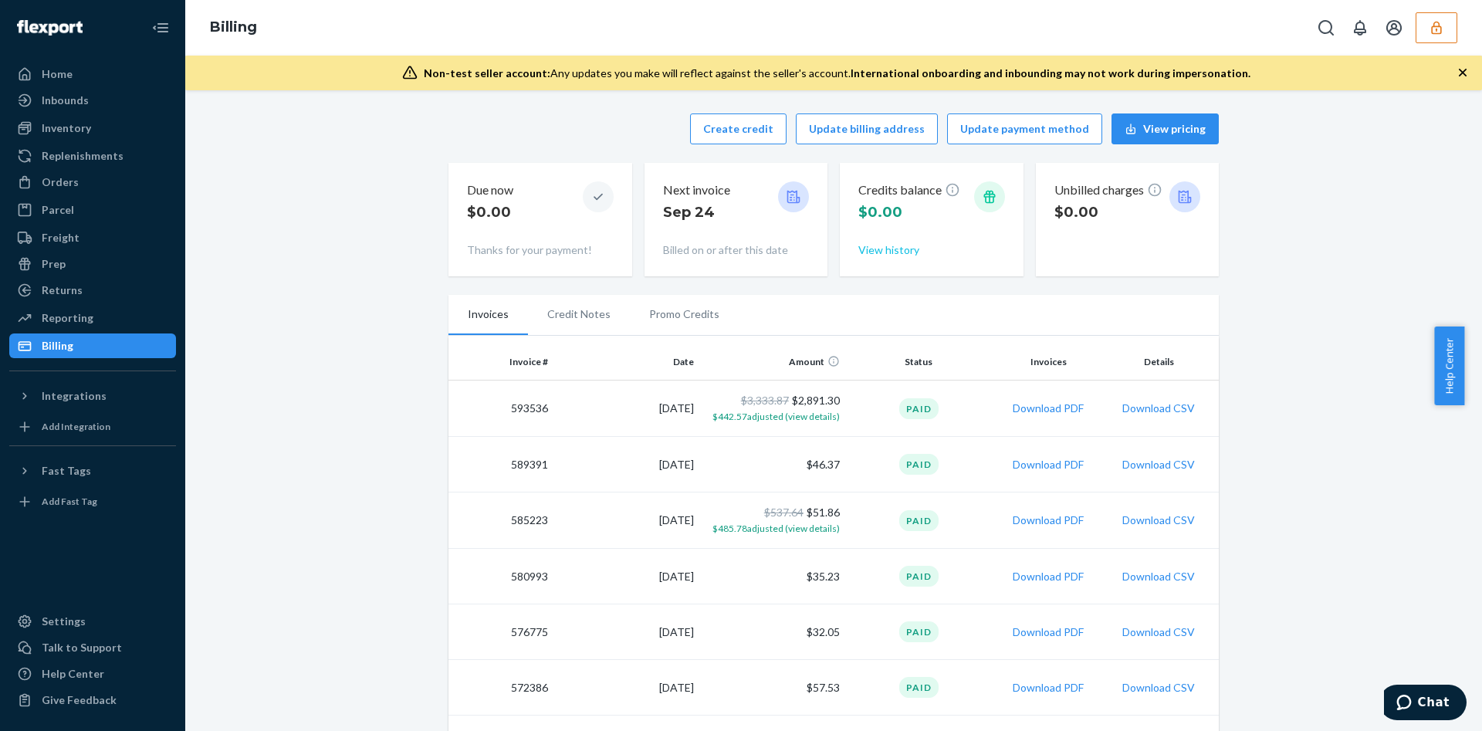
click at [868, 252] on button "View history" at bounding box center [889, 249] width 61 height 15
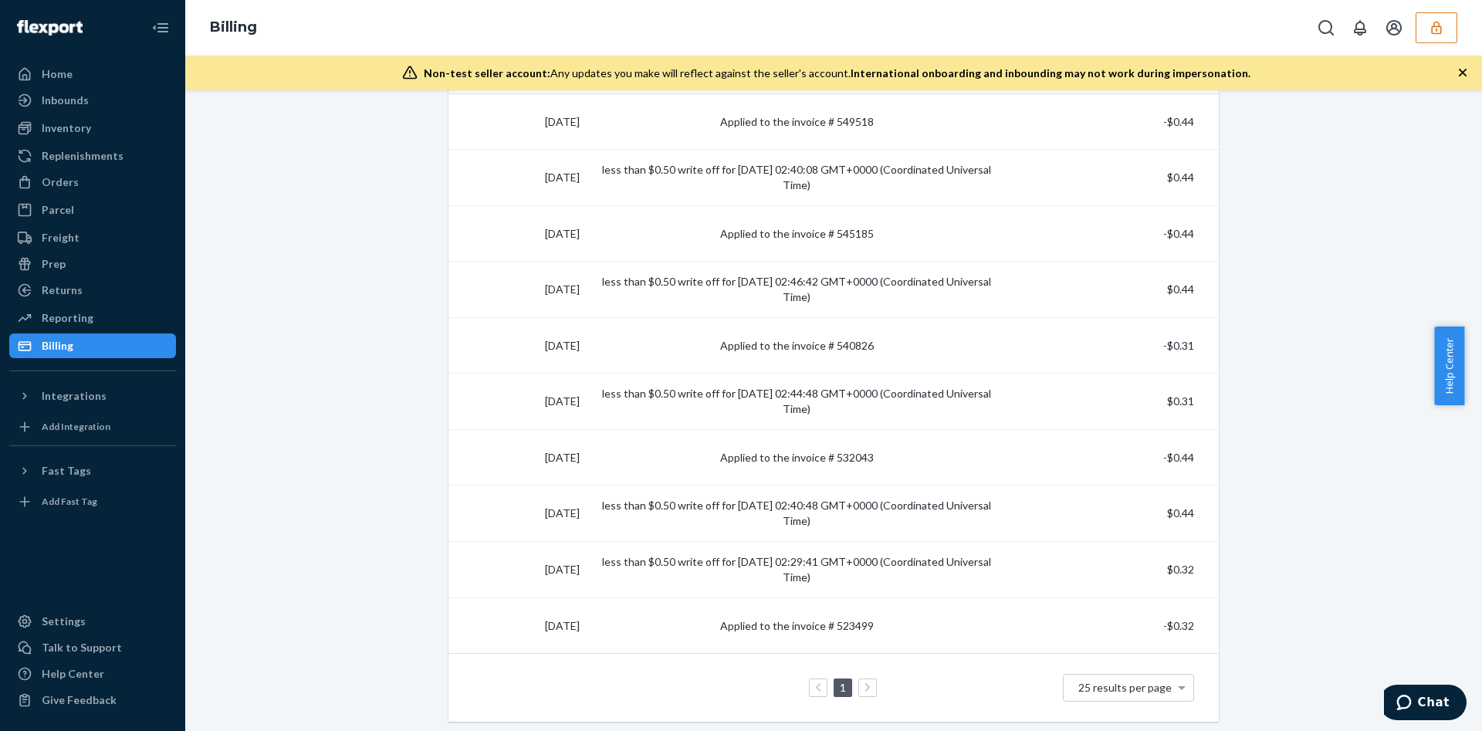
scroll to position [171, 0]
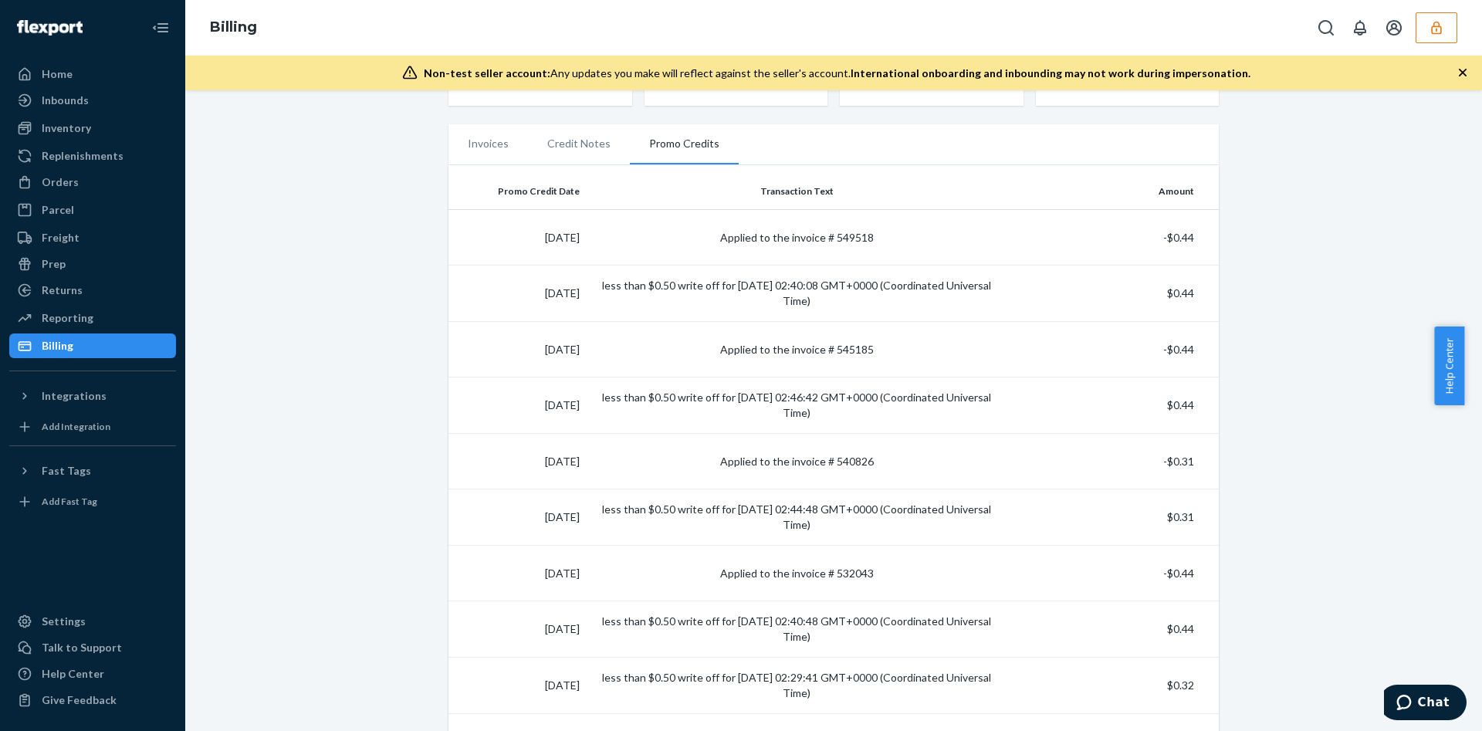
click at [569, 137] on li "Credit Notes" at bounding box center [579, 143] width 102 height 39
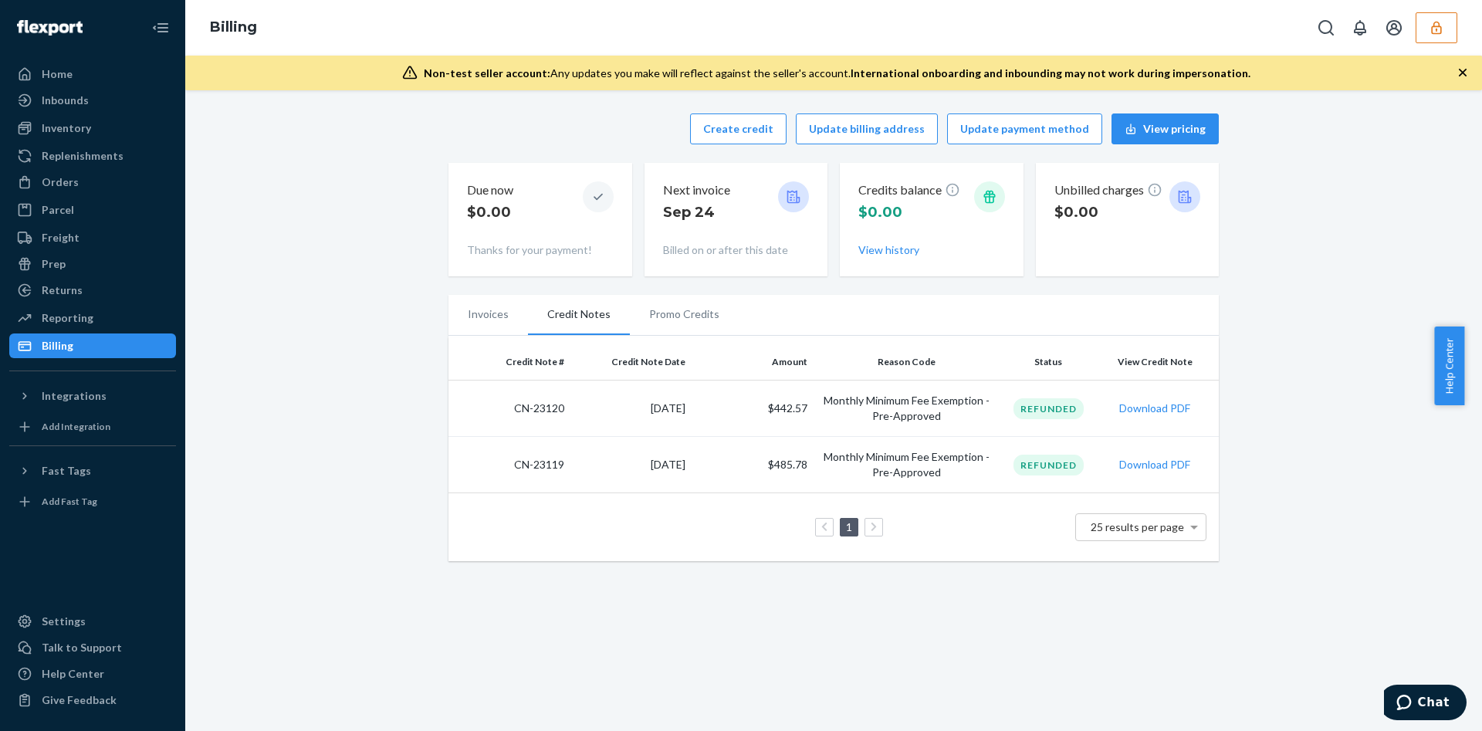
click at [647, 315] on li "Promo Credits" at bounding box center [684, 314] width 109 height 39
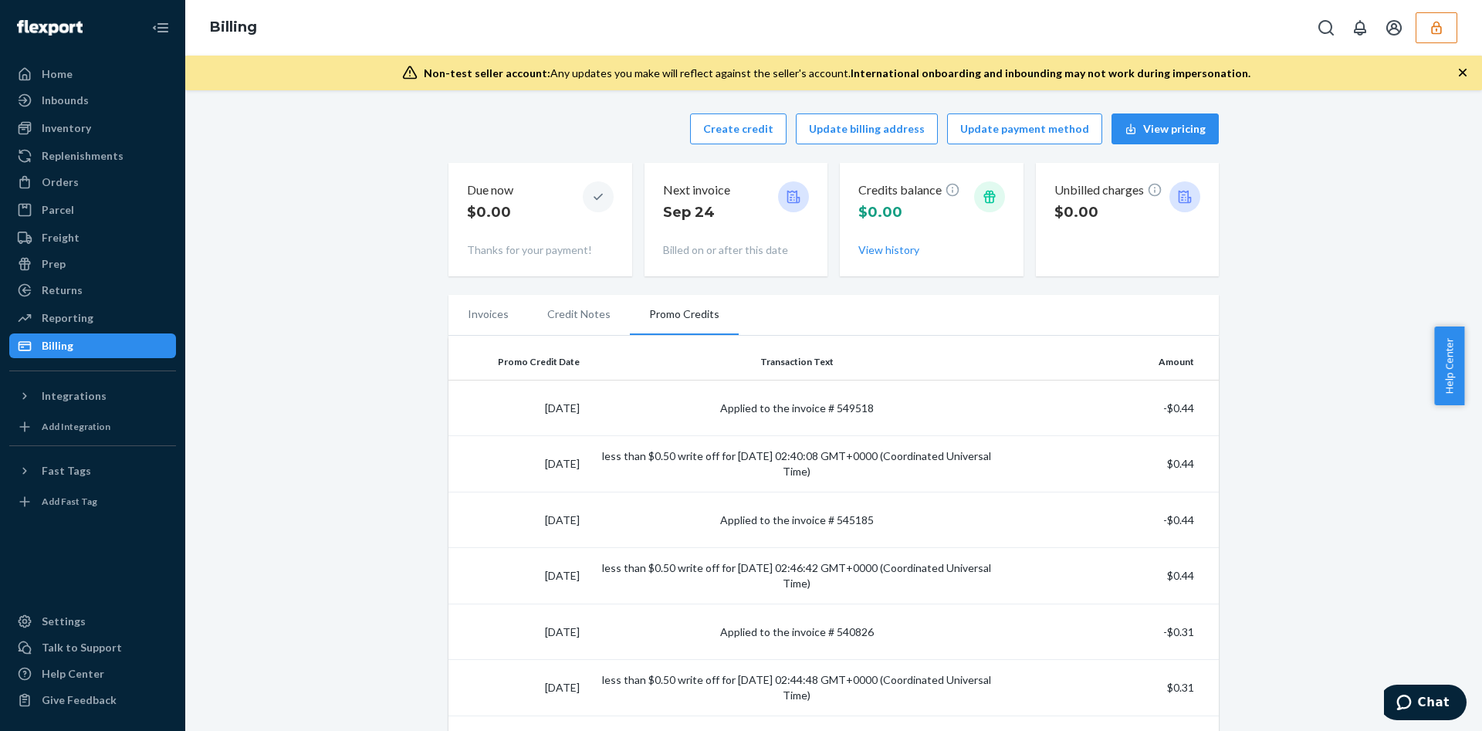
click at [588, 329] on li "Credit Notes" at bounding box center [579, 314] width 102 height 39
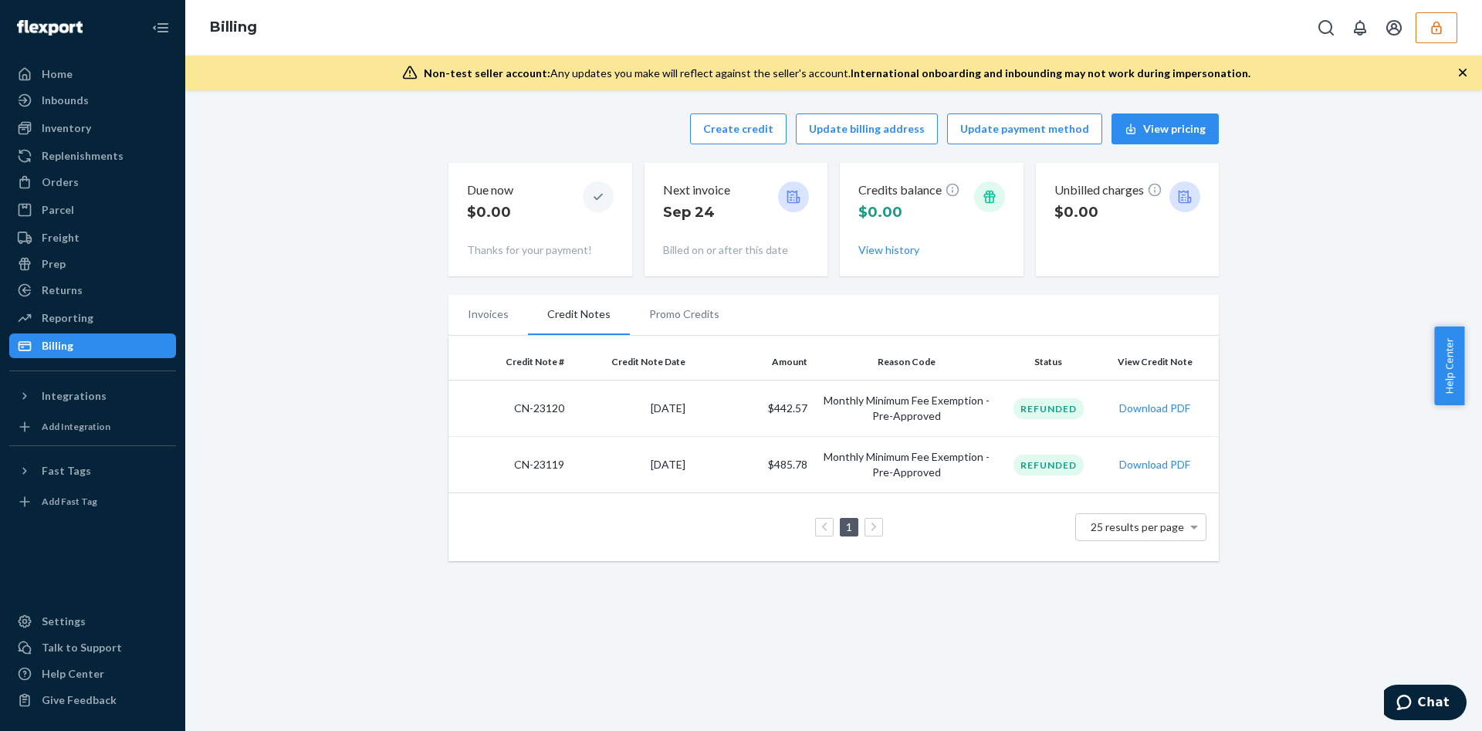
click at [1451, 25] on button "button" at bounding box center [1437, 27] width 42 height 31
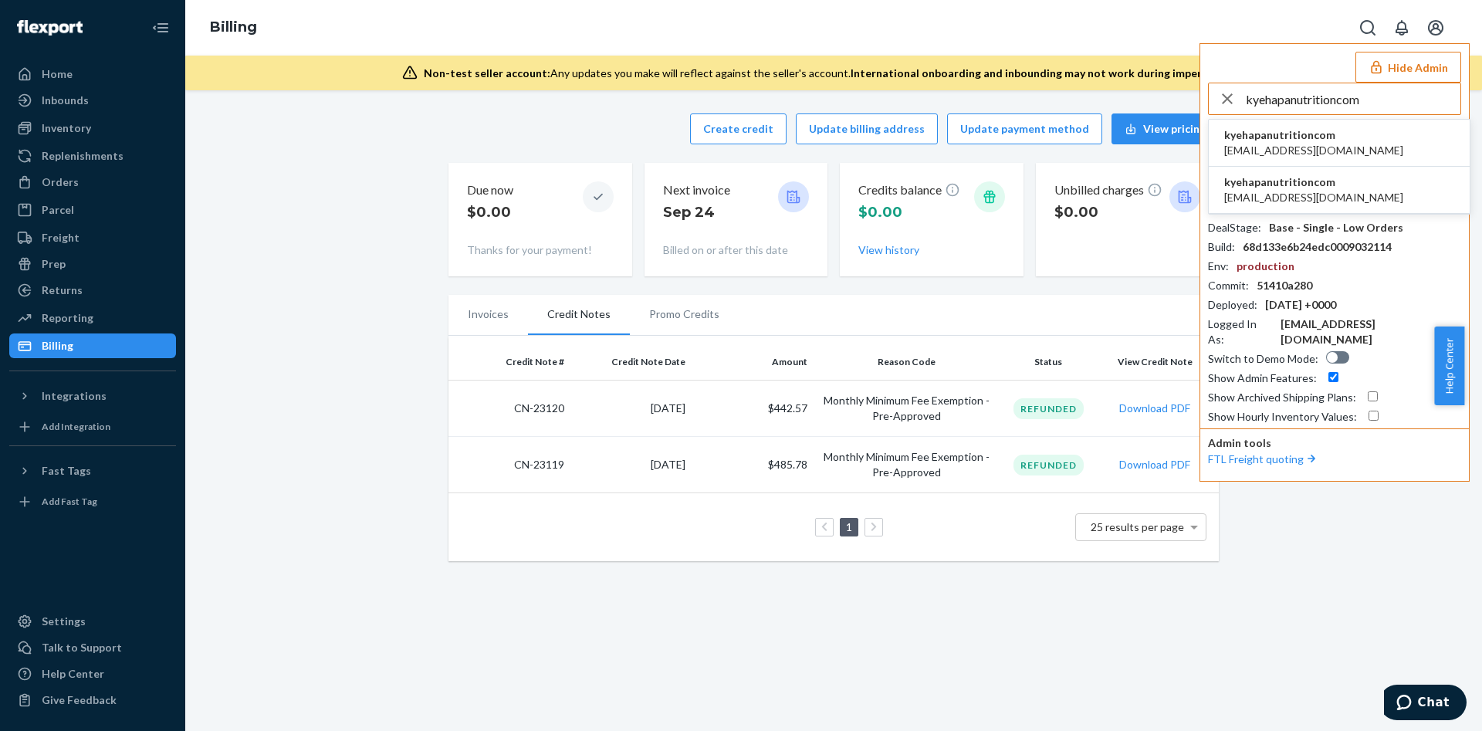
type input "kyehapanutritioncom"
click at [1360, 141] on li "kyehapanutritioncom [EMAIL_ADDRESS][DOMAIN_NAME]" at bounding box center [1339, 143] width 261 height 47
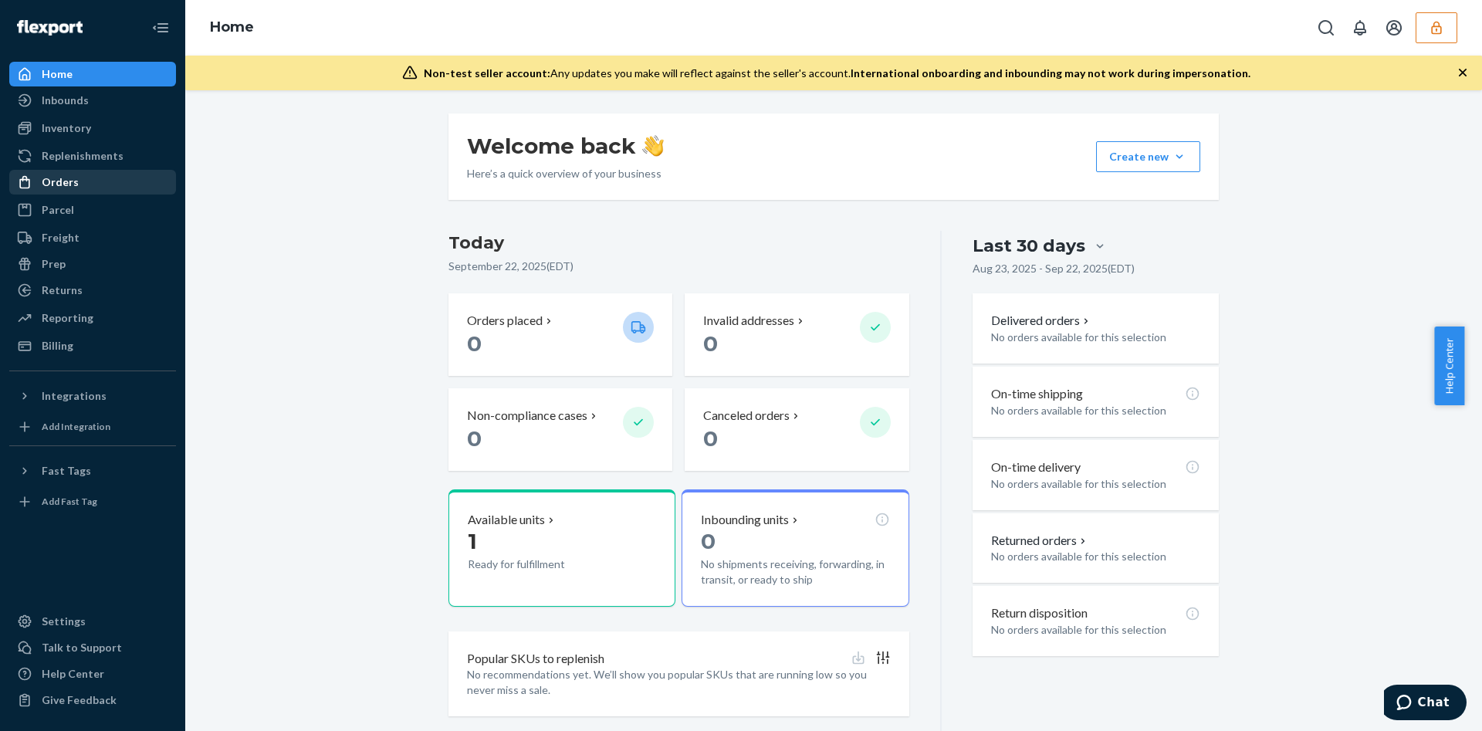
click at [158, 173] on div "Orders" at bounding box center [93, 182] width 164 height 22
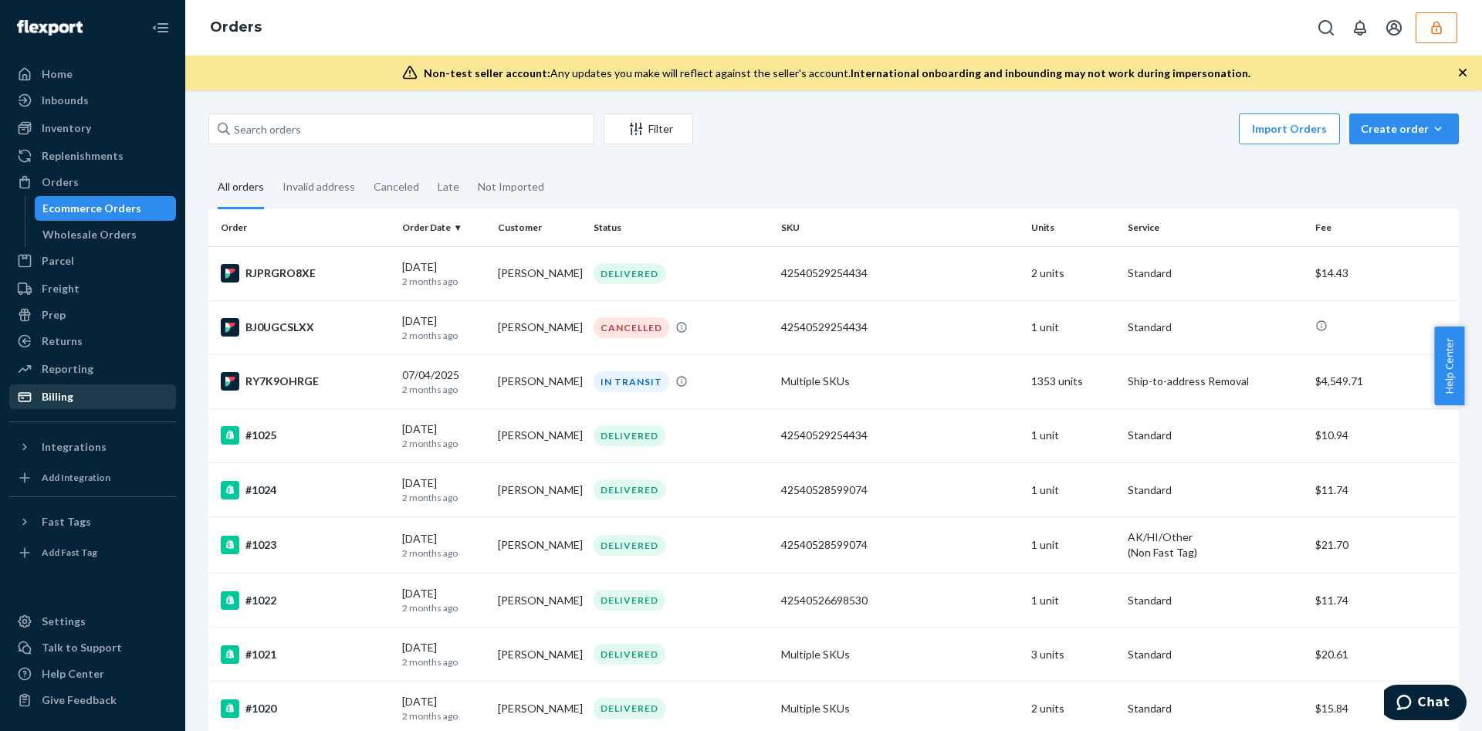
click at [111, 386] on div "Billing" at bounding box center [93, 397] width 164 height 22
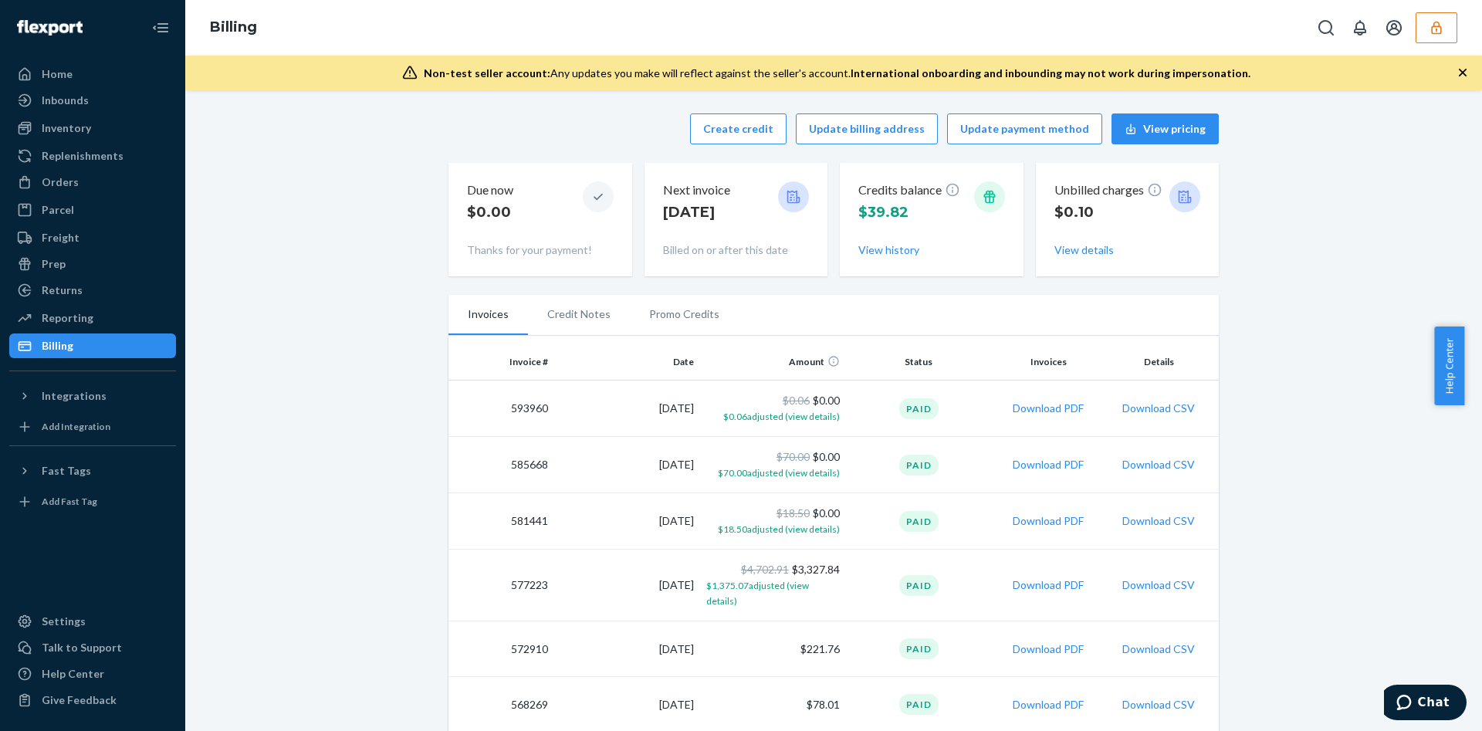
click at [554, 310] on li "Credit Notes" at bounding box center [579, 314] width 102 height 39
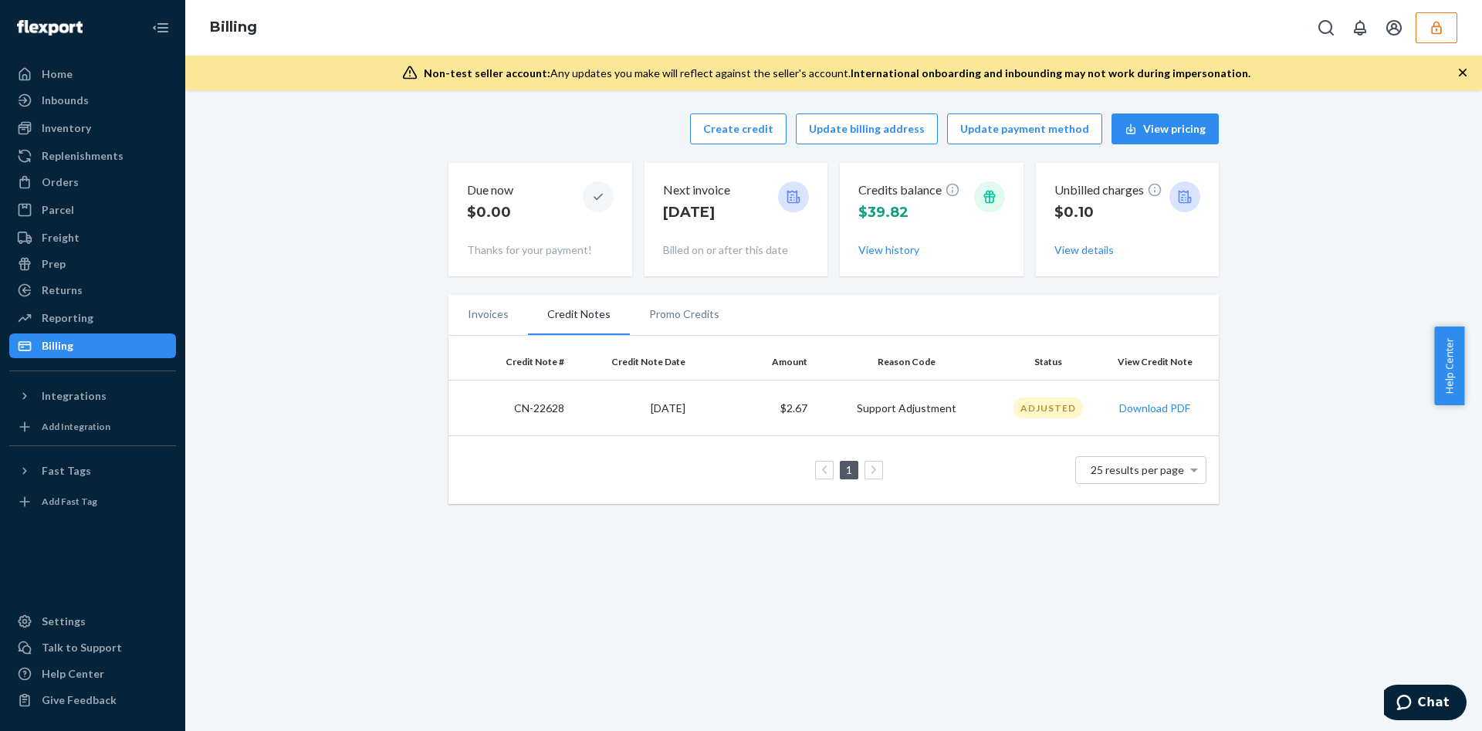
click at [670, 311] on li "Promo Credits" at bounding box center [684, 314] width 109 height 39
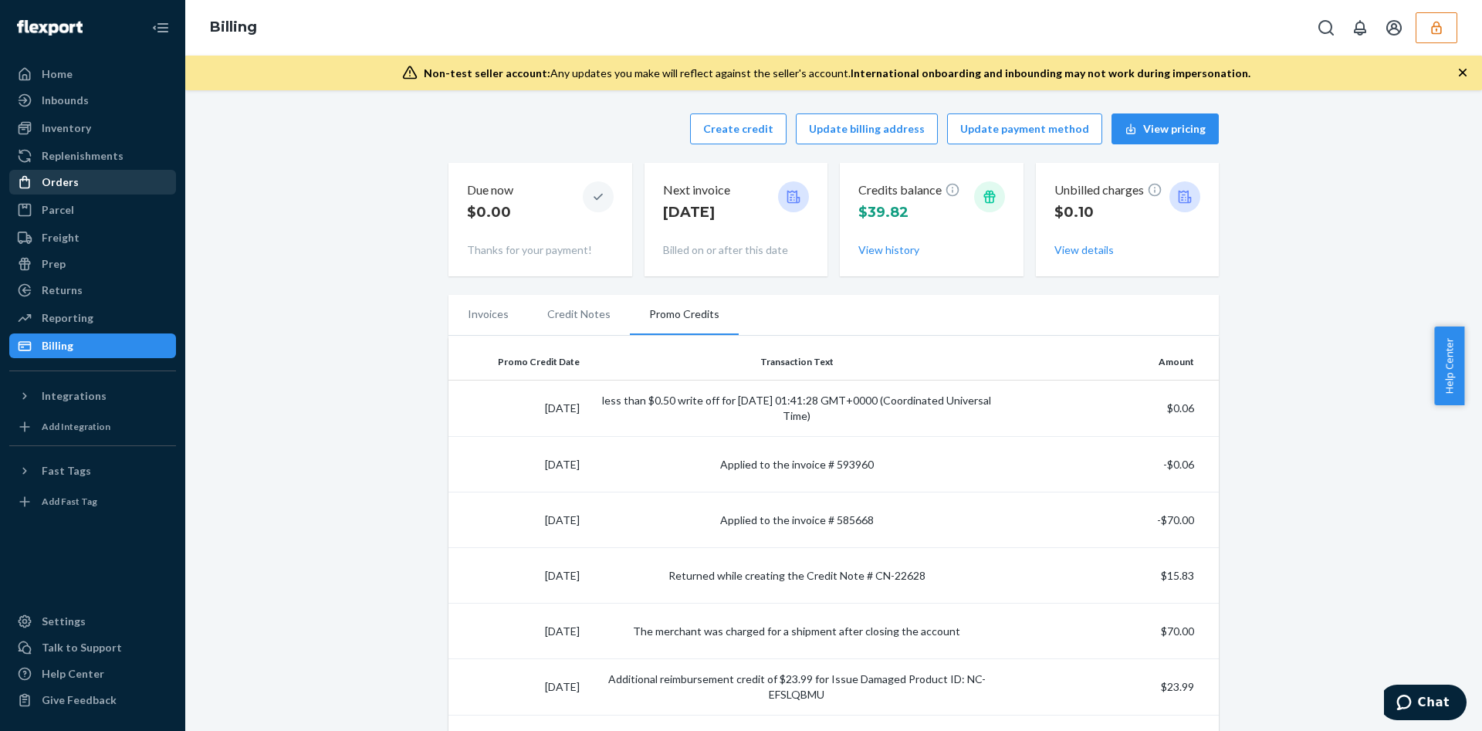
click at [80, 172] on div "Orders" at bounding box center [93, 182] width 164 height 22
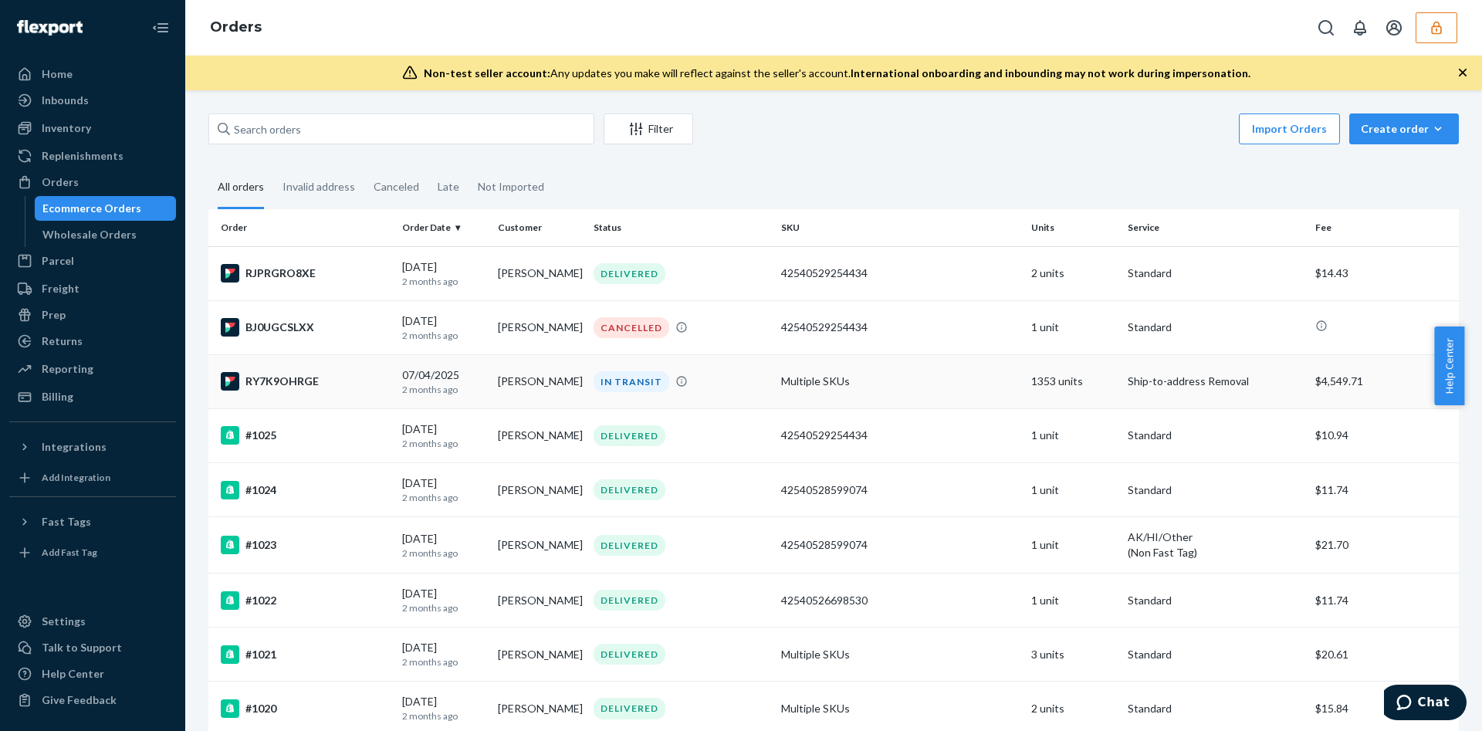
click at [885, 377] on td "Multiple SKUs" at bounding box center [900, 381] width 250 height 54
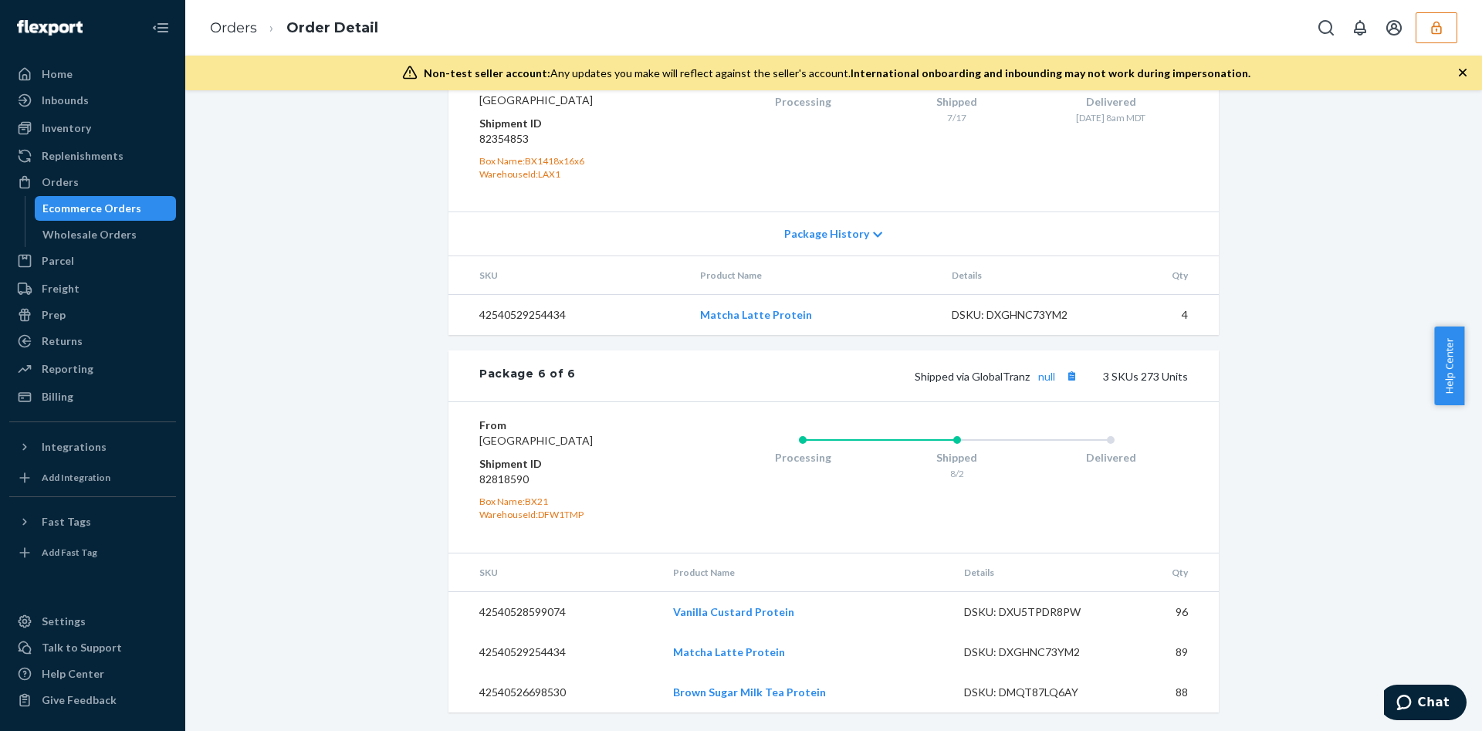
scroll to position [2351, 0]
click at [1433, 37] on button "button" at bounding box center [1437, 27] width 42 height 31
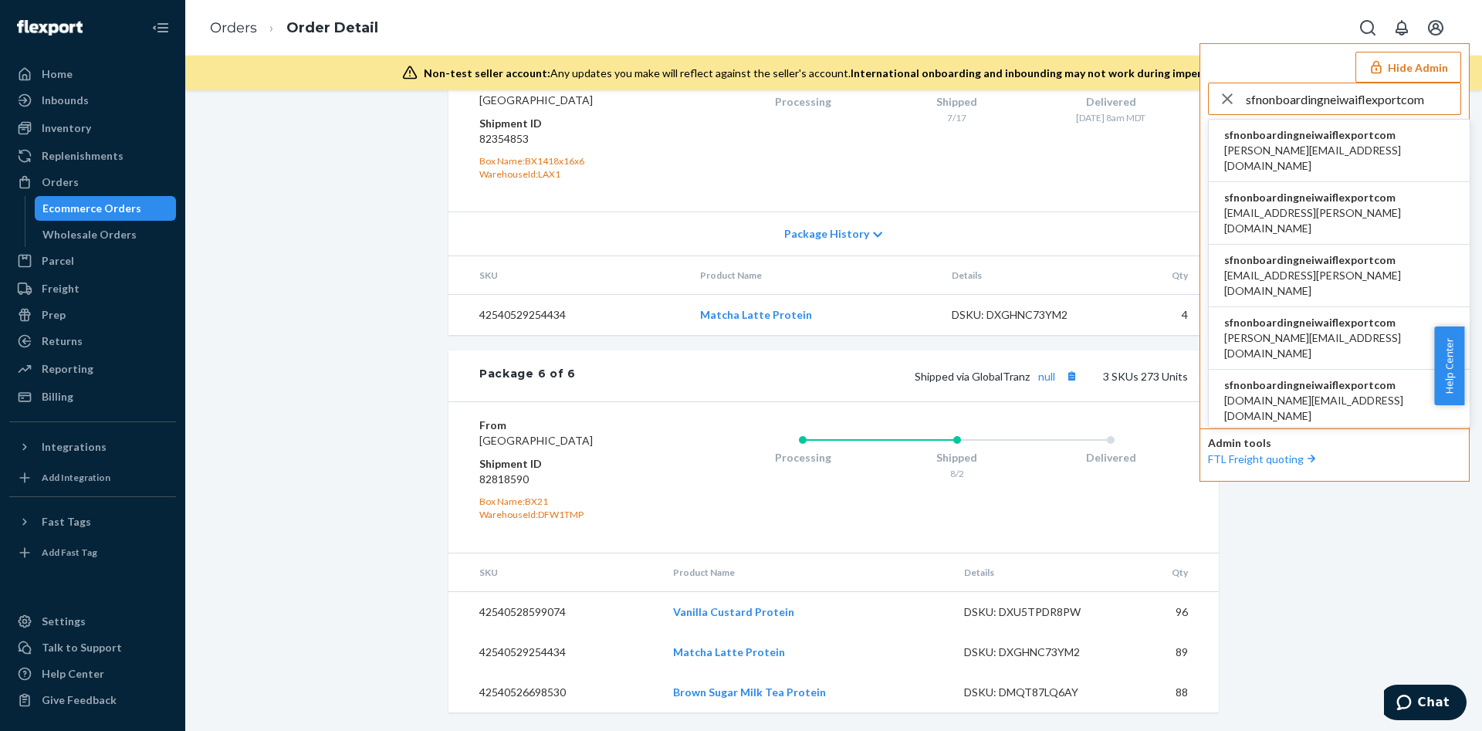
type input "sfnonboardingneiwaiflexportcom"
click at [1363, 152] on span "[PERSON_NAME][EMAIL_ADDRESS][DOMAIN_NAME]" at bounding box center [1339, 158] width 230 height 31
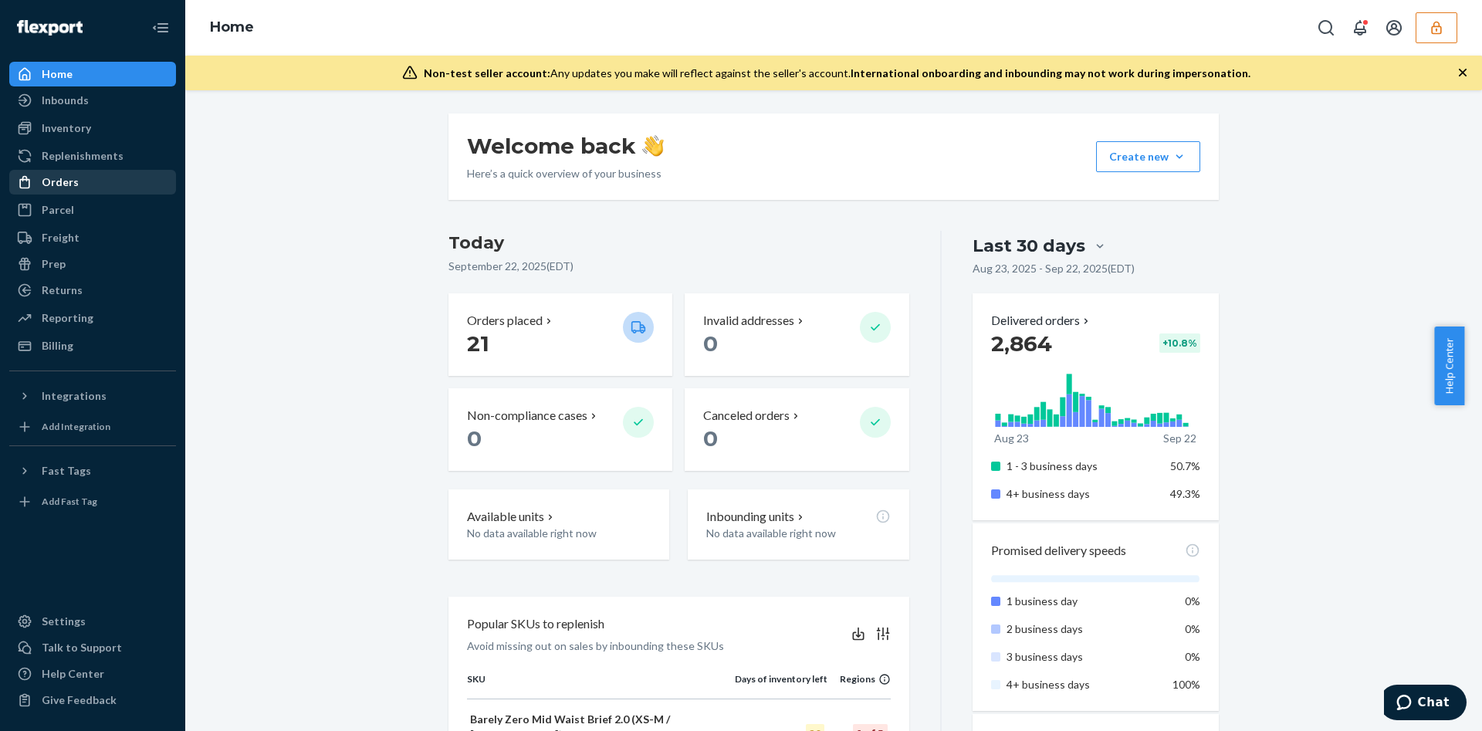
click at [78, 191] on div "Orders" at bounding box center [93, 182] width 164 height 22
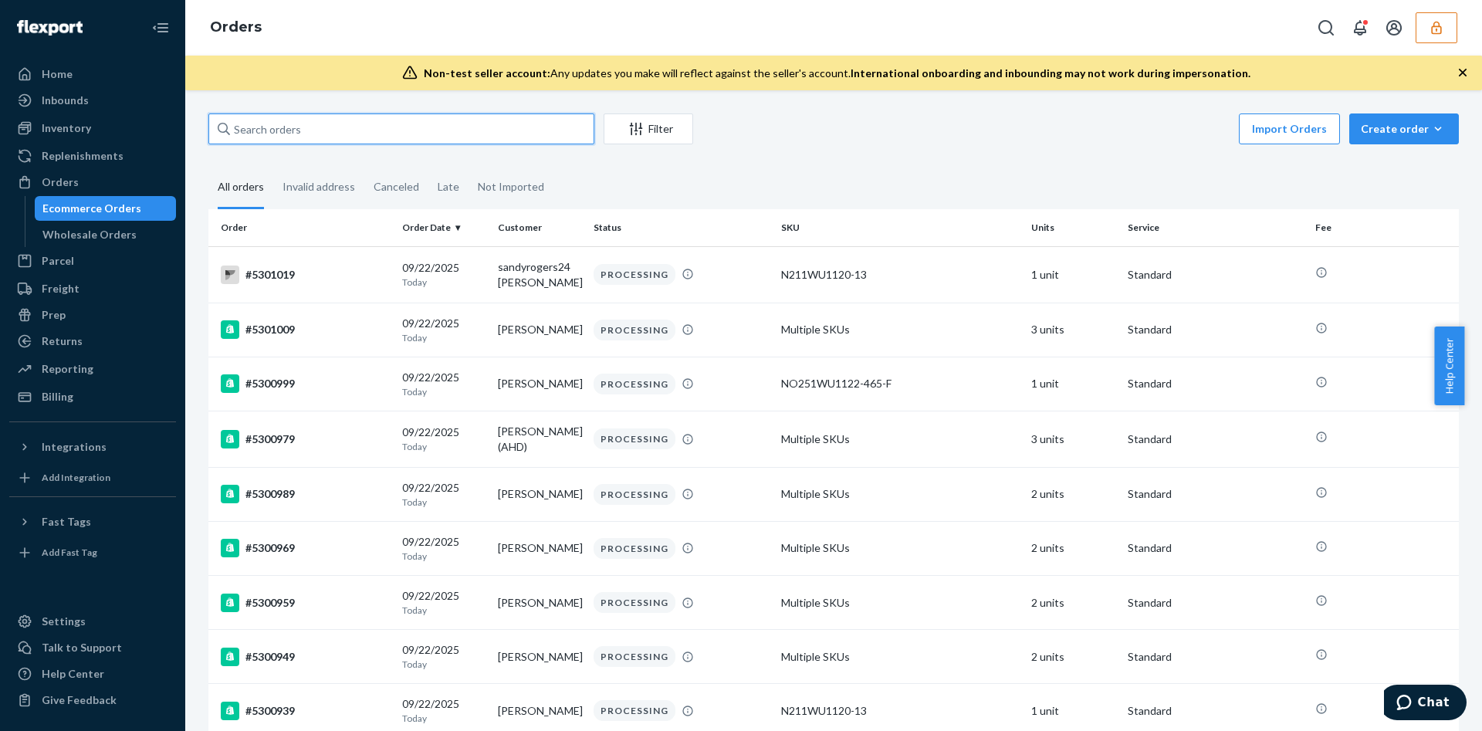
click at [324, 121] on input "text" at bounding box center [401, 128] width 386 height 31
paste input "#5294229"
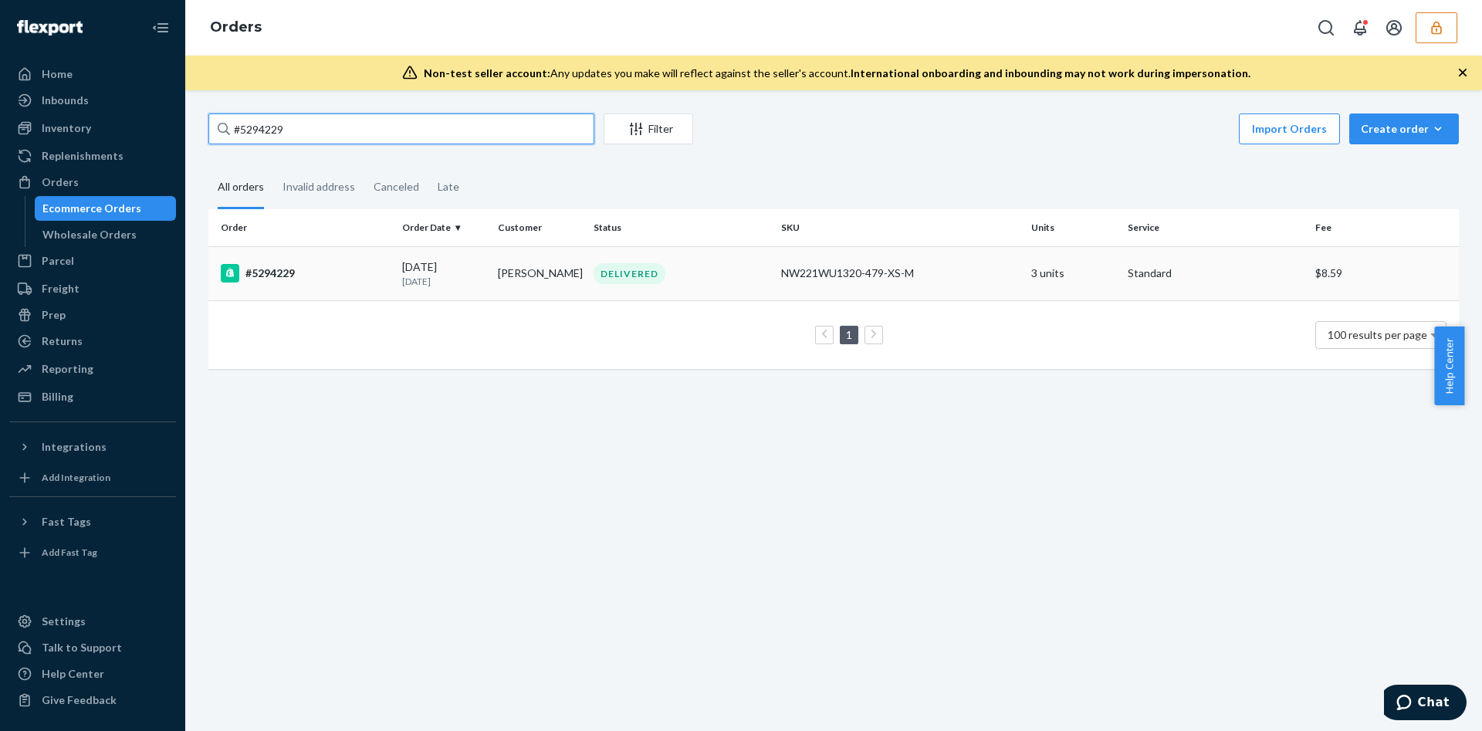
type input "#5294229"
click at [465, 276] on p "8 days ago" at bounding box center [443, 281] width 83 height 13
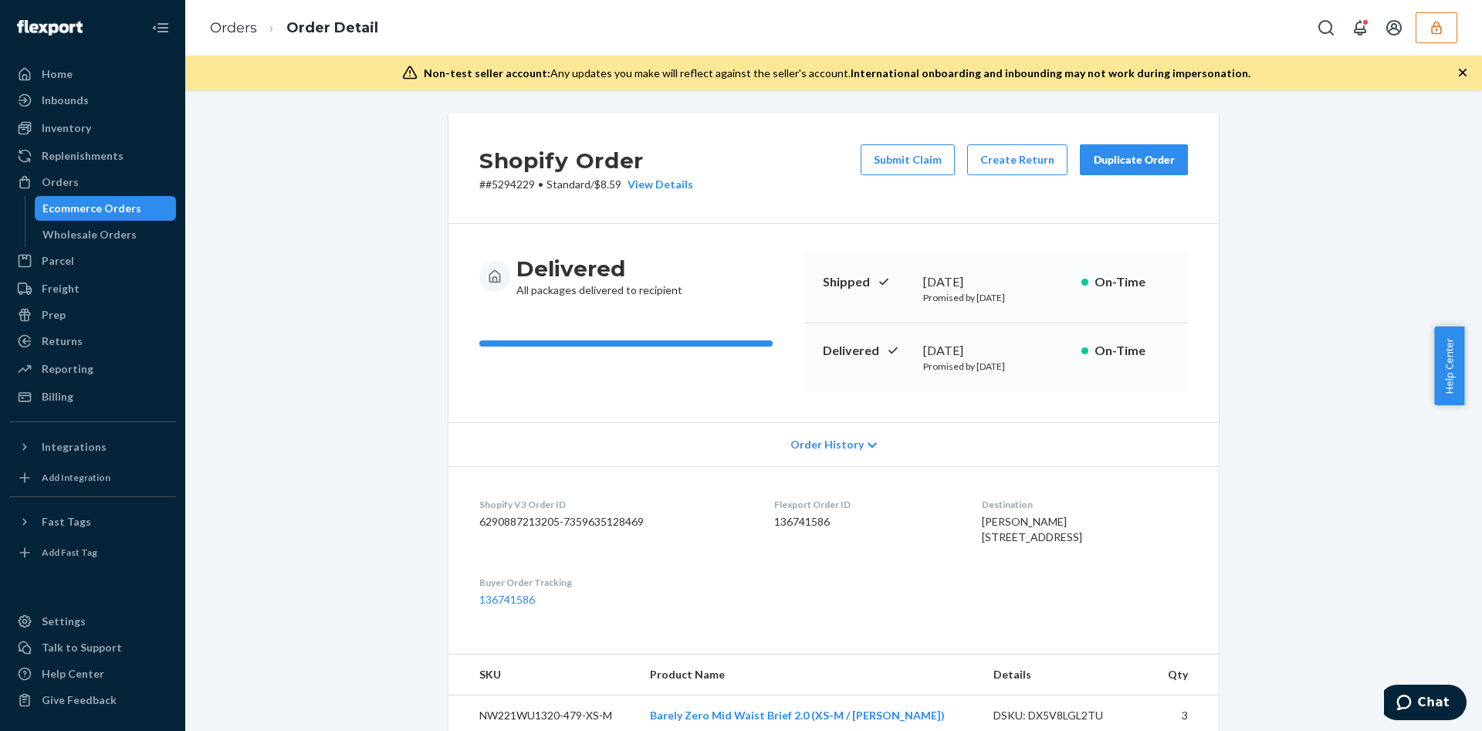
click at [802, 525] on dd "136741586" at bounding box center [865, 521] width 182 height 15
copy dd "136741586"
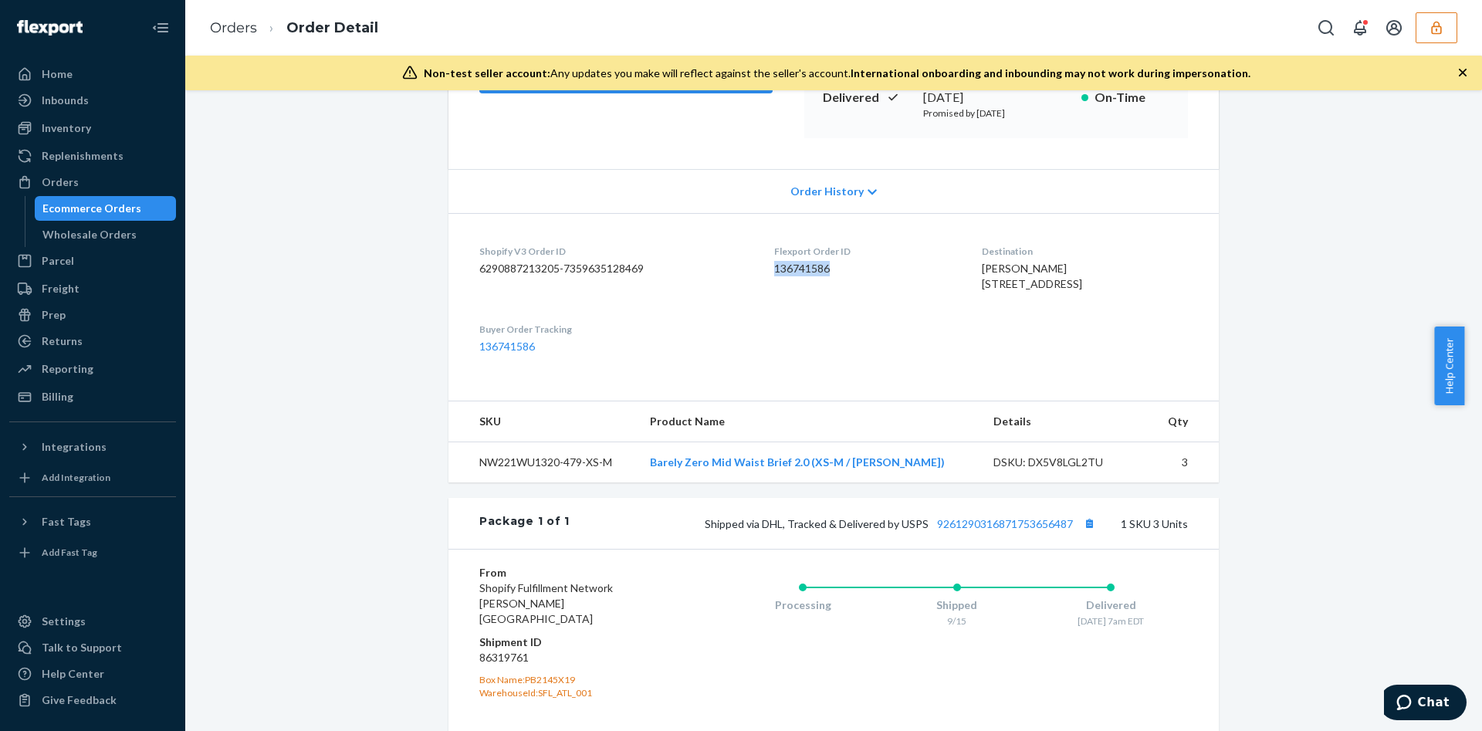
scroll to position [179, 0]
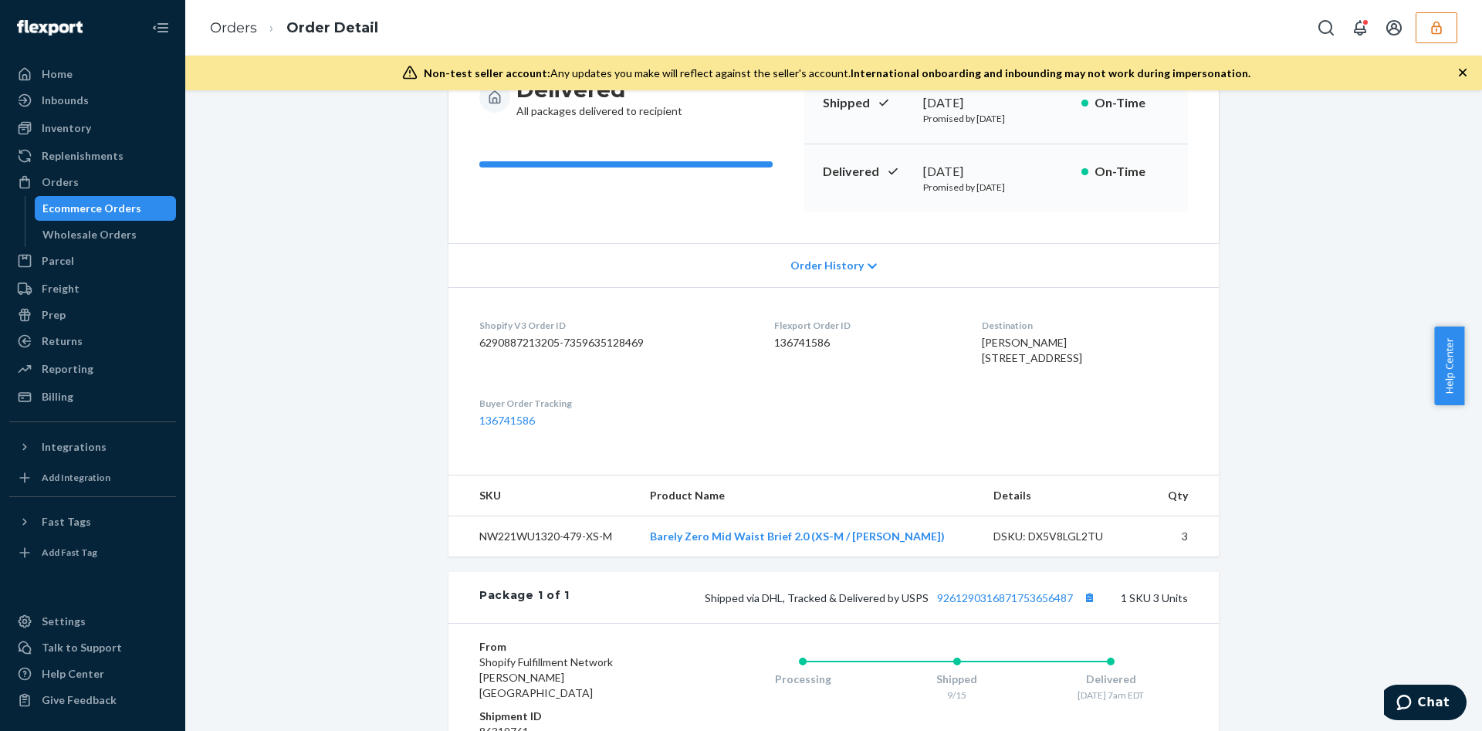
click at [788, 279] on div "Order History" at bounding box center [834, 265] width 771 height 44
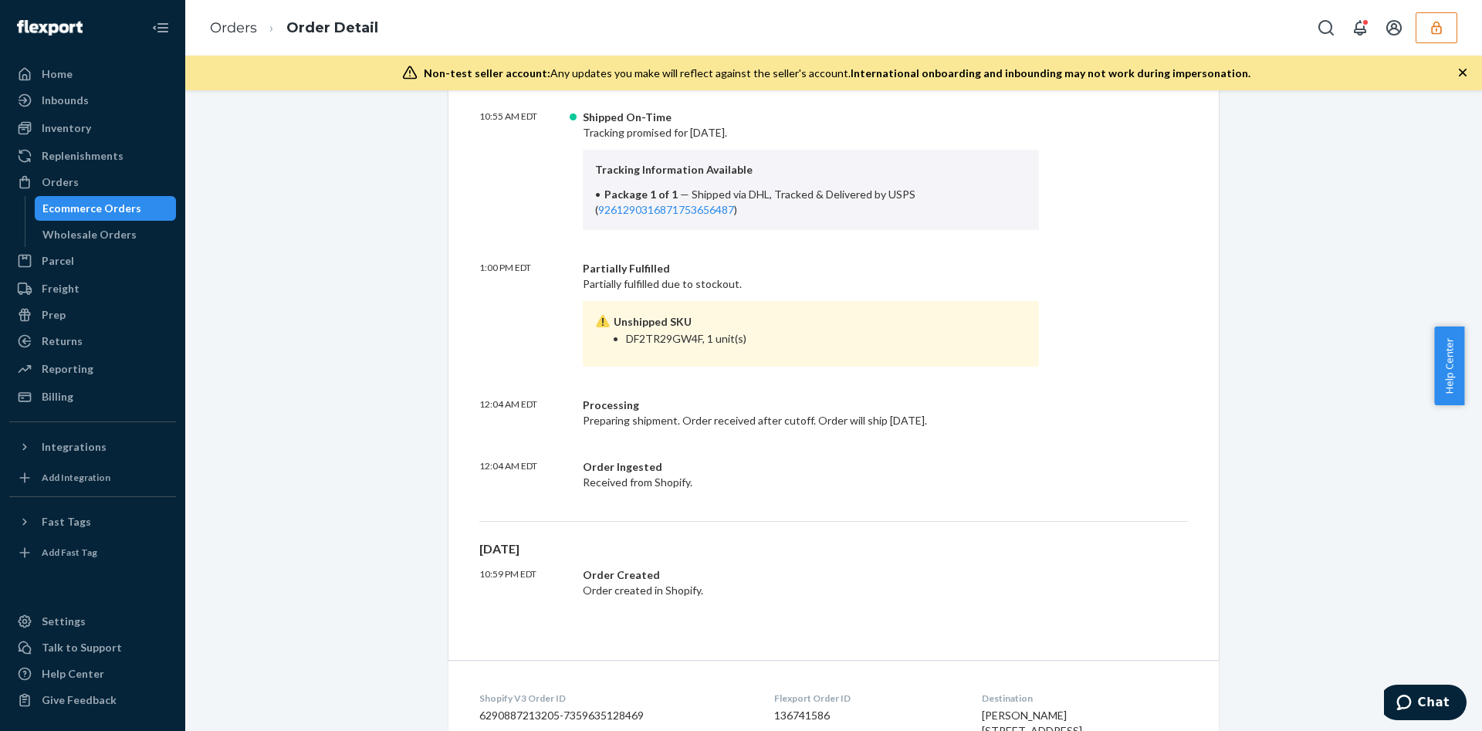
scroll to position [874, 0]
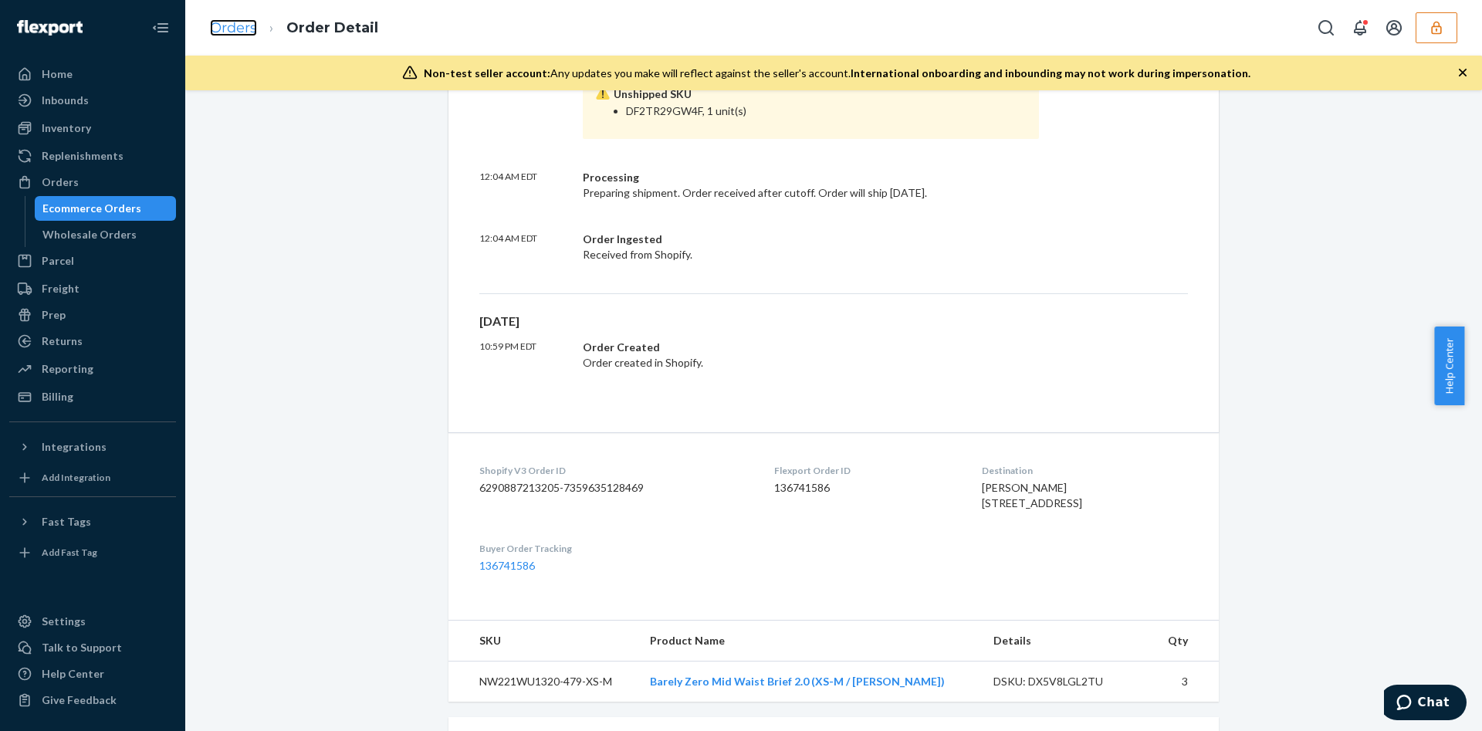
click at [231, 33] on link "Orders" at bounding box center [233, 27] width 47 height 17
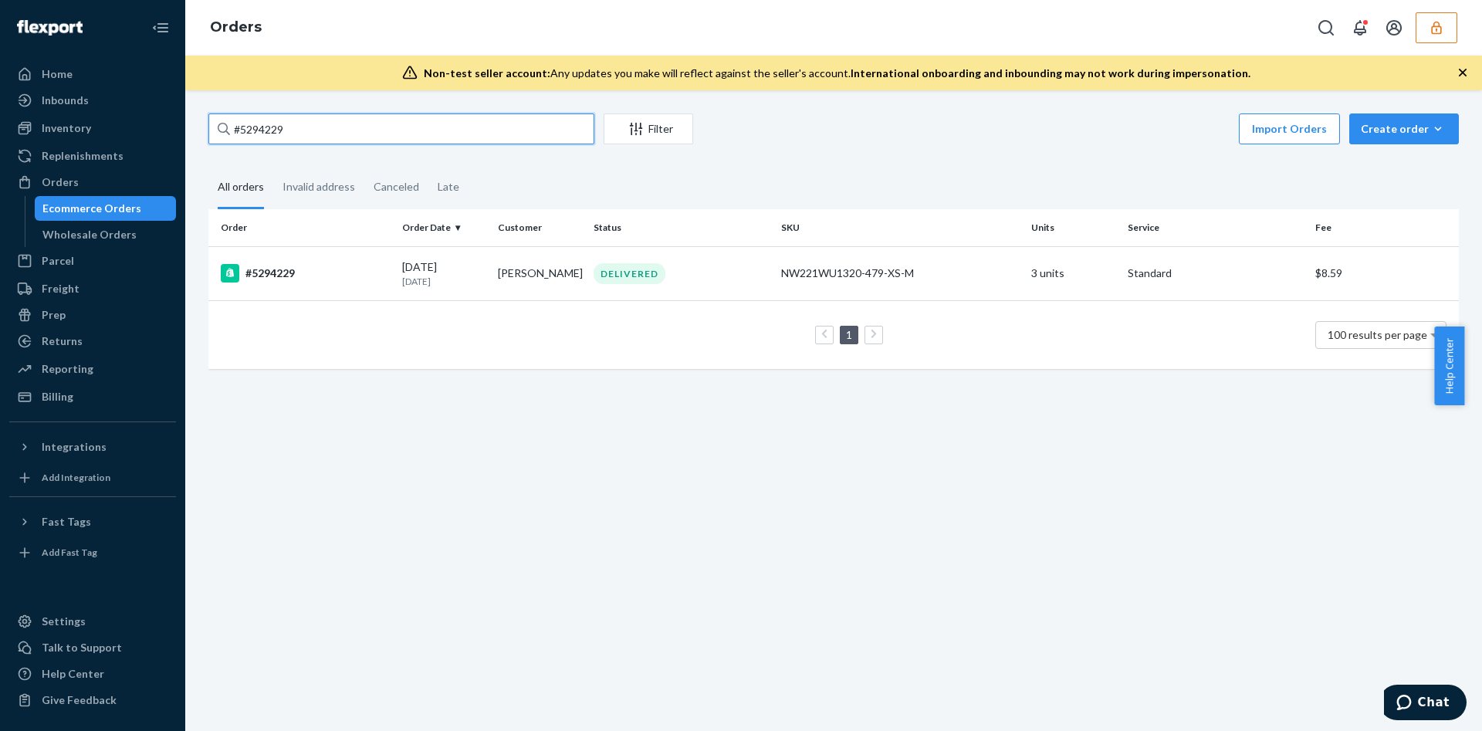
drag, startPoint x: 304, startPoint y: 134, endPoint x: 0, endPoint y: 137, distance: 304.2
click at [0, 137] on div "Home Inbounds Shipping Plans Problems Inventory Products Replenishments Orders …" at bounding box center [741, 365] width 1482 height 731
paste input "529039"
type input "5290399"
click at [504, 278] on td "Irina Kot" at bounding box center [540, 273] width 96 height 54
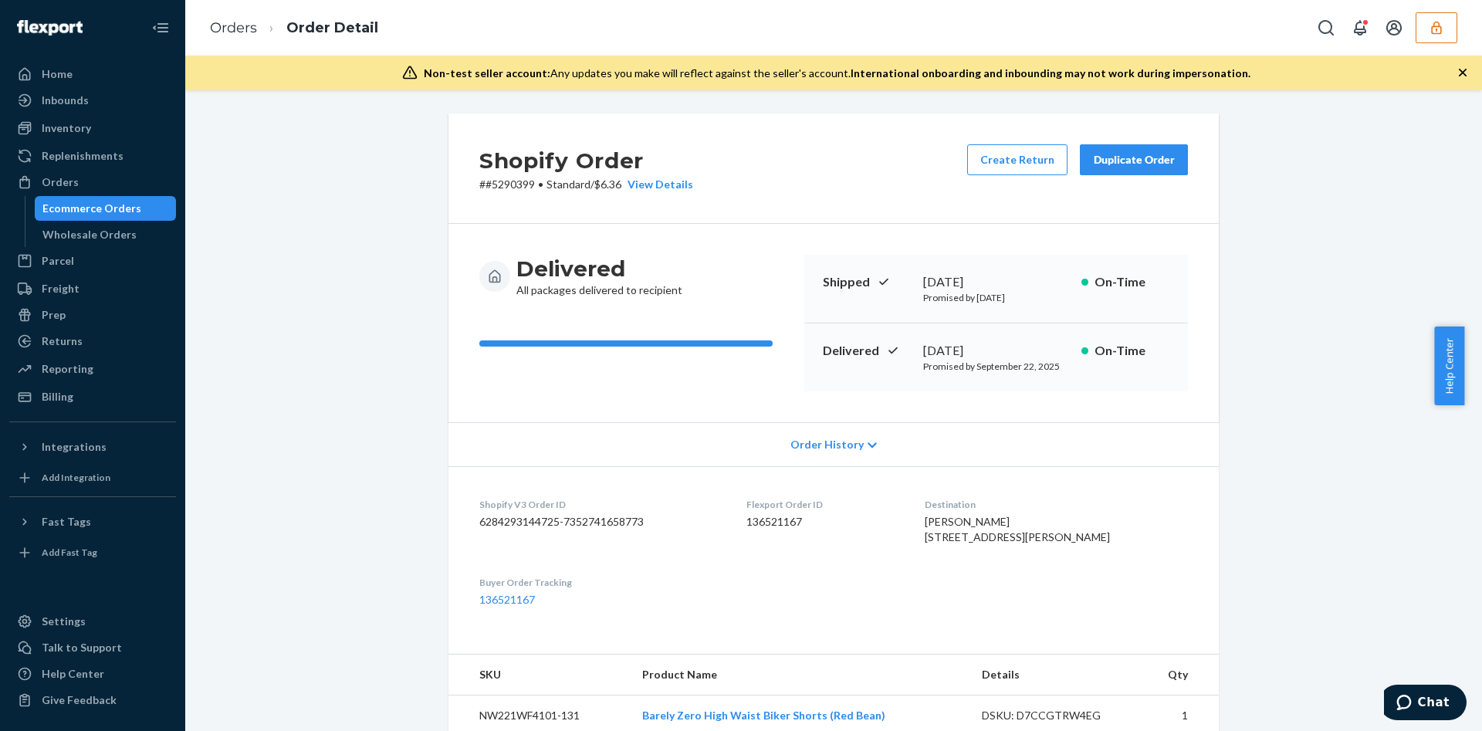
click at [812, 521] on dd "136521167" at bounding box center [824, 521] width 154 height 15
copy dd "136521167"
click at [1443, 38] on button "button" at bounding box center [1437, 27] width 42 height 31
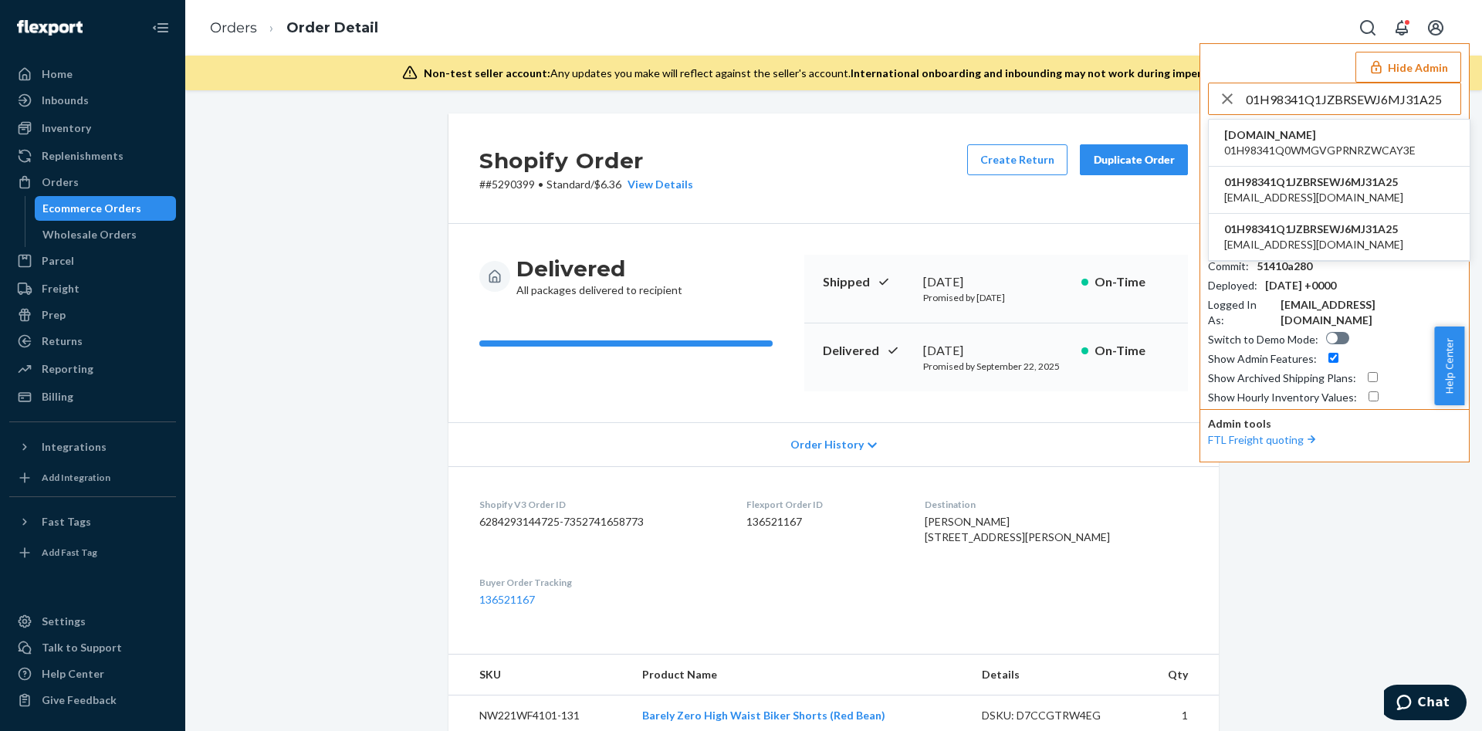
type input "01H98341Q1JZBRSEWJ6MJ31A25"
click at [1297, 160] on li "lngu-abdl.myshopify.com 01H98341Q0WMGVGPRNRZWCAY3E" at bounding box center [1339, 143] width 261 height 47
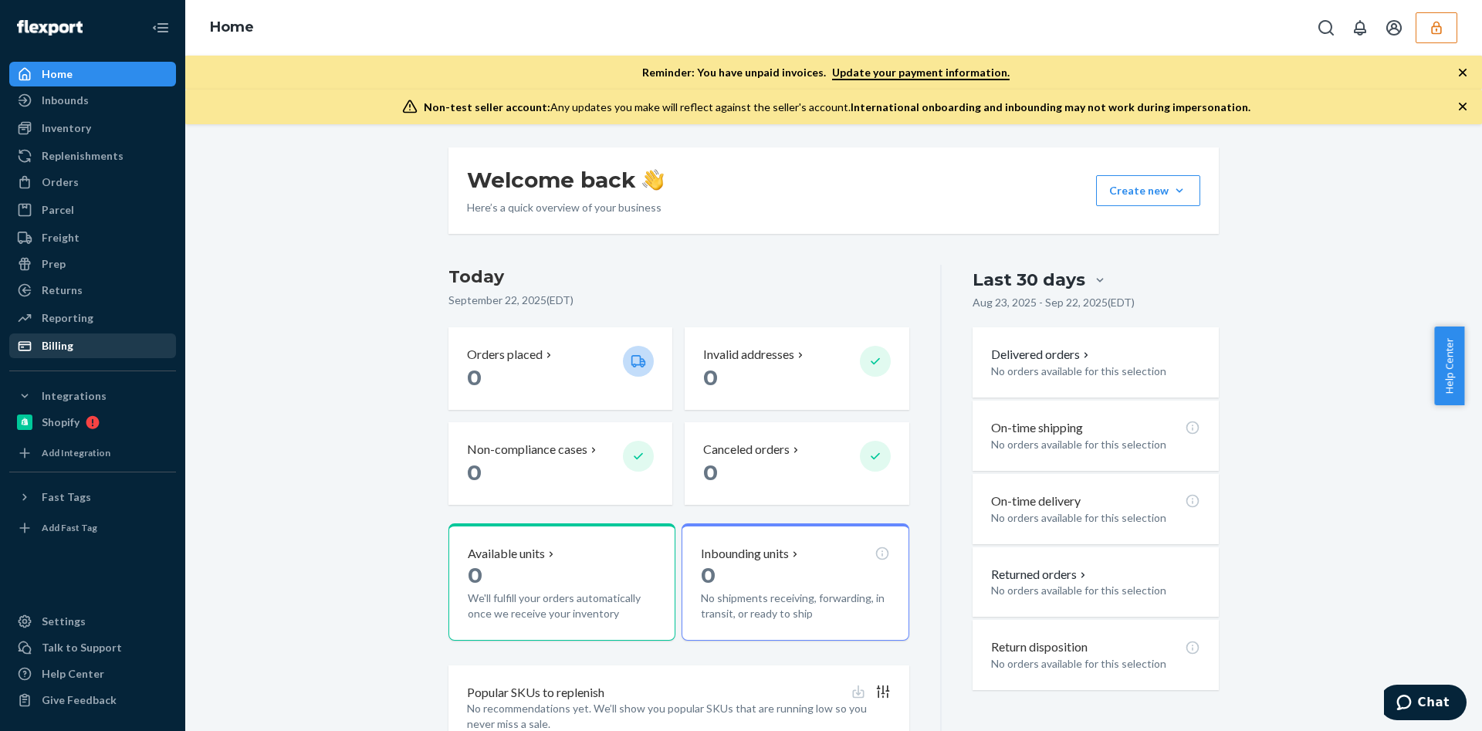
click at [109, 350] on div "Billing" at bounding box center [93, 346] width 164 height 22
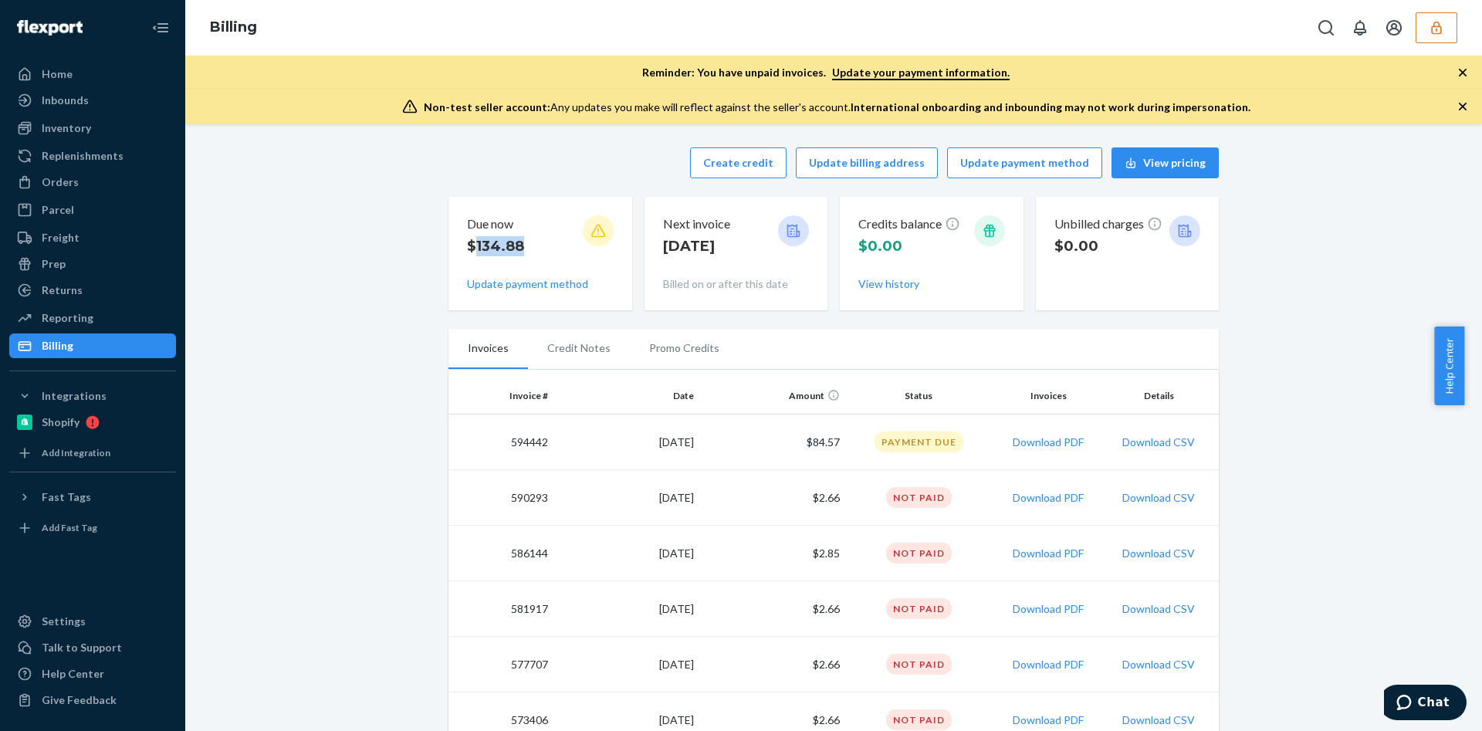
drag, startPoint x: 516, startPoint y: 241, endPoint x: 416, endPoint y: 262, distance: 101.8
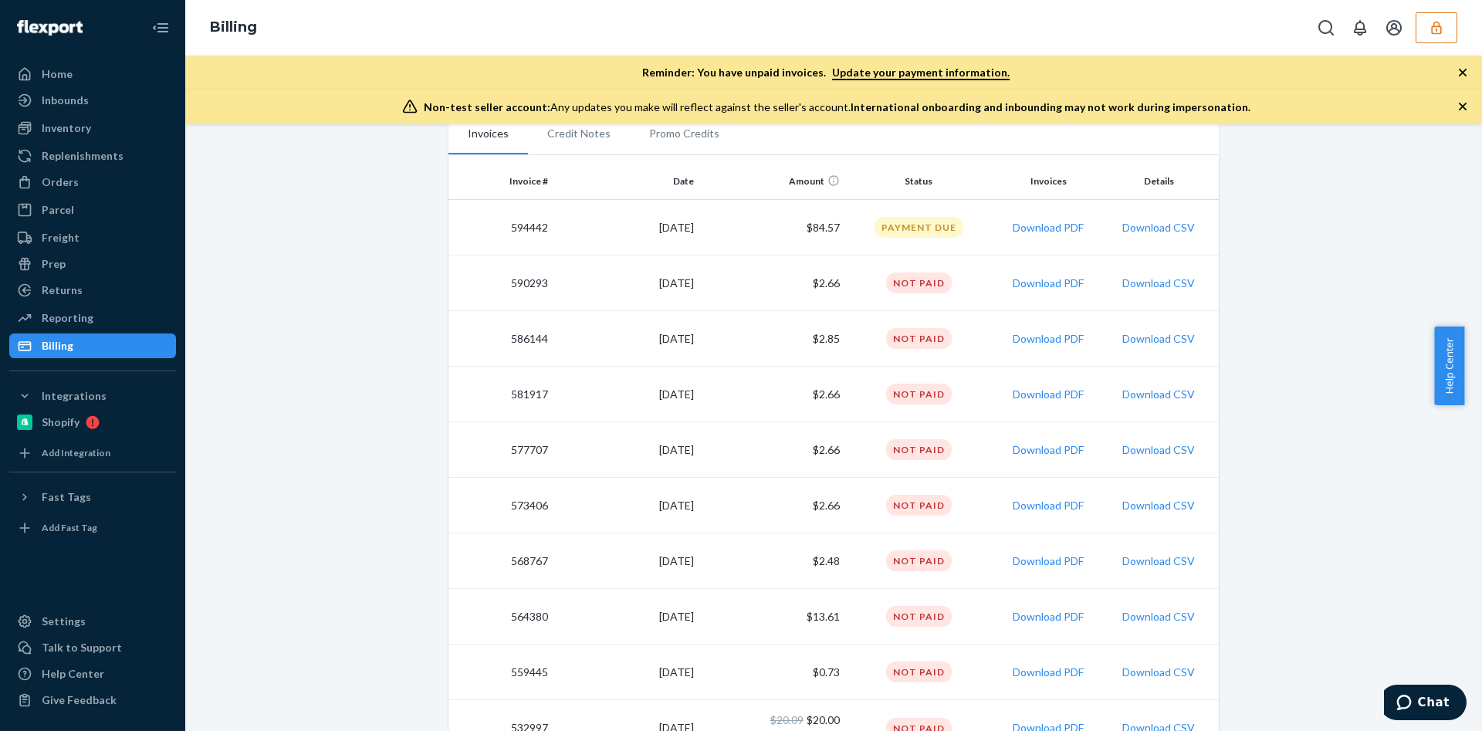
scroll to position [269, 0]
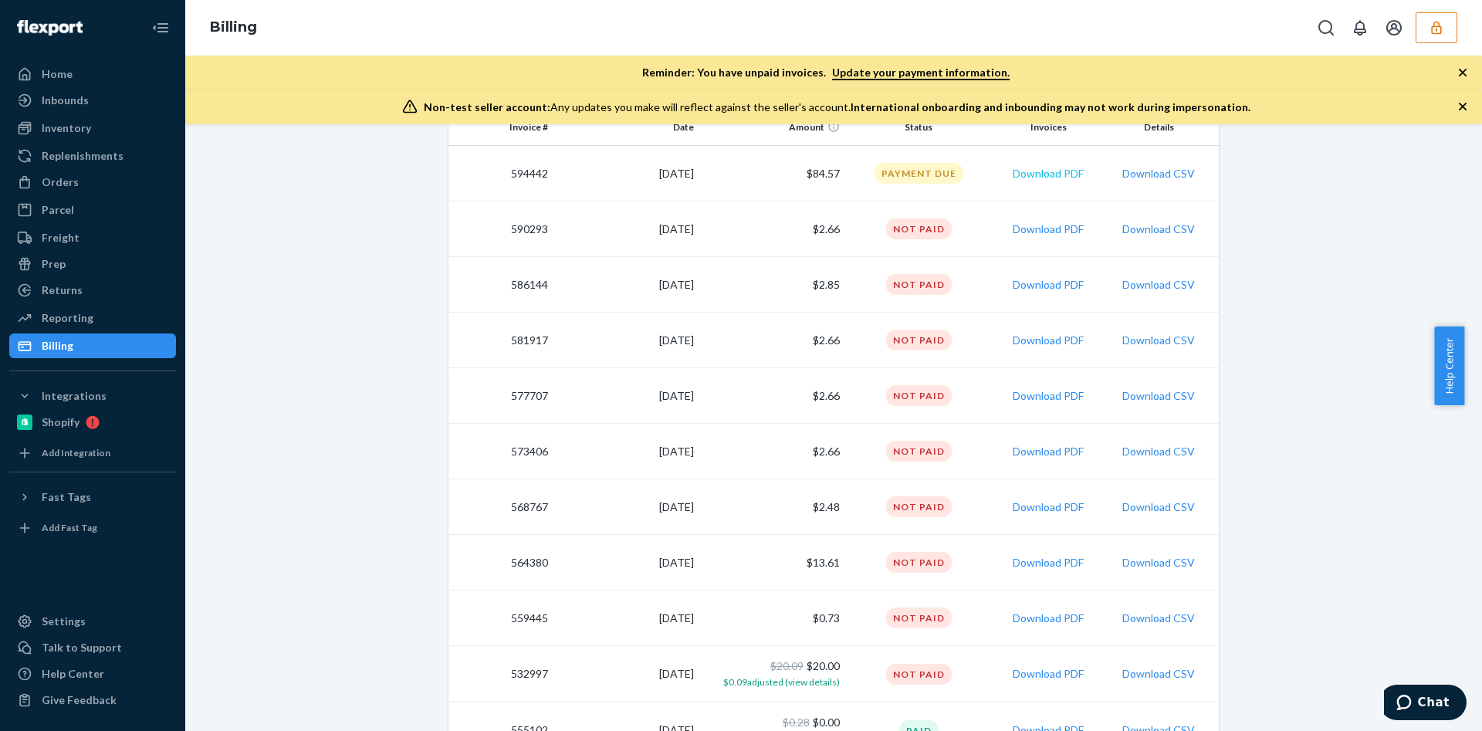
click at [1042, 169] on button "Download PDF" at bounding box center [1048, 173] width 71 height 15
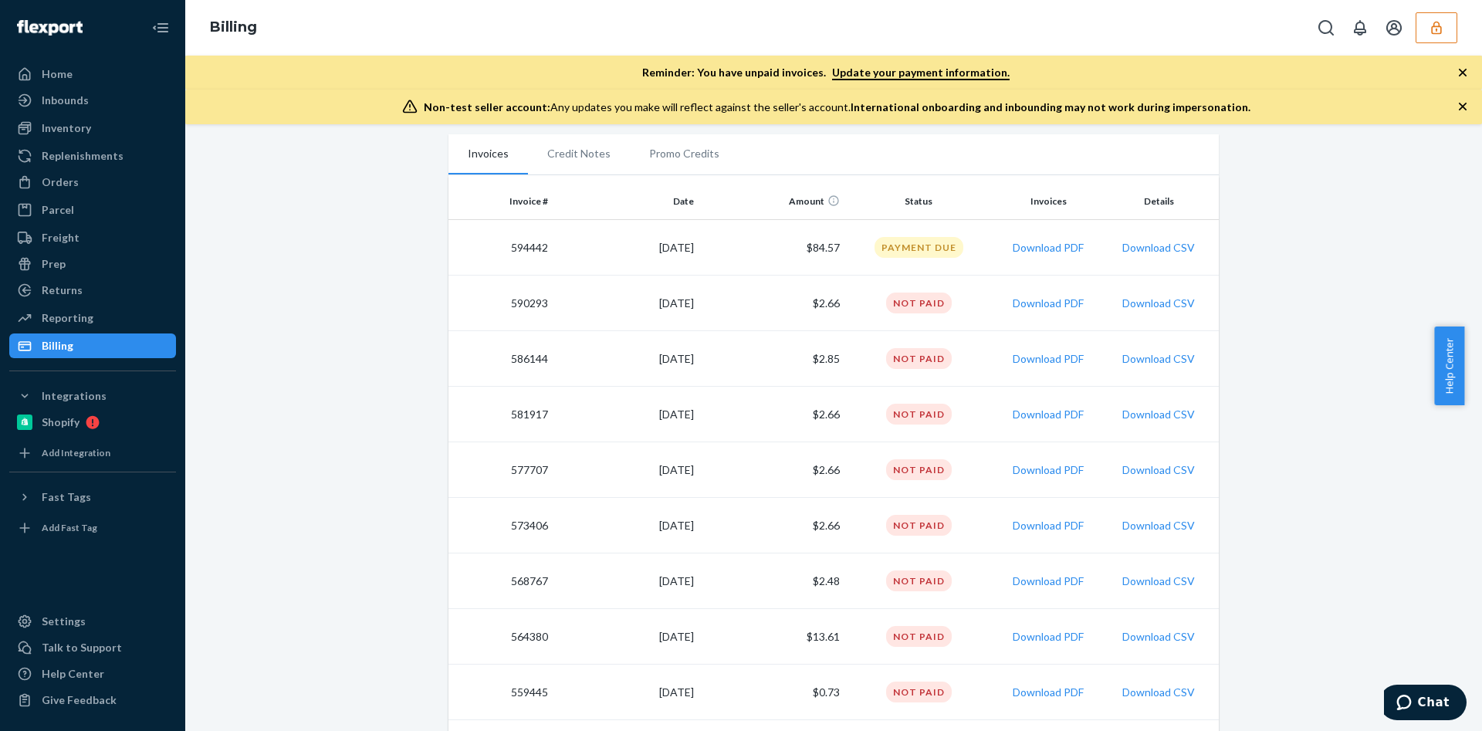
scroll to position [310, 0]
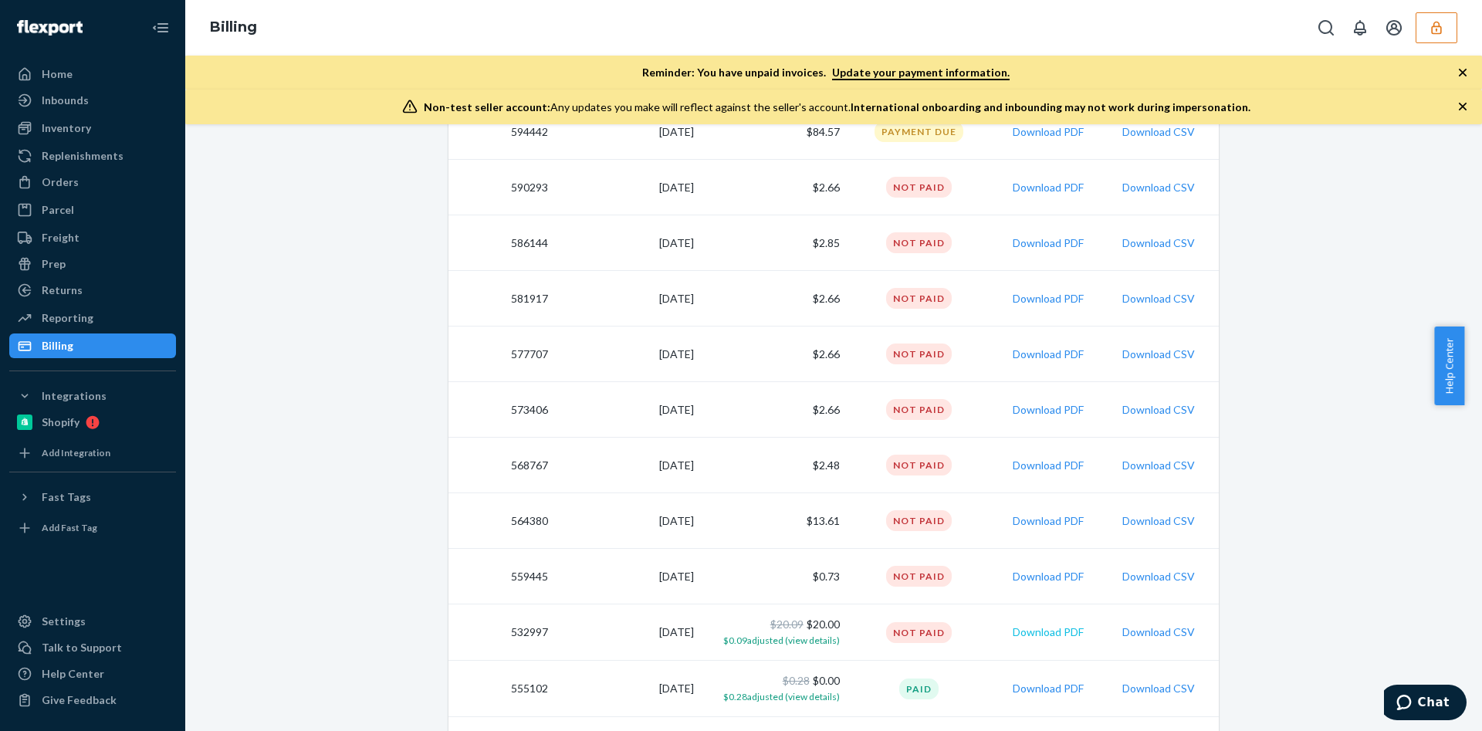
click at [1048, 635] on button "Download PDF" at bounding box center [1048, 632] width 71 height 15
